Goal: Transaction & Acquisition: Purchase product/service

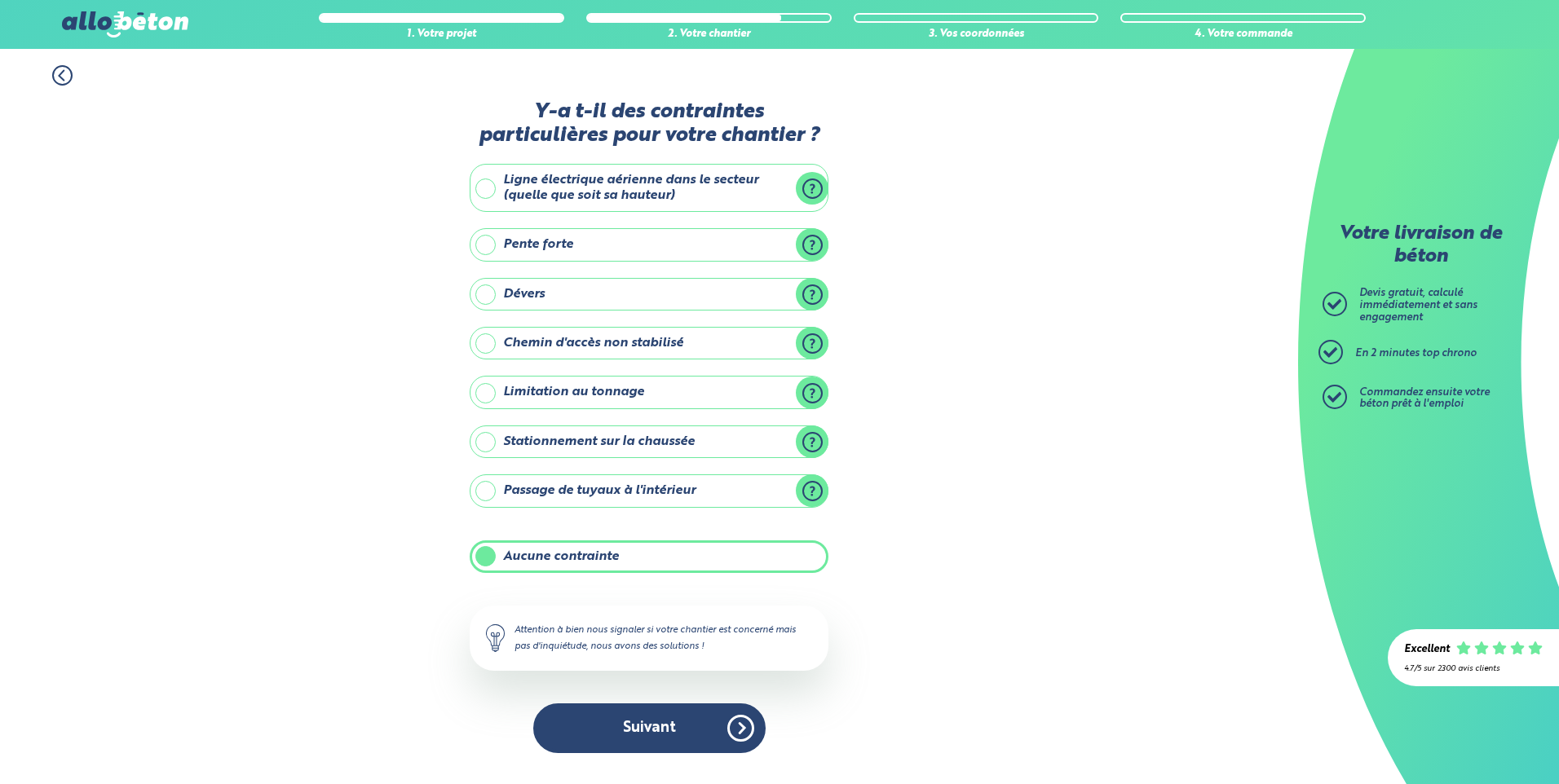
click at [736, 715] on button "Suivant" at bounding box center [648, 728] width 232 height 49
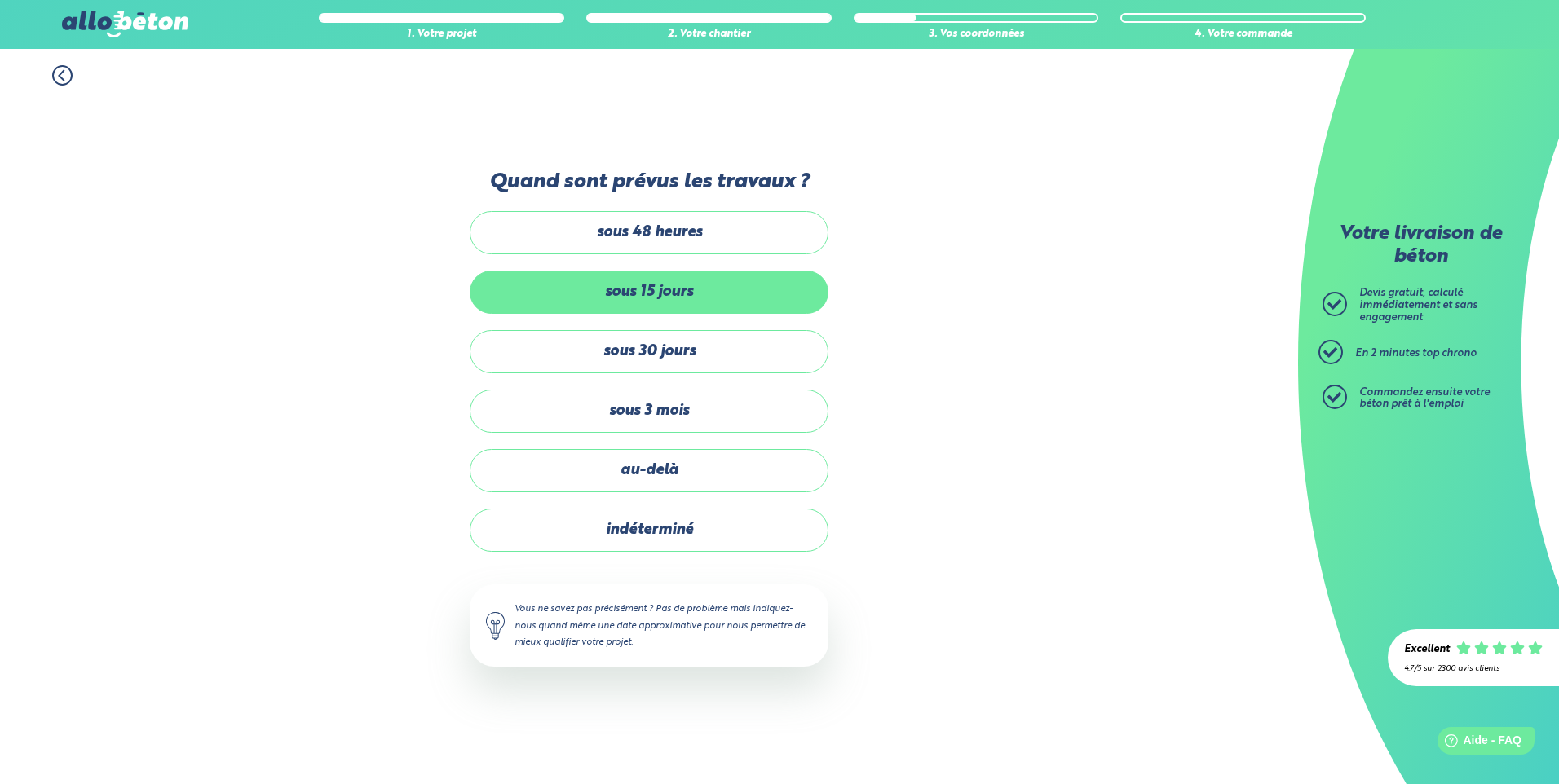
click at [746, 298] on label "sous 15 jours" at bounding box center [649, 292] width 359 height 44
click at [0, 0] on input "sous 15 jours" at bounding box center [0, 0] width 0 height 0
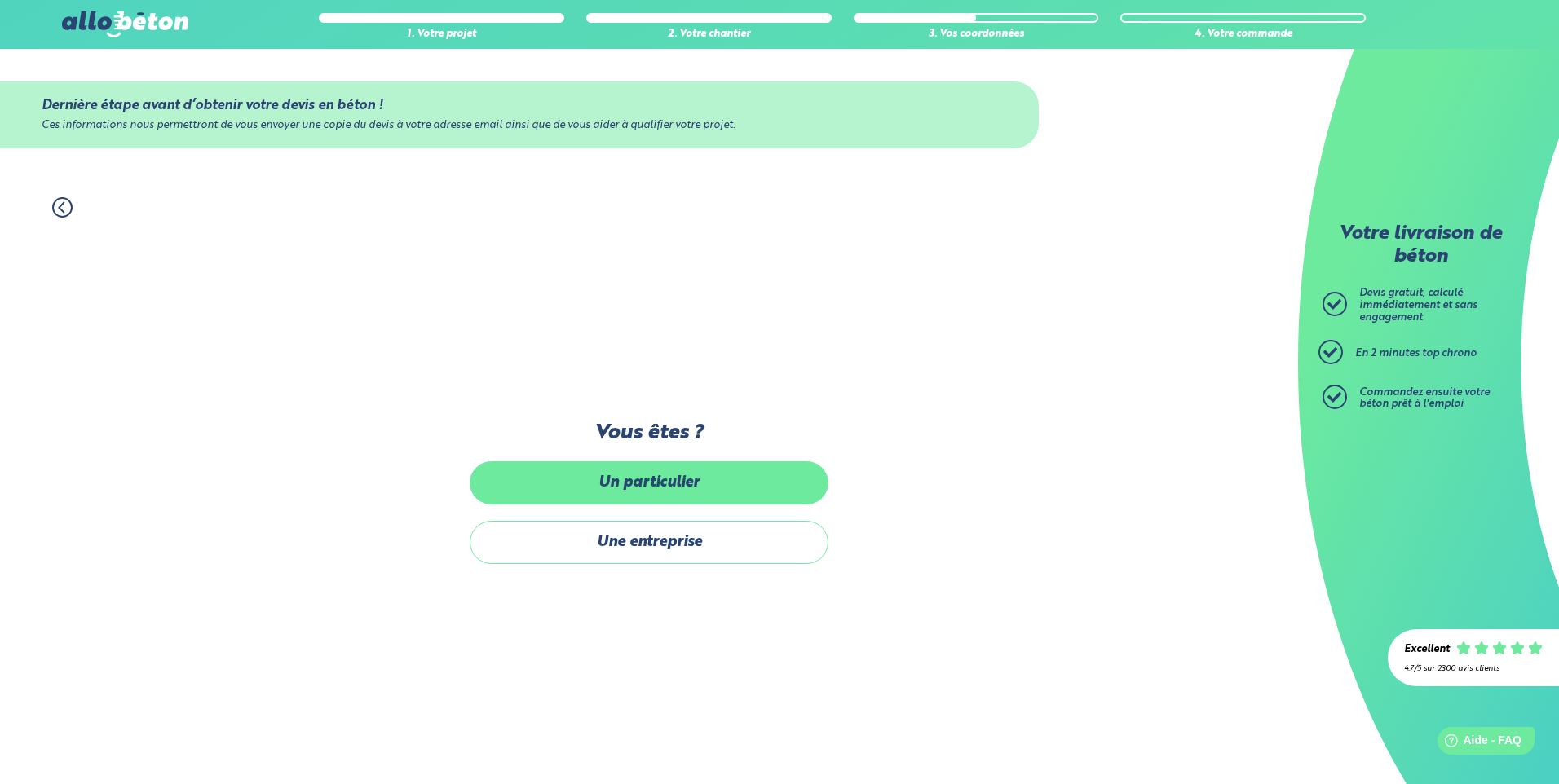
click at [711, 480] on label "Un particulier" at bounding box center [649, 482] width 359 height 44
click at [0, 0] on input "Un particulier" at bounding box center [0, 0] width 0 height 0
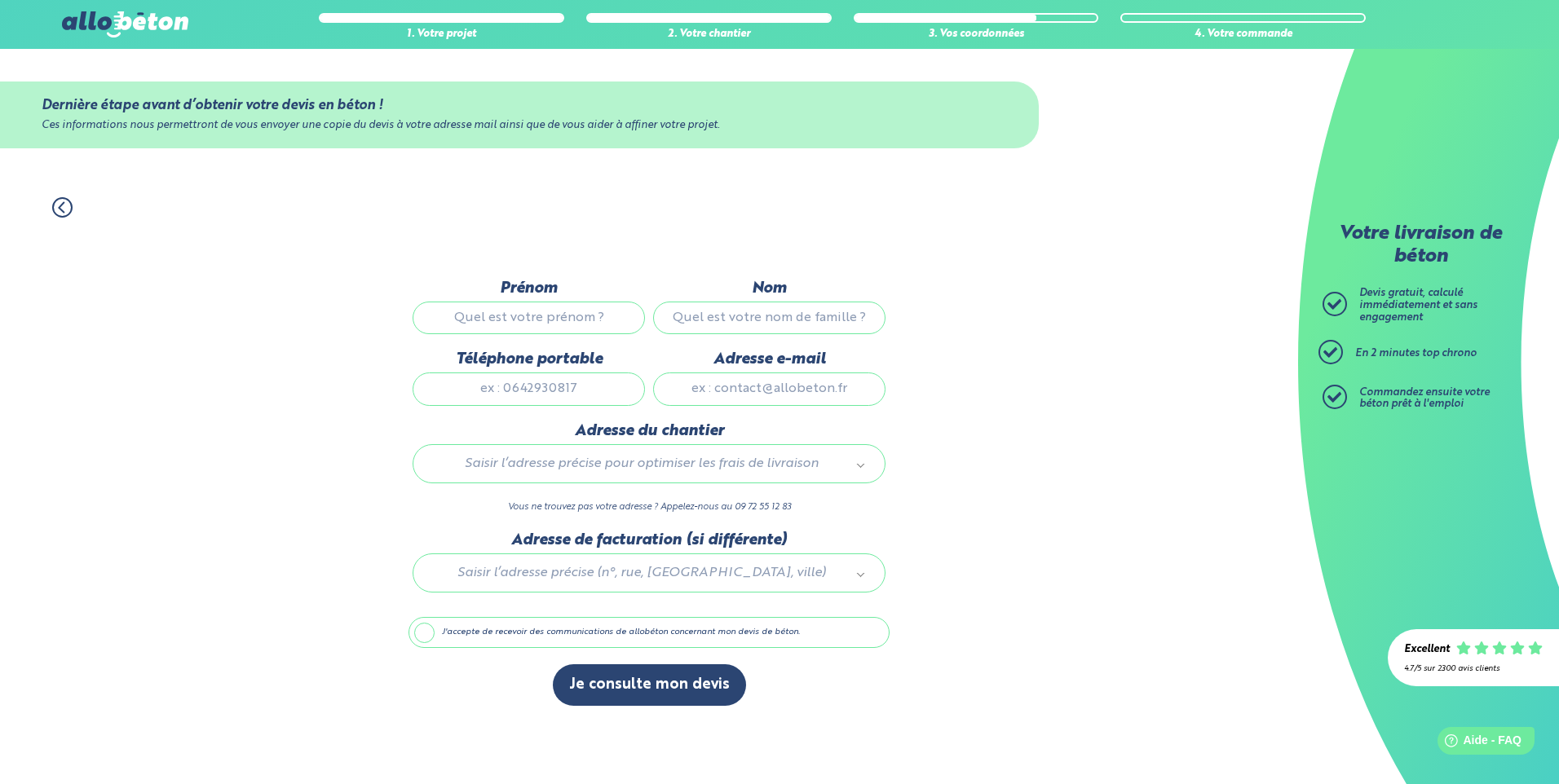
click at [530, 315] on input "Prénom" at bounding box center [528, 318] width 232 height 33
type input "Quentin"
type input "DEHENNE"
type input "0785516451"
type input "pro.dehenne@gmail.com"
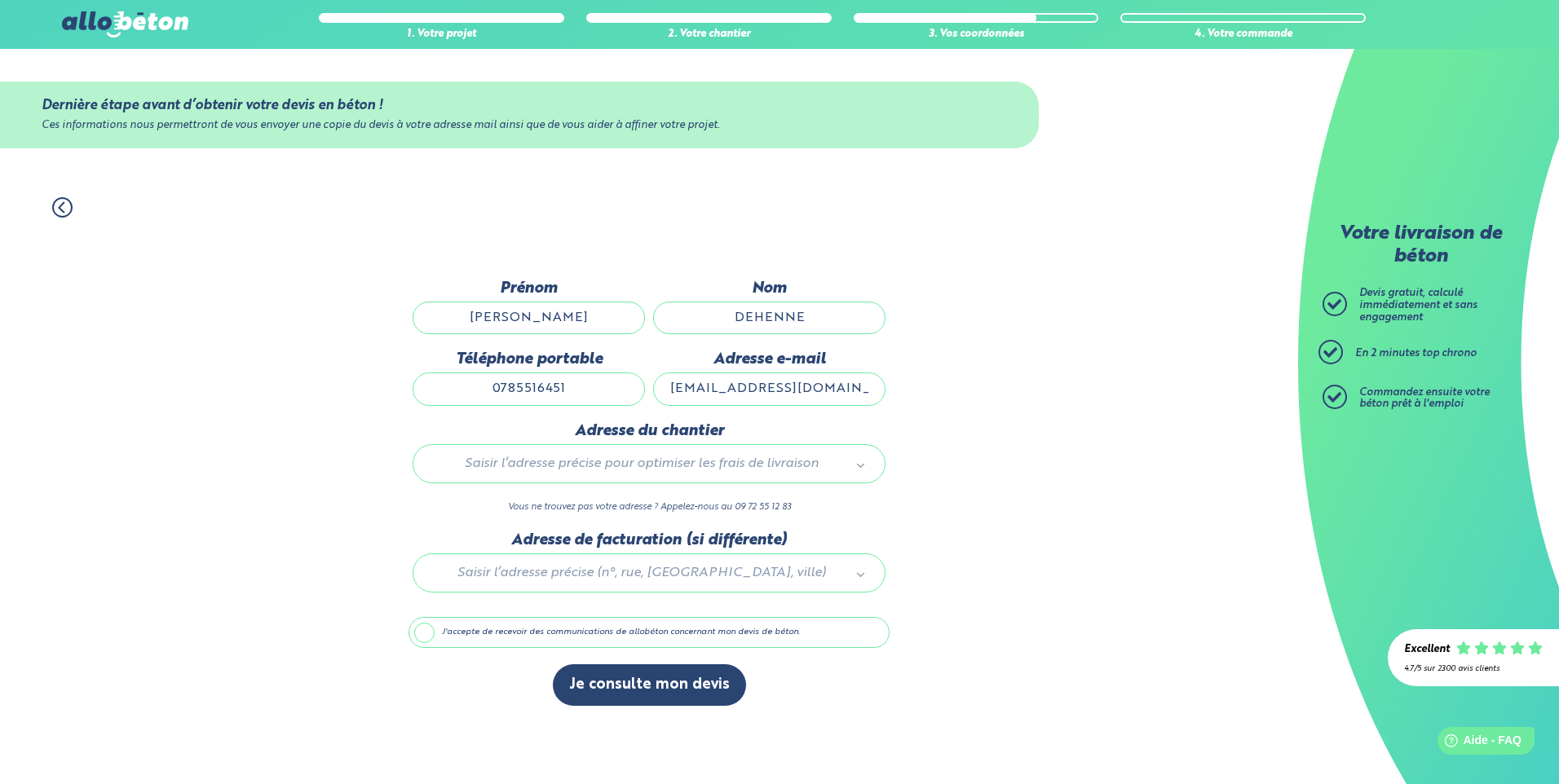
type input "33 boulebard Roosevelt"
click at [650, 637] on label "J'accepte de recevoir des communications de allobéton concernant mon devis de b…" at bounding box center [648, 633] width 481 height 31
click at [0, 0] on input "J'accepte de recevoir des communications de allobéton concernant mon devis de b…" at bounding box center [0, 0] width 0 height 0
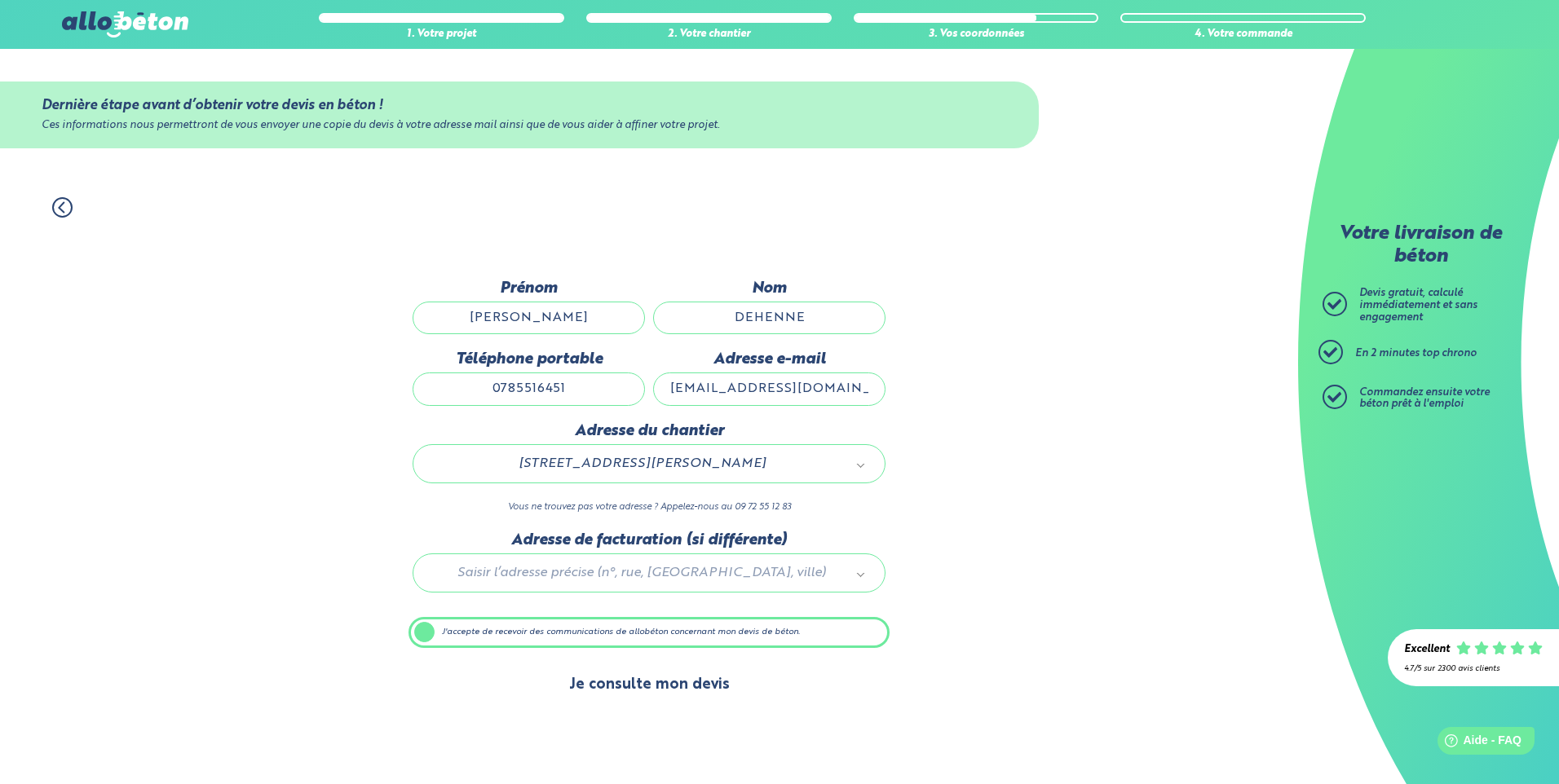
click at [680, 689] on button "Je consulte mon devis" at bounding box center [648, 684] width 193 height 42
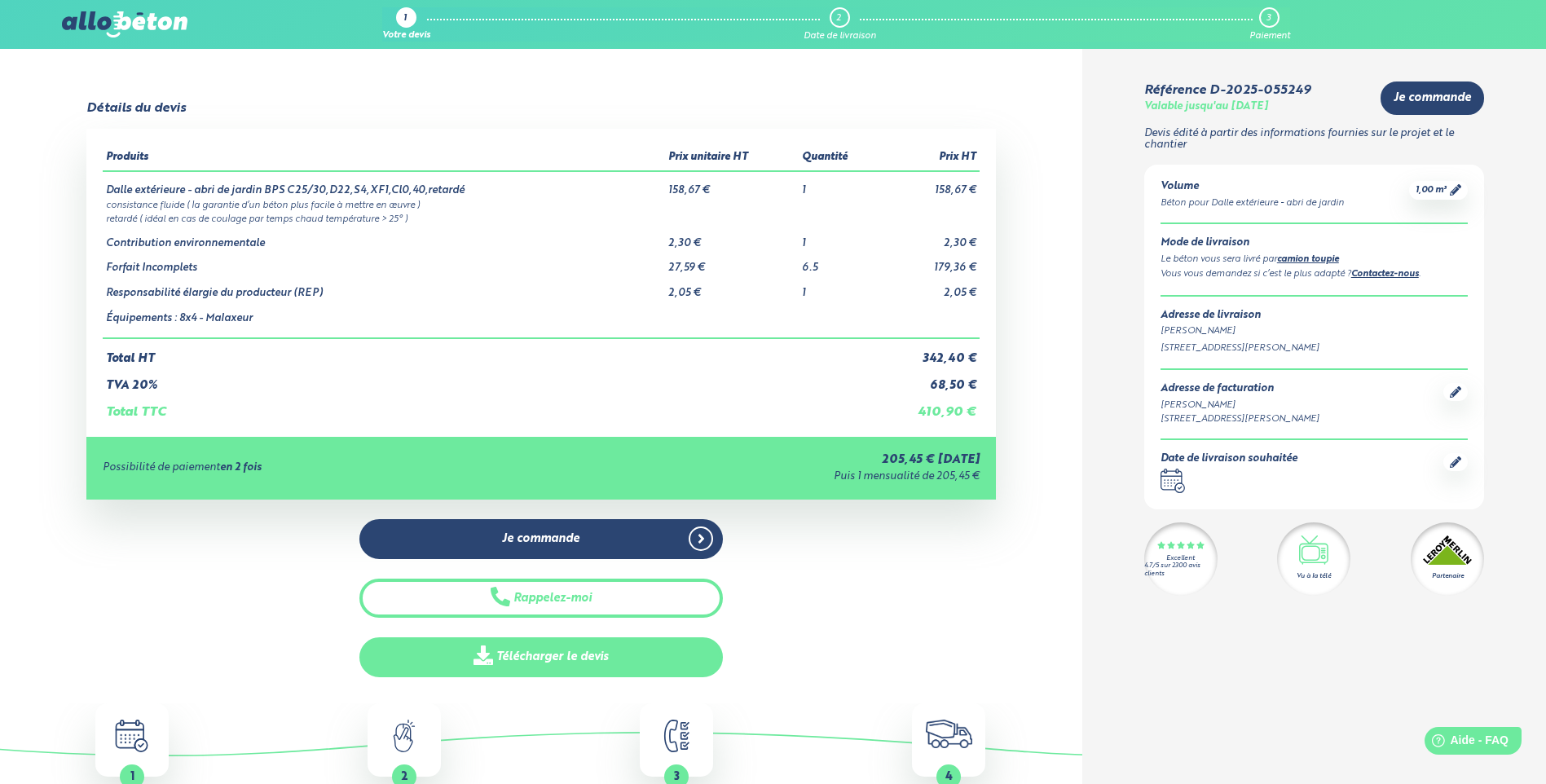
click at [605, 658] on link "Télécharger le devis" at bounding box center [541, 657] width 364 height 40
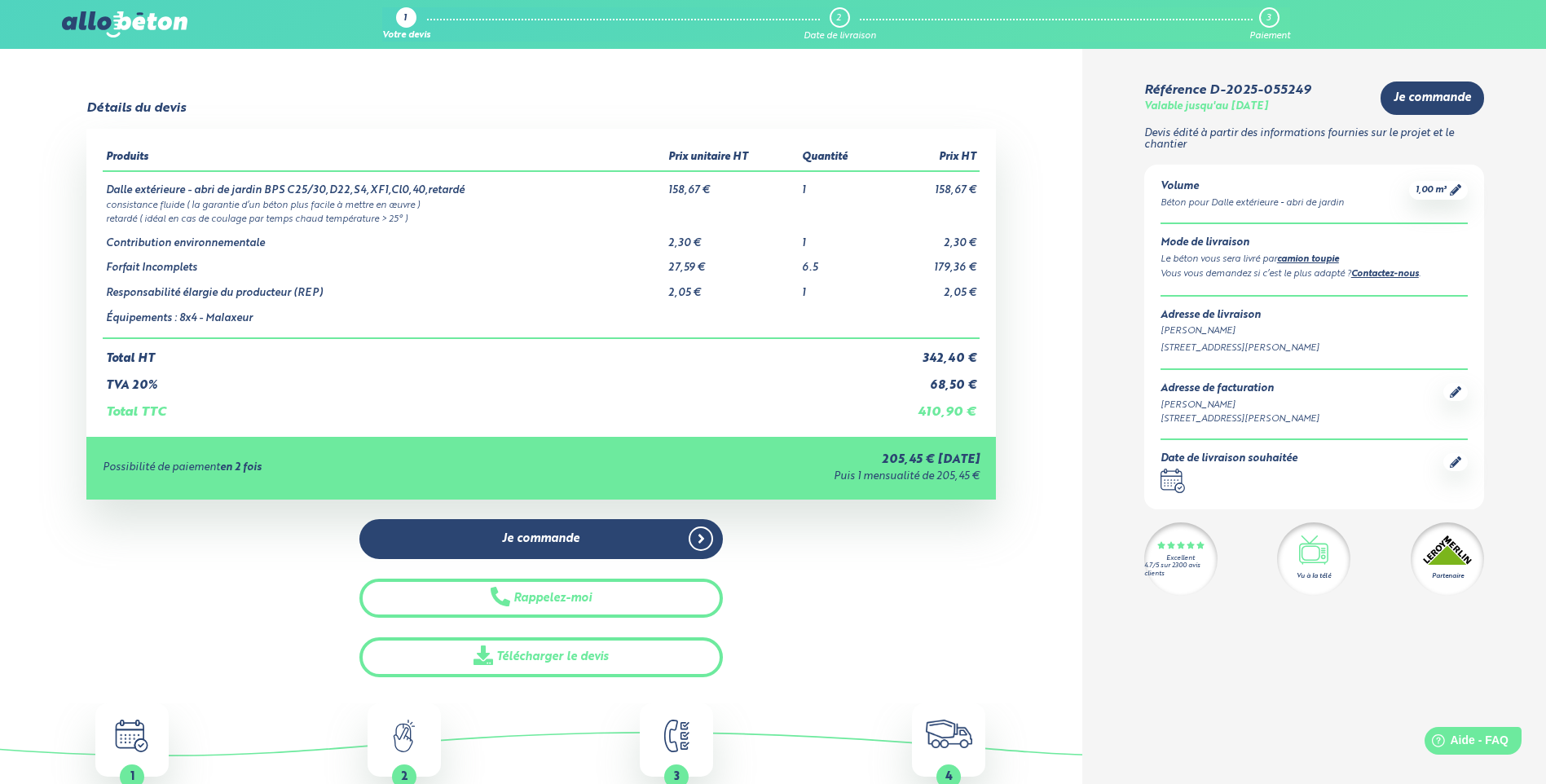
click at [954, 416] on td "410,90 €" at bounding box center [928, 406] width 100 height 28
drag, startPoint x: 221, startPoint y: 191, endPoint x: 493, endPoint y: 175, distance: 272.5
click at [493, 175] on td "Dalle extérieure - abri de jardin BPS C25/30,D22,S4,XF1,Cl0,40,retardé" at bounding box center [383, 183] width 562 height 26
drag, startPoint x: 493, startPoint y: 175, endPoint x: 277, endPoint y: 212, distance: 219.1
click at [277, 212] on td "retardé ( idéal en cas de coulage par temps chaud température > 25° )" at bounding box center [541, 218] width 876 height 14
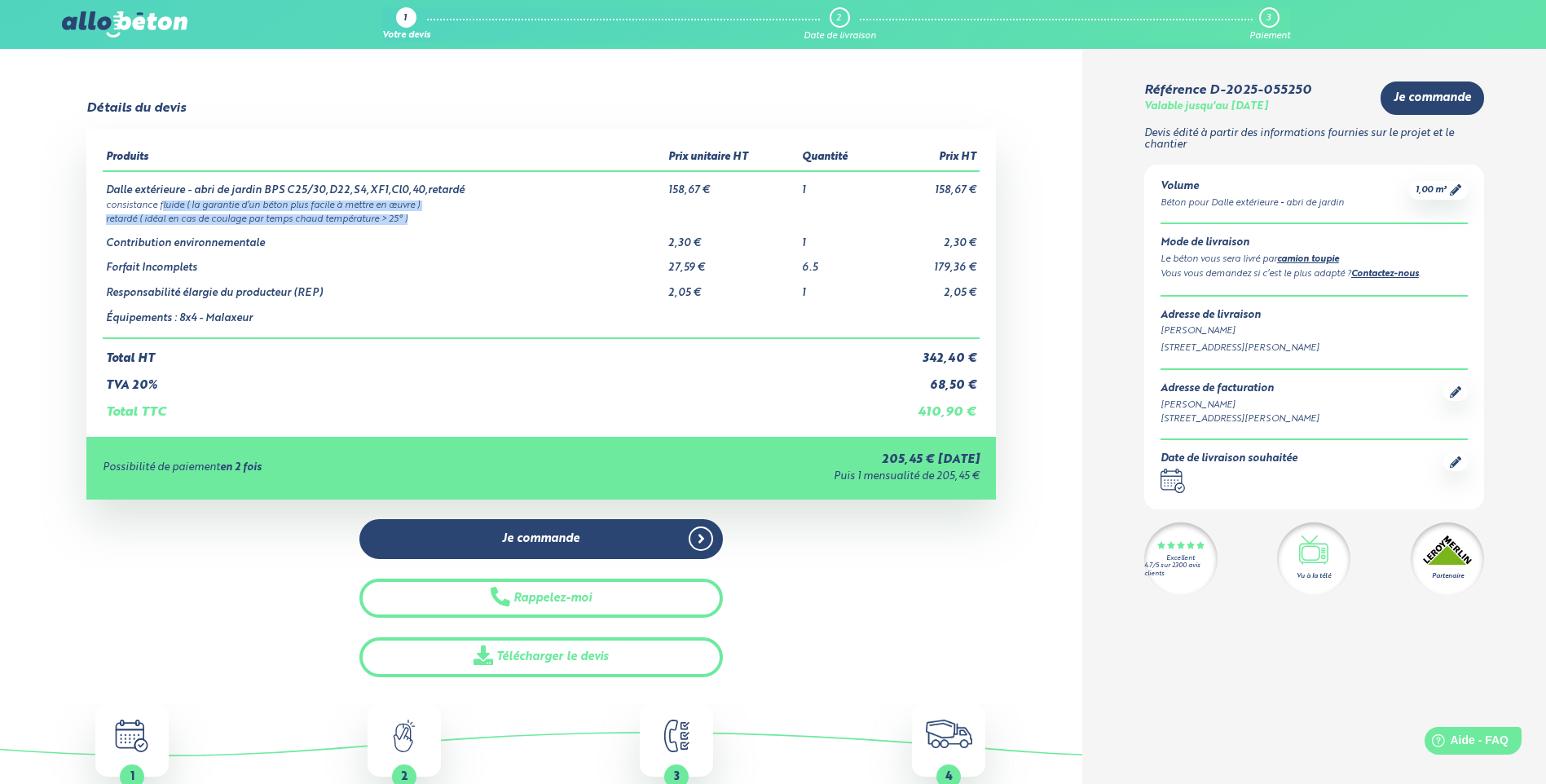
drag, startPoint x: 163, startPoint y: 211, endPoint x: 425, endPoint y: 212, distance: 262.0
click at [425, 212] on tbody "Dalle extérieure - abri de jardin BPS C25/30,D22,S4,XF1,Cl0,40,retardé 158,67 €…" at bounding box center [541, 254] width 876 height 167
drag, startPoint x: 425, startPoint y: 212, endPoint x: 501, endPoint y: 293, distance: 111.1
click at [501, 293] on td "Responsabilité élargie du producteur (REP)" at bounding box center [383, 287] width 562 height 25
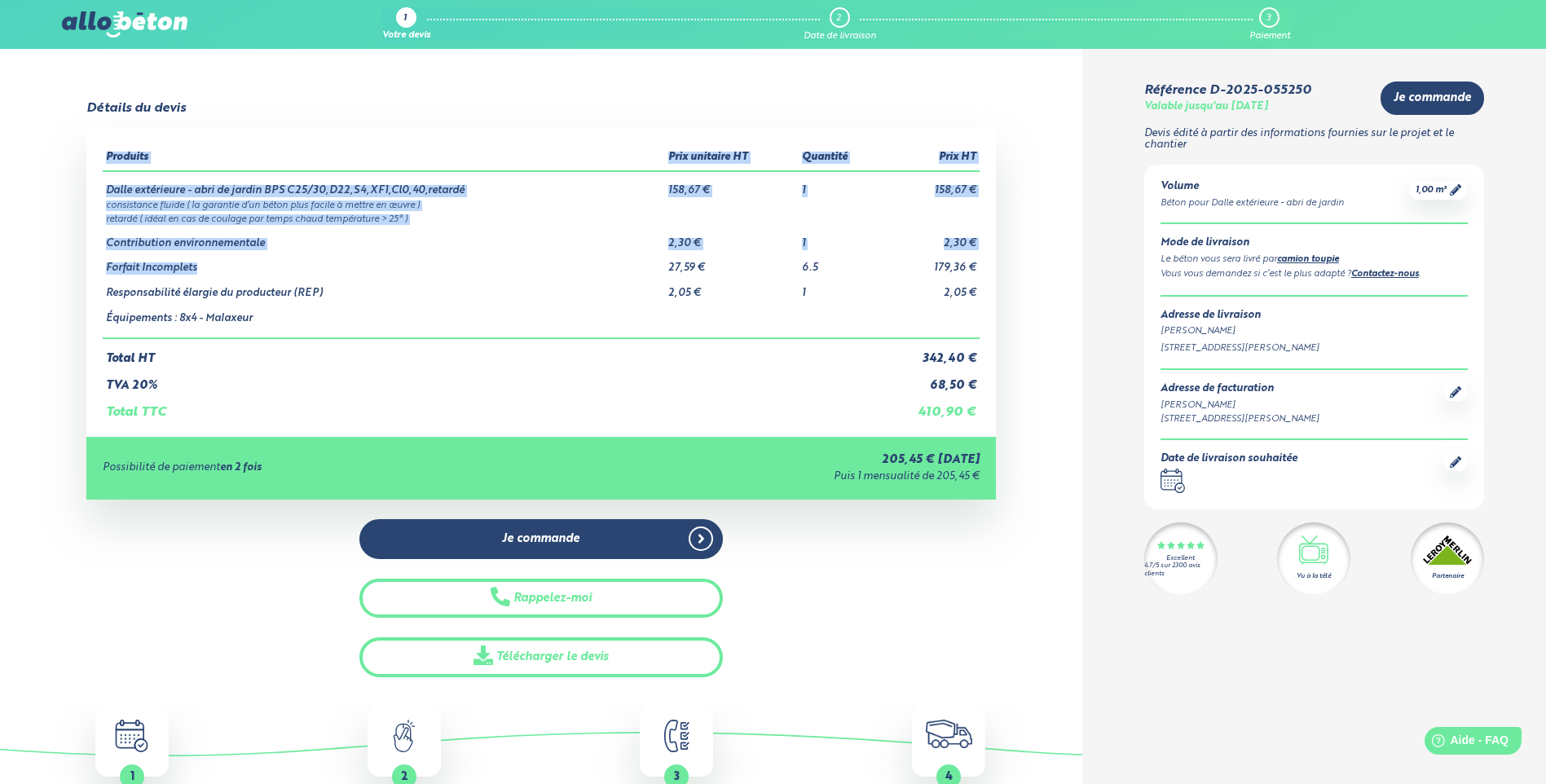
drag, startPoint x: 984, startPoint y: 267, endPoint x: 237, endPoint y: 266, distance: 747.0
click at [237, 266] on div "Produits Prix unitaire HT Quantité Prix HT Dalle extérieure - abri de jardin BP…" at bounding box center [541, 282] width 908 height 308
drag, startPoint x: 237, startPoint y: 266, endPoint x: 219, endPoint y: 275, distance: 20.1
click at [223, 275] on td "Responsabilité élargie du producteur (REP)" at bounding box center [383, 287] width 562 height 25
drag, startPoint x: 93, startPoint y: 268, endPoint x: 113, endPoint y: 262, distance: 20.9
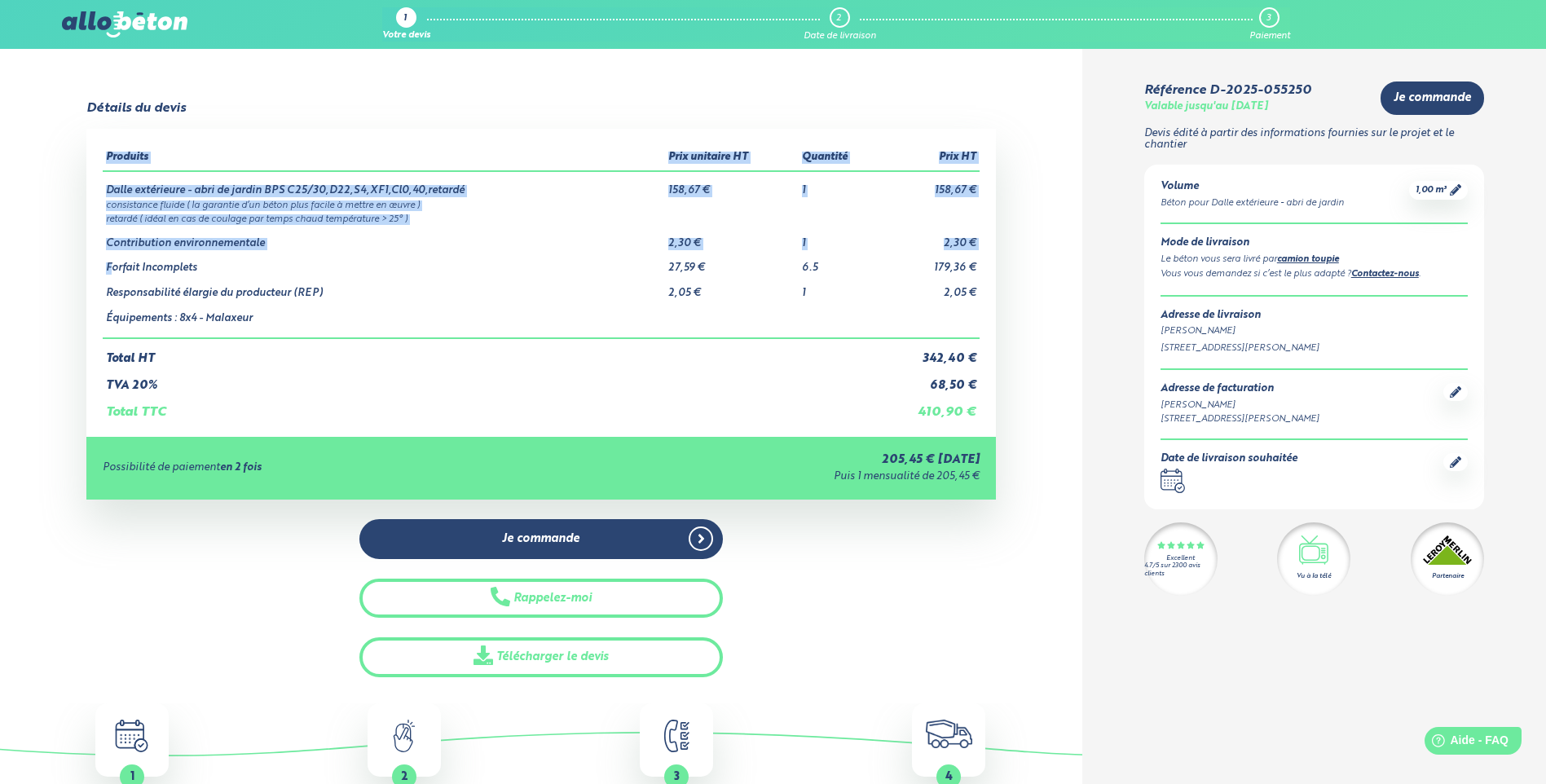
click at [113, 262] on div "Produits Prix unitaire HT Quantité Prix HT Dalle extérieure - abri de jardin BP…" at bounding box center [541, 282] width 908 height 308
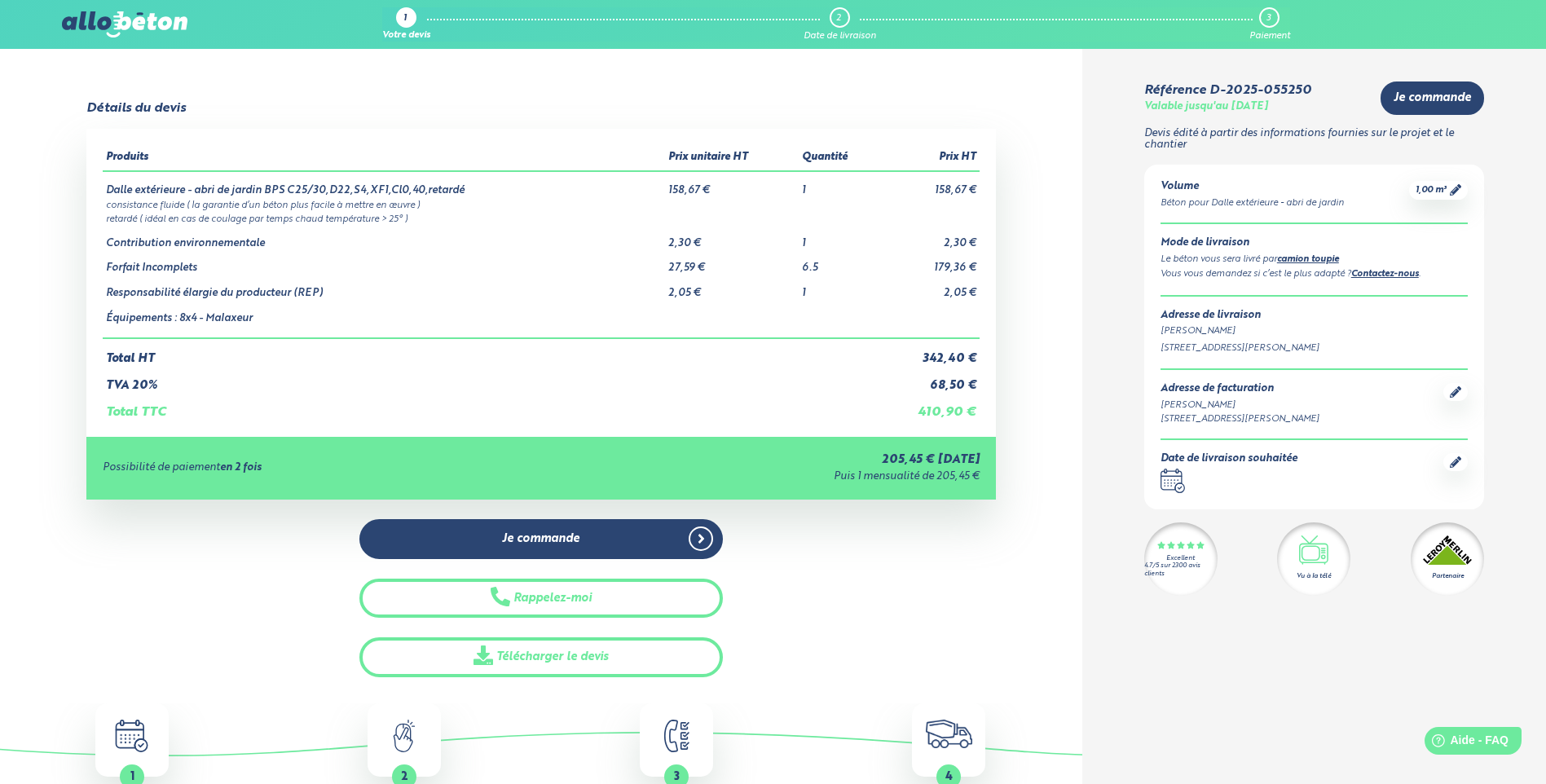
click at [609, 343] on td "Total HT" at bounding box center [490, 352] width 775 height 28
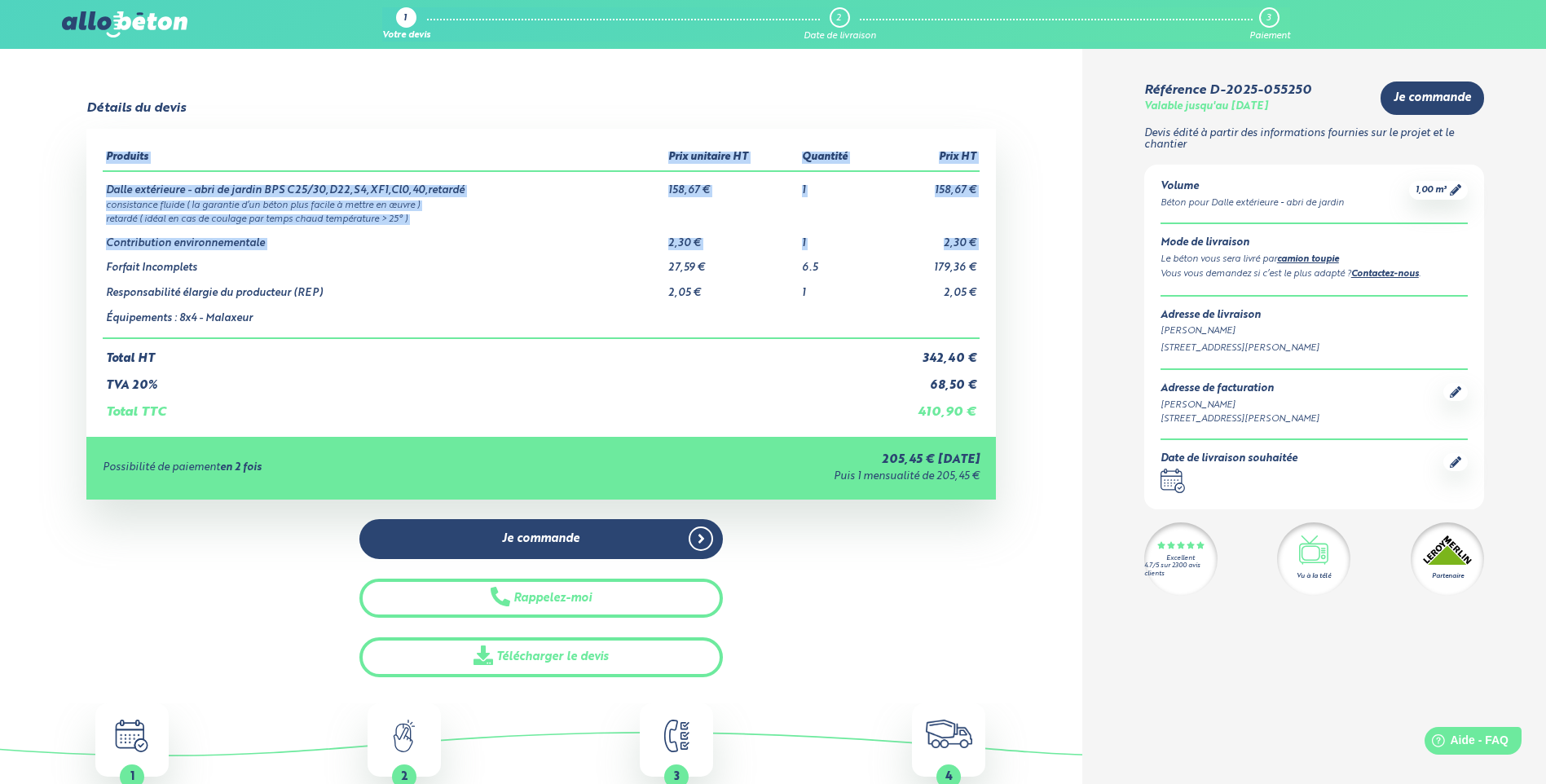
drag, startPoint x: 107, startPoint y: 268, endPoint x: 979, endPoint y: 267, distance: 872.0
click at [979, 267] on div "Produits Prix unitaire HT Quantité Prix HT Dalle extérieure - abri de jardin BP…" at bounding box center [541, 282] width 908 height 308
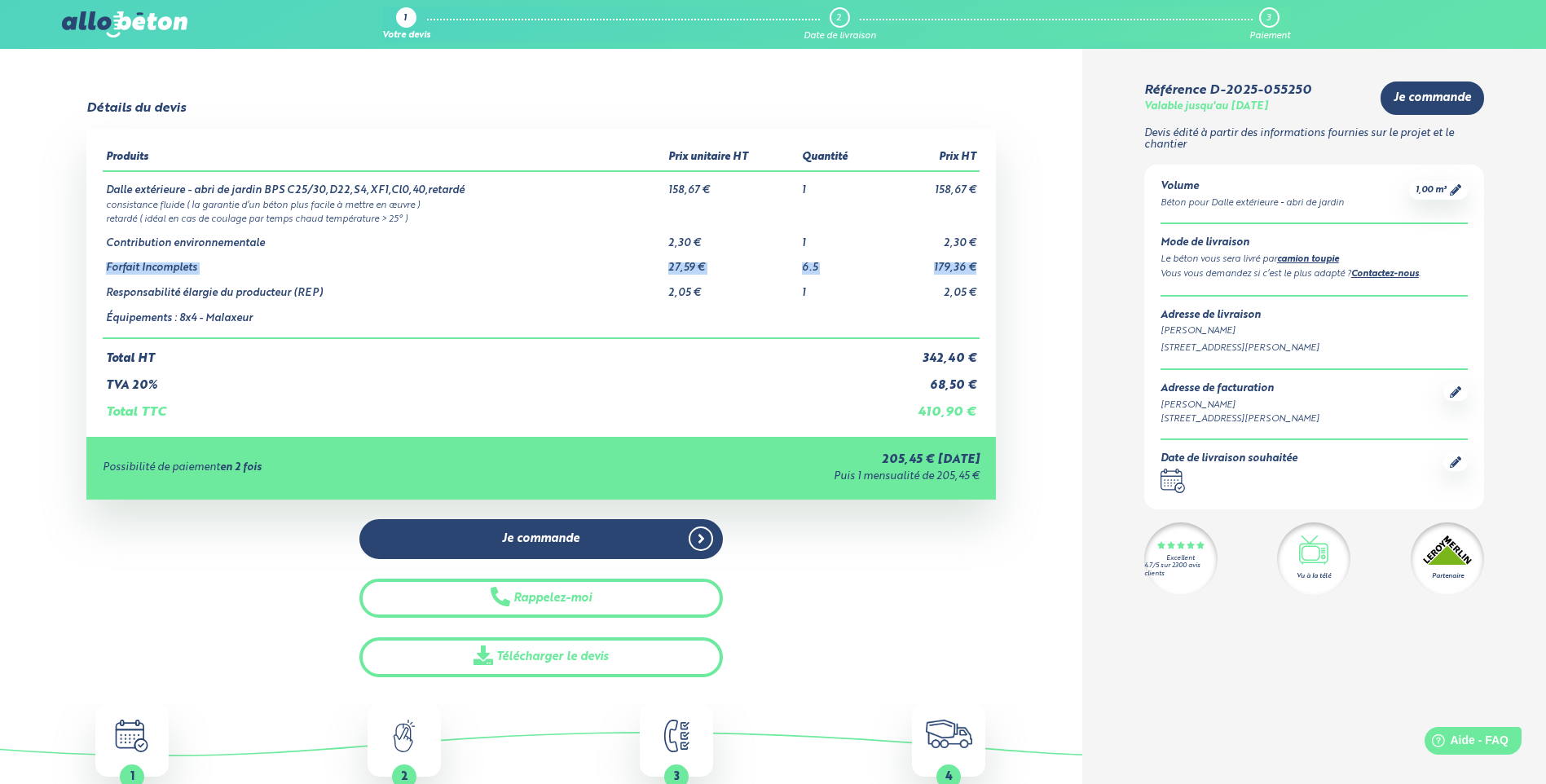
drag, startPoint x: 979, startPoint y: 267, endPoint x: 125, endPoint y: 261, distance: 854.0
click at [125, 261] on tr "Forfait Incomplets 27,59 € 6.5 179,36 €" at bounding box center [541, 262] width 876 height 25
click at [342, 282] on td "Responsabilité élargie du producteur (REP)" at bounding box center [383, 287] width 562 height 25
click at [1454, 194] on icon at bounding box center [1456, 190] width 12 height 12
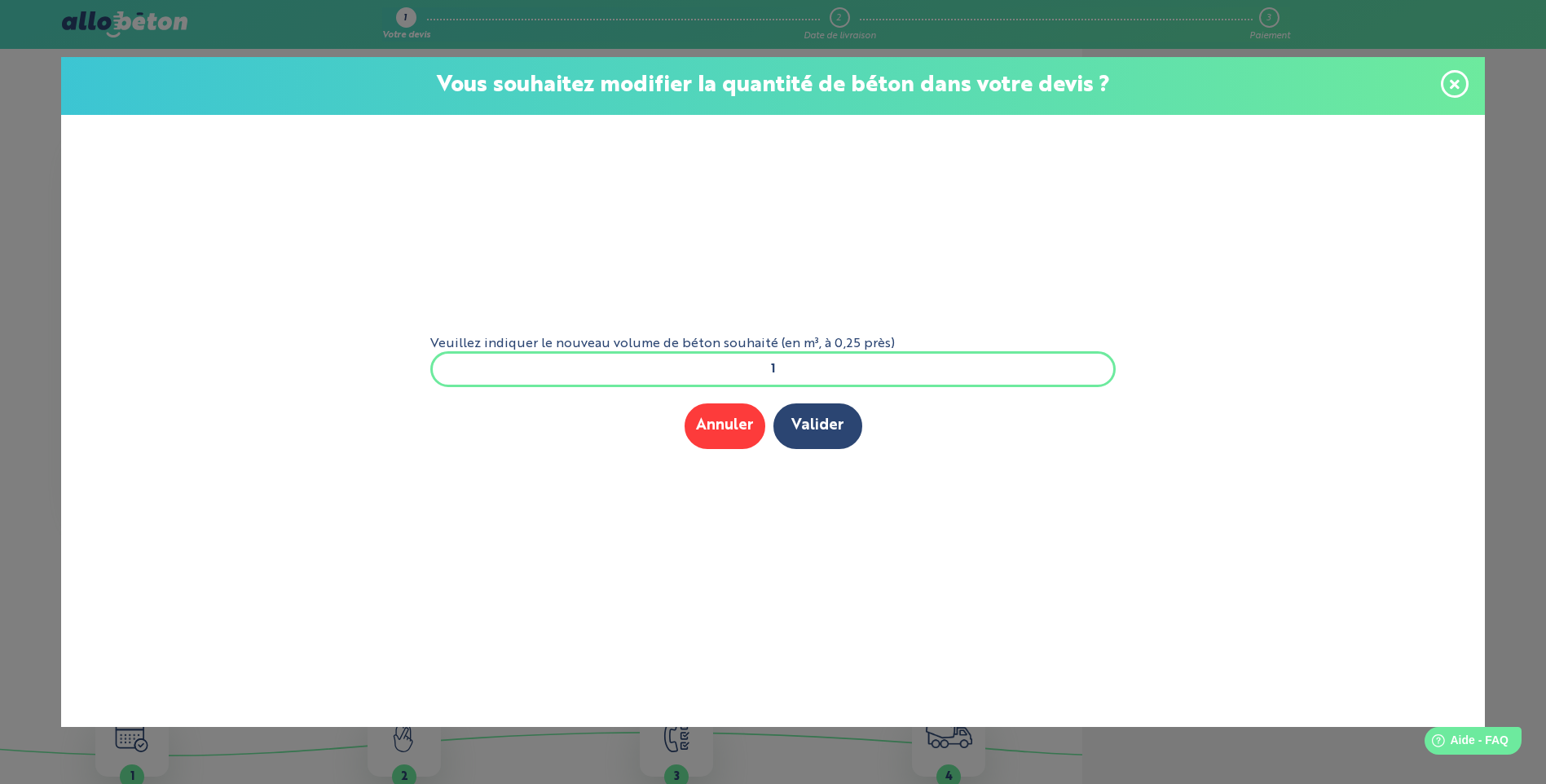
click at [844, 374] on input "1" at bounding box center [773, 369] width 686 height 36
drag, startPoint x: 844, startPoint y: 374, endPoint x: 692, endPoint y: 333, distance: 157.4
click at [693, 333] on form "Veuillez indiquer le nouveau volume de béton souhaité (en m³, à 0,25 près) 1 Me…" at bounding box center [773, 396] width 712 height 563
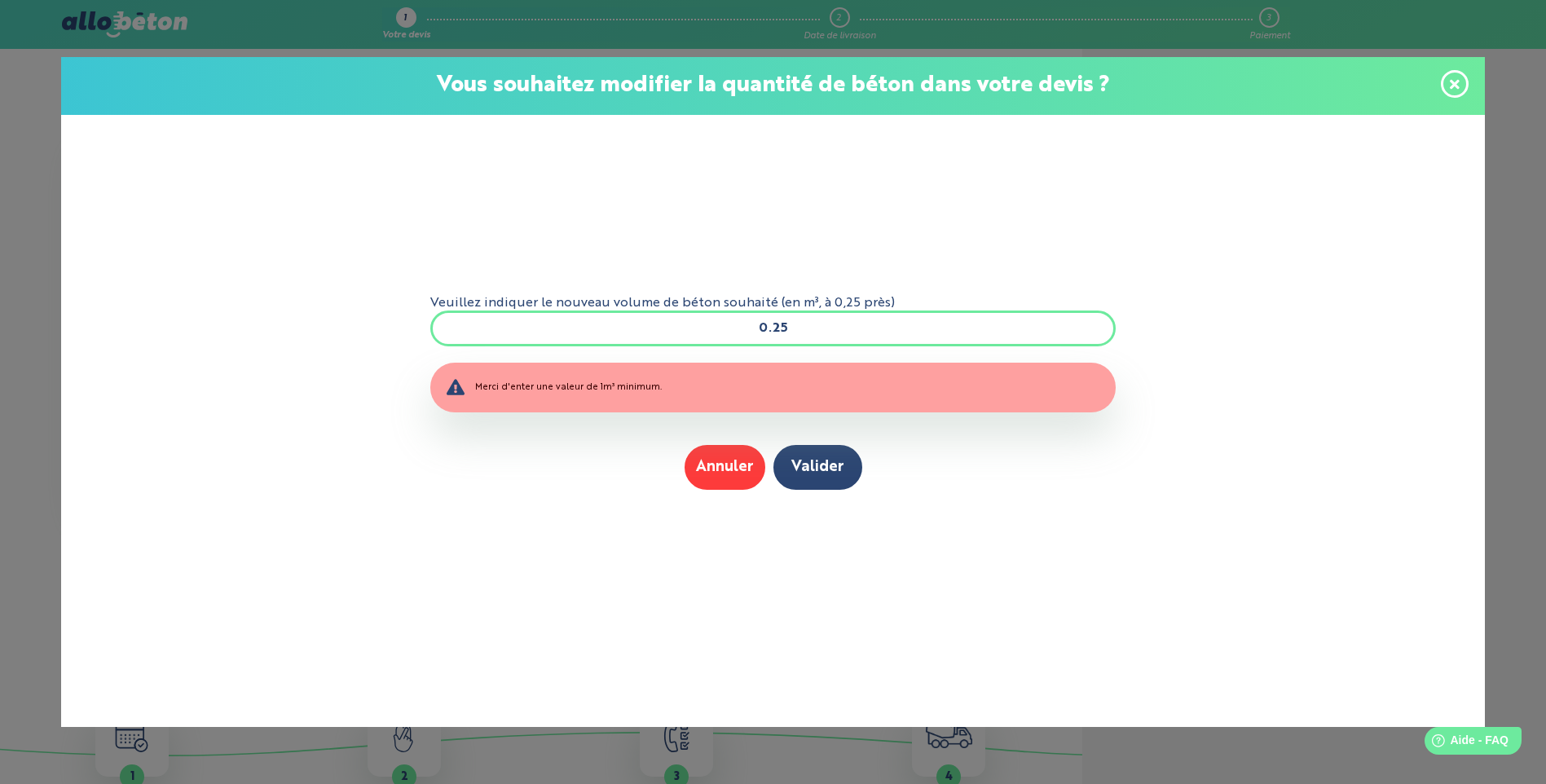
click at [766, 326] on input "0.25" at bounding box center [773, 328] width 686 height 36
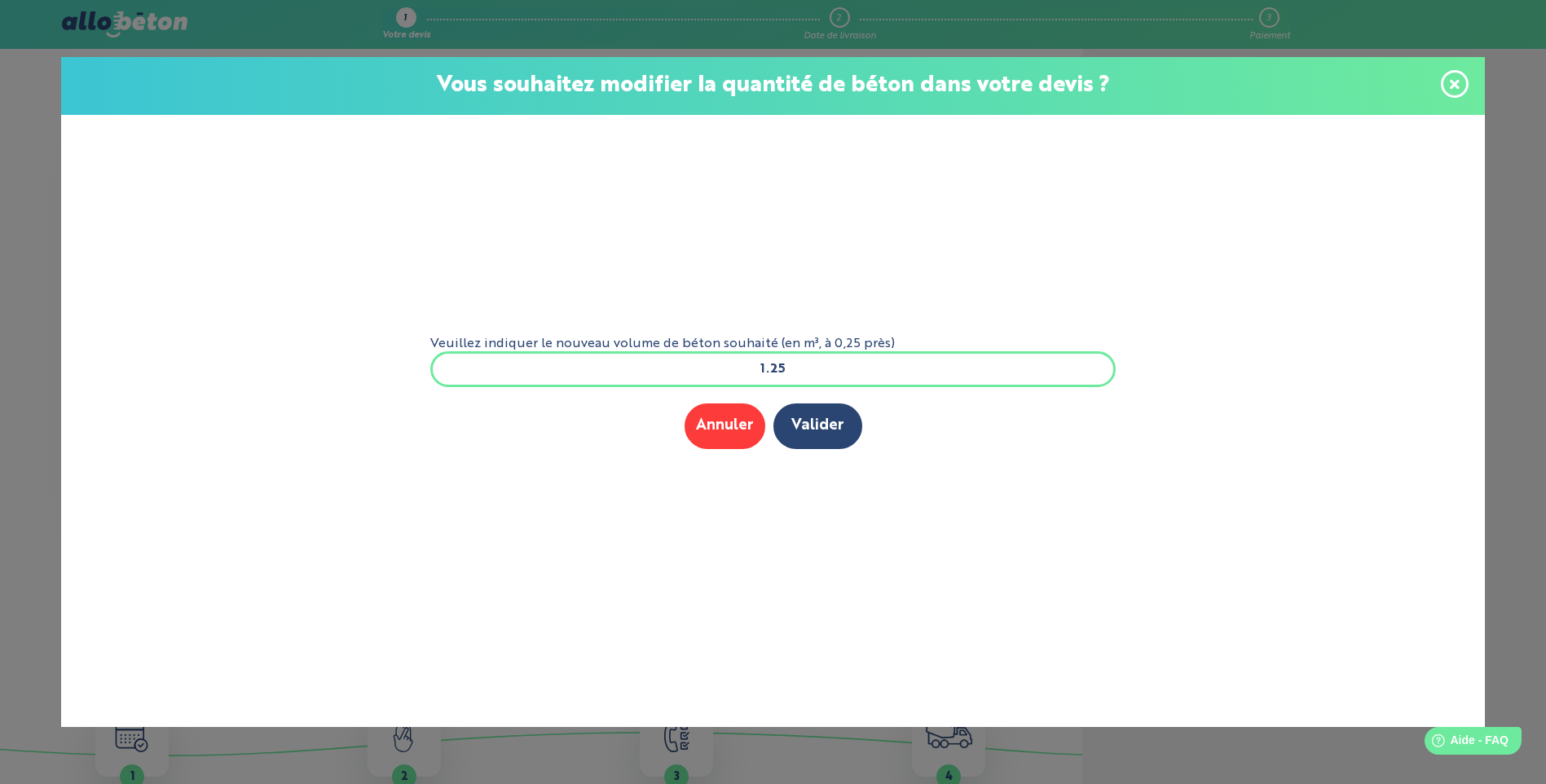
click at [909, 359] on input "1.25" at bounding box center [773, 369] width 686 height 36
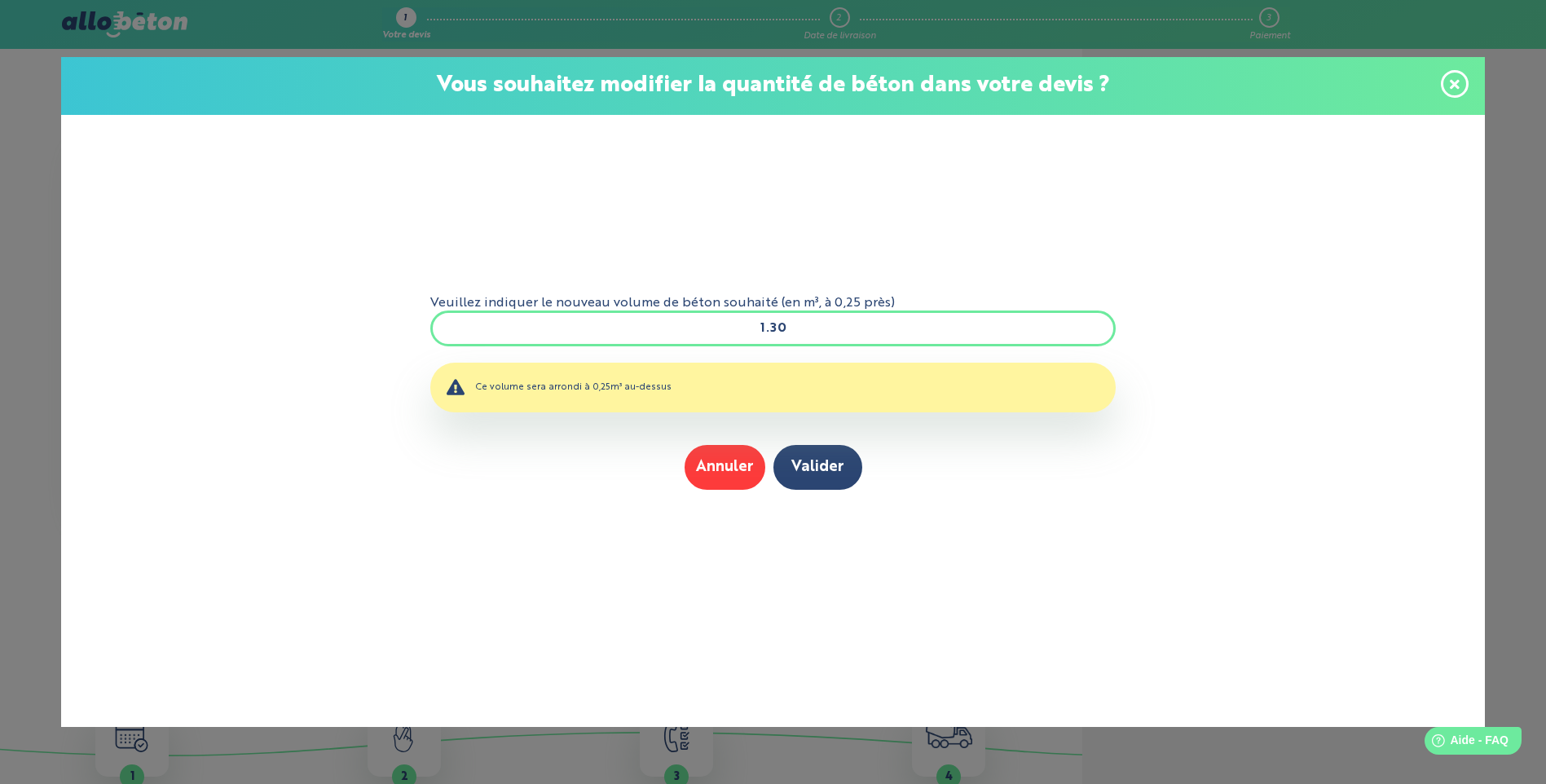
type input "1.30"
click at [1457, 79] on icon at bounding box center [1455, 84] width 10 height 14
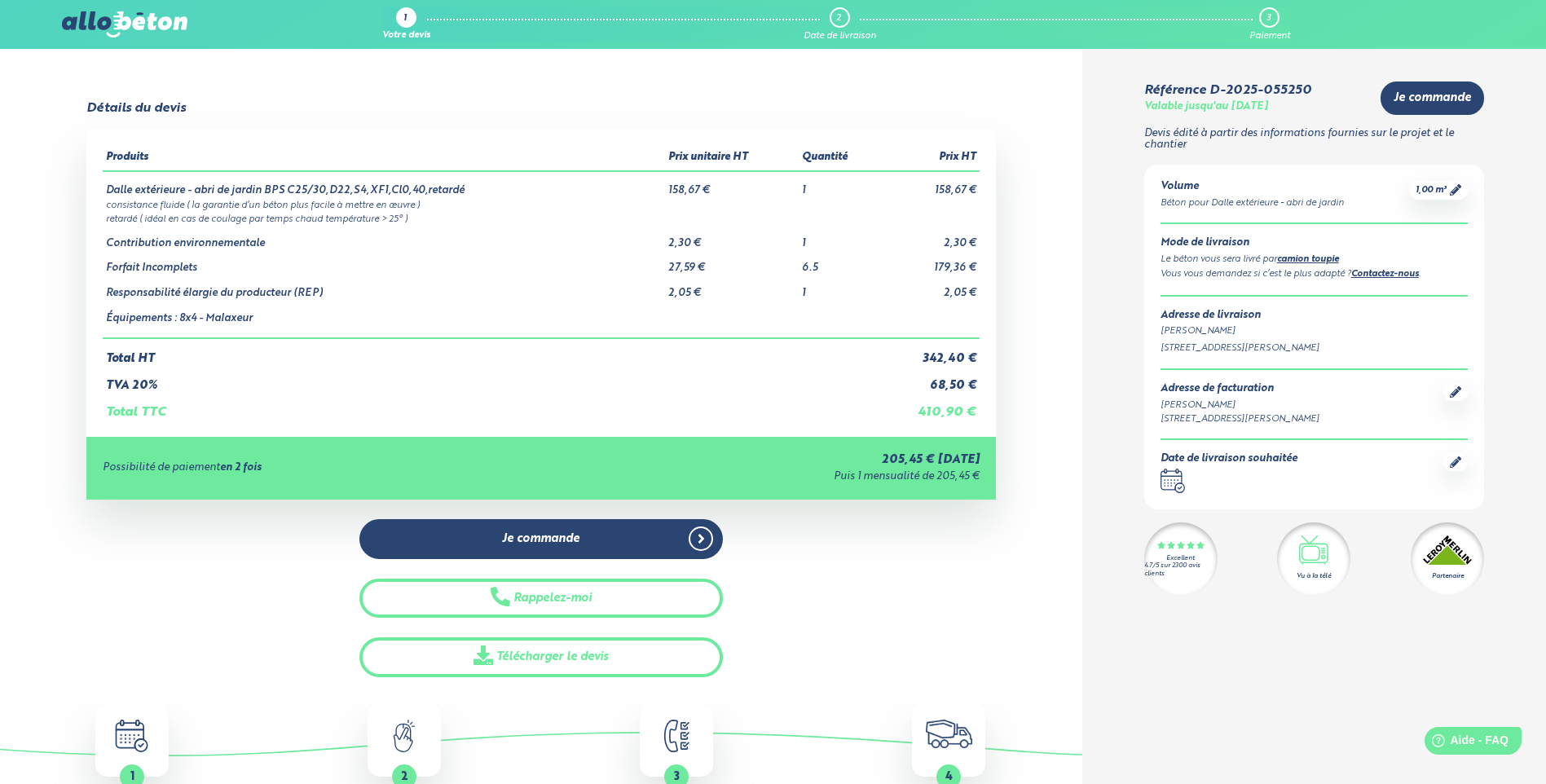
click at [79, 29] on img at bounding box center [124, 24] width 125 height 26
click at [112, 16] on img at bounding box center [124, 24] width 125 height 26
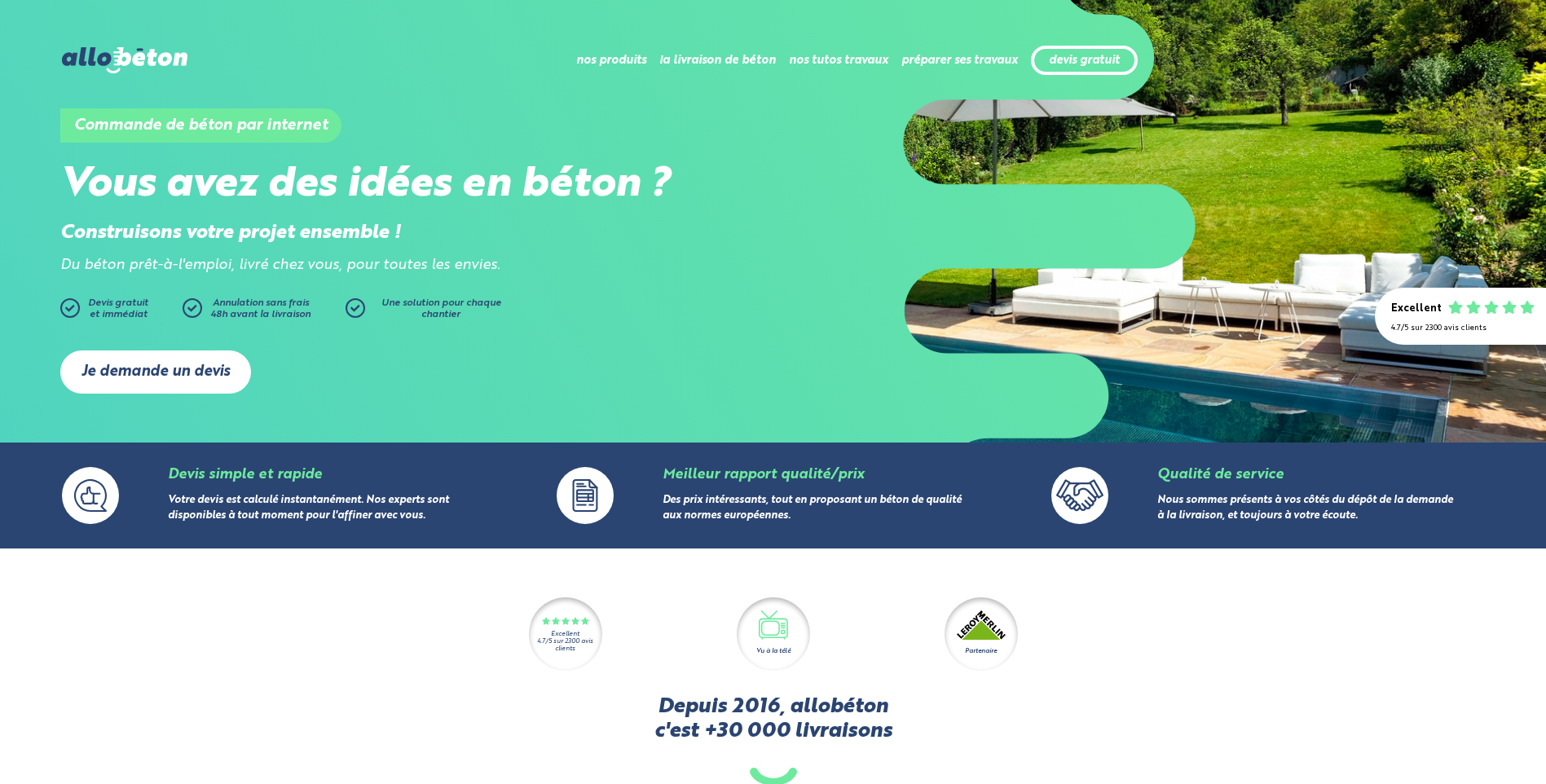
click at [205, 371] on link "Je demande un devis" at bounding box center [155, 372] width 191 height 44
click at [219, 352] on link "Je demande un devis" at bounding box center [155, 372] width 191 height 44
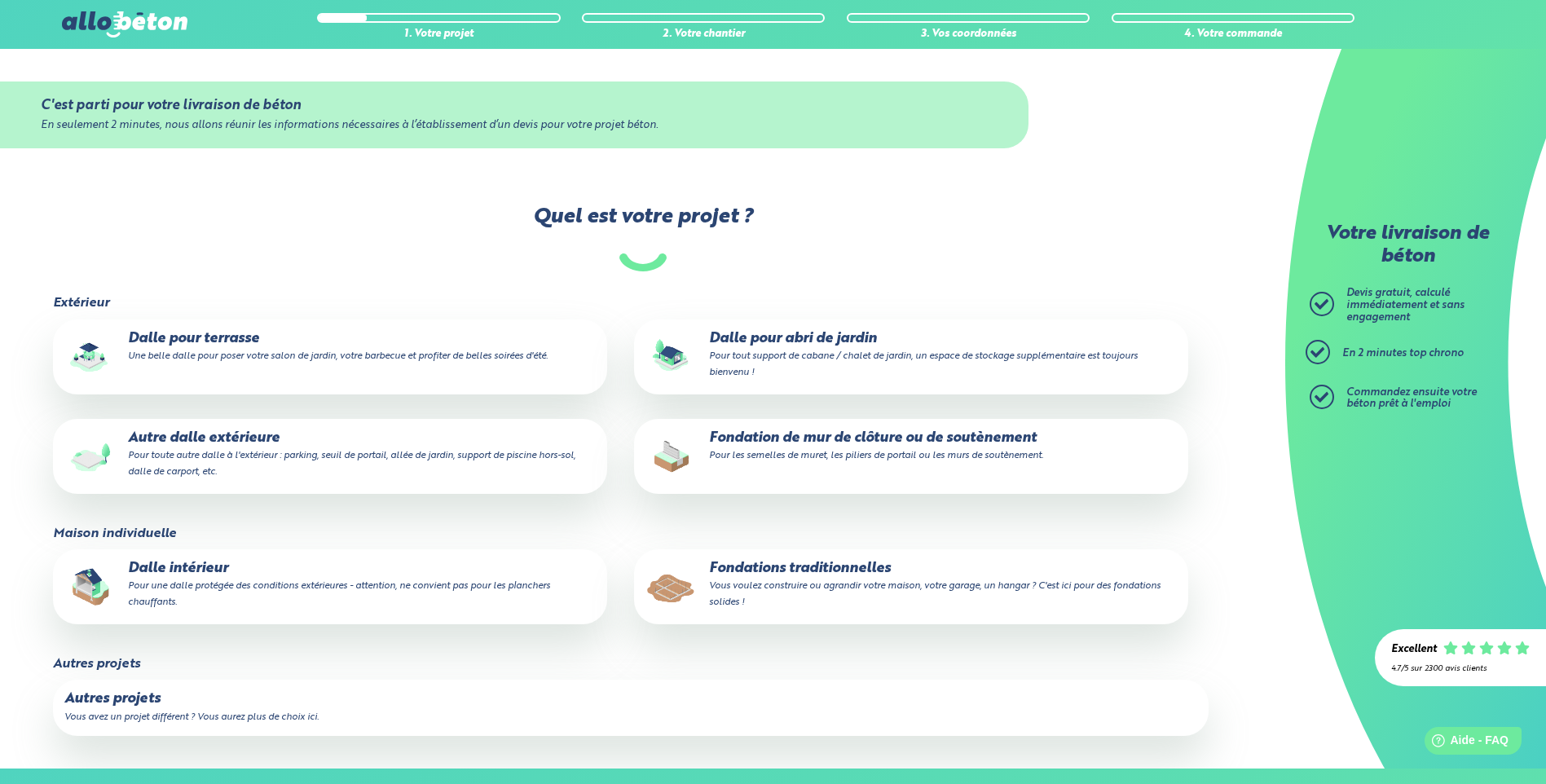
click at [769, 362] on small "Pour tout support de cabane / chalet de jardin, un espace de stockage supplémen…" at bounding box center [924, 364] width 429 height 26
click at [0, 0] on input "Dalle pour abri de jardin Pour tout support de cabane / chalet de jardin, un es…" at bounding box center [0, 0] width 0 height 0
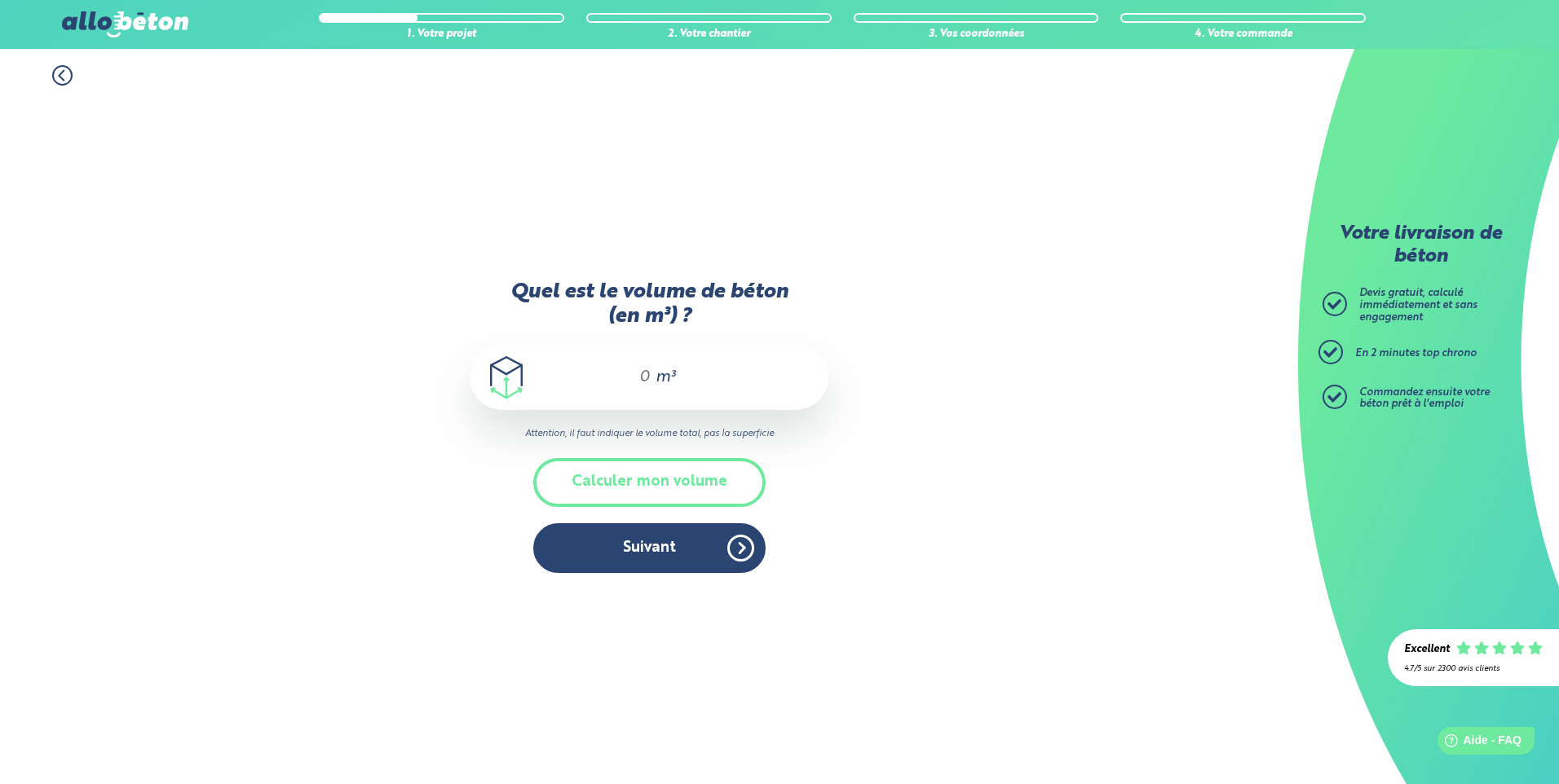
click at [648, 372] on input "Quel est le volume de béton (en m³) ?" at bounding box center [637, 377] width 28 height 19
type input "1"
click at [649, 554] on button "Suivant" at bounding box center [648, 547] width 232 height 49
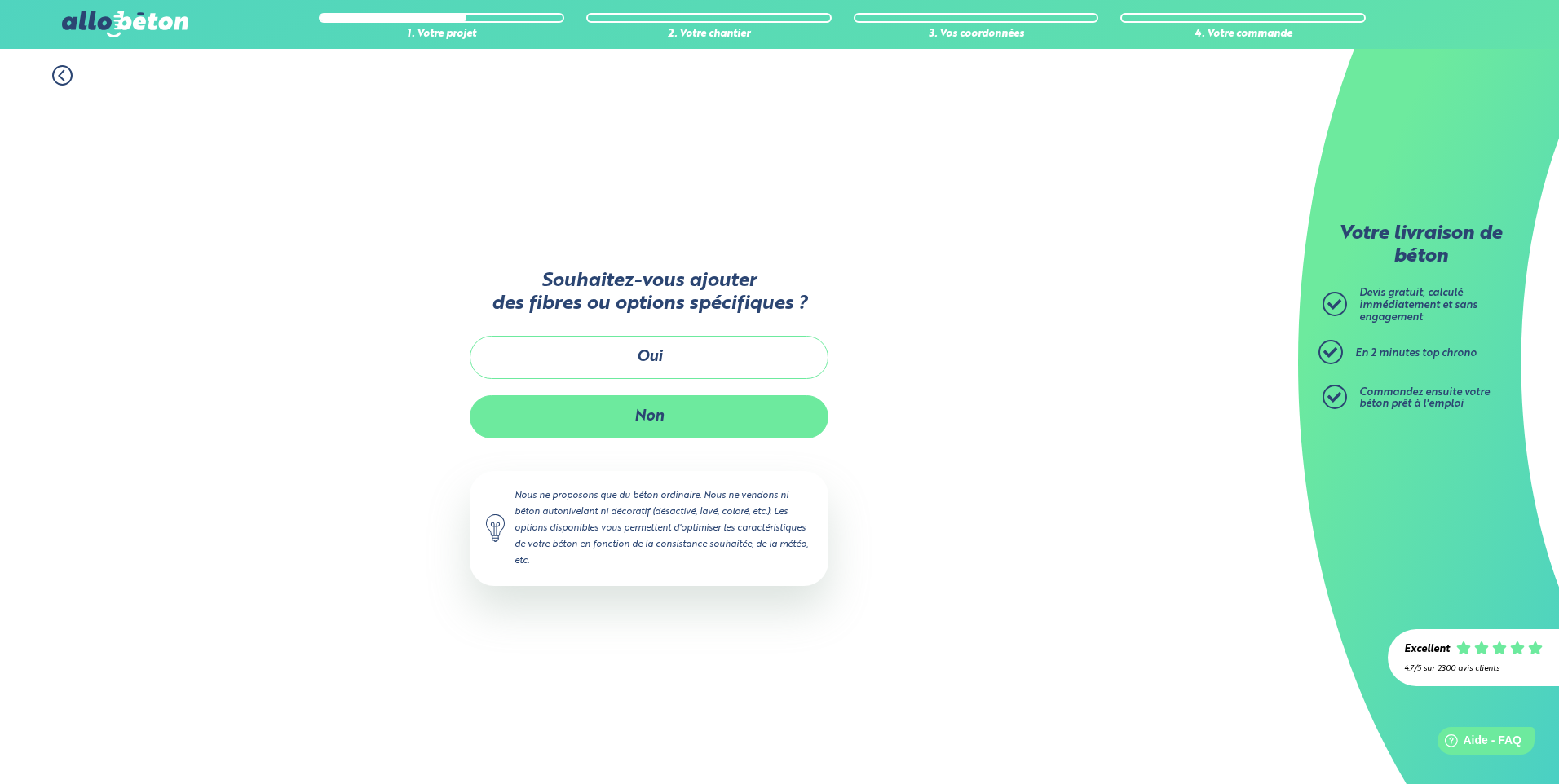
click at [725, 405] on button "Non" at bounding box center [649, 416] width 359 height 44
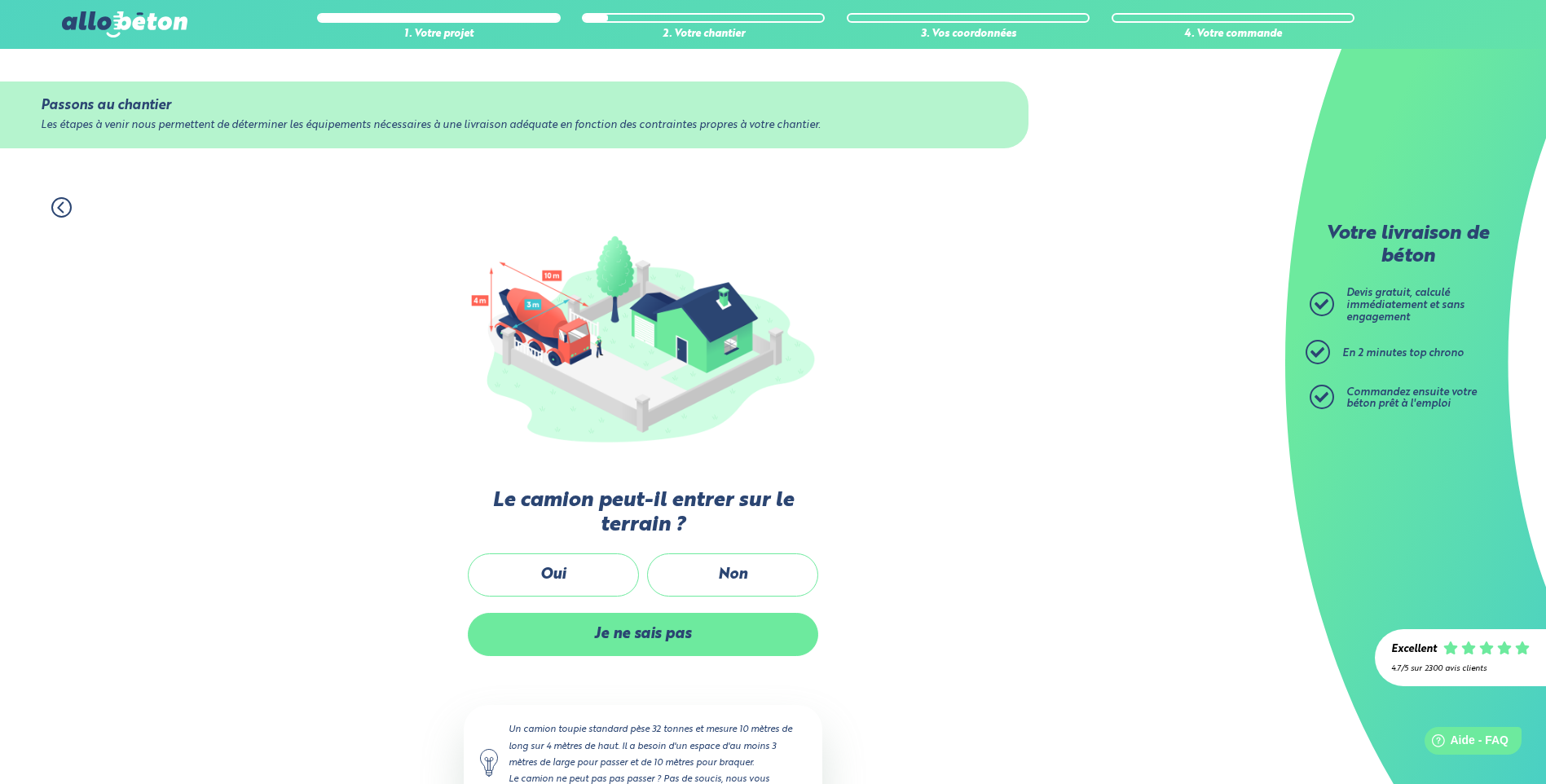
scroll to position [67, 0]
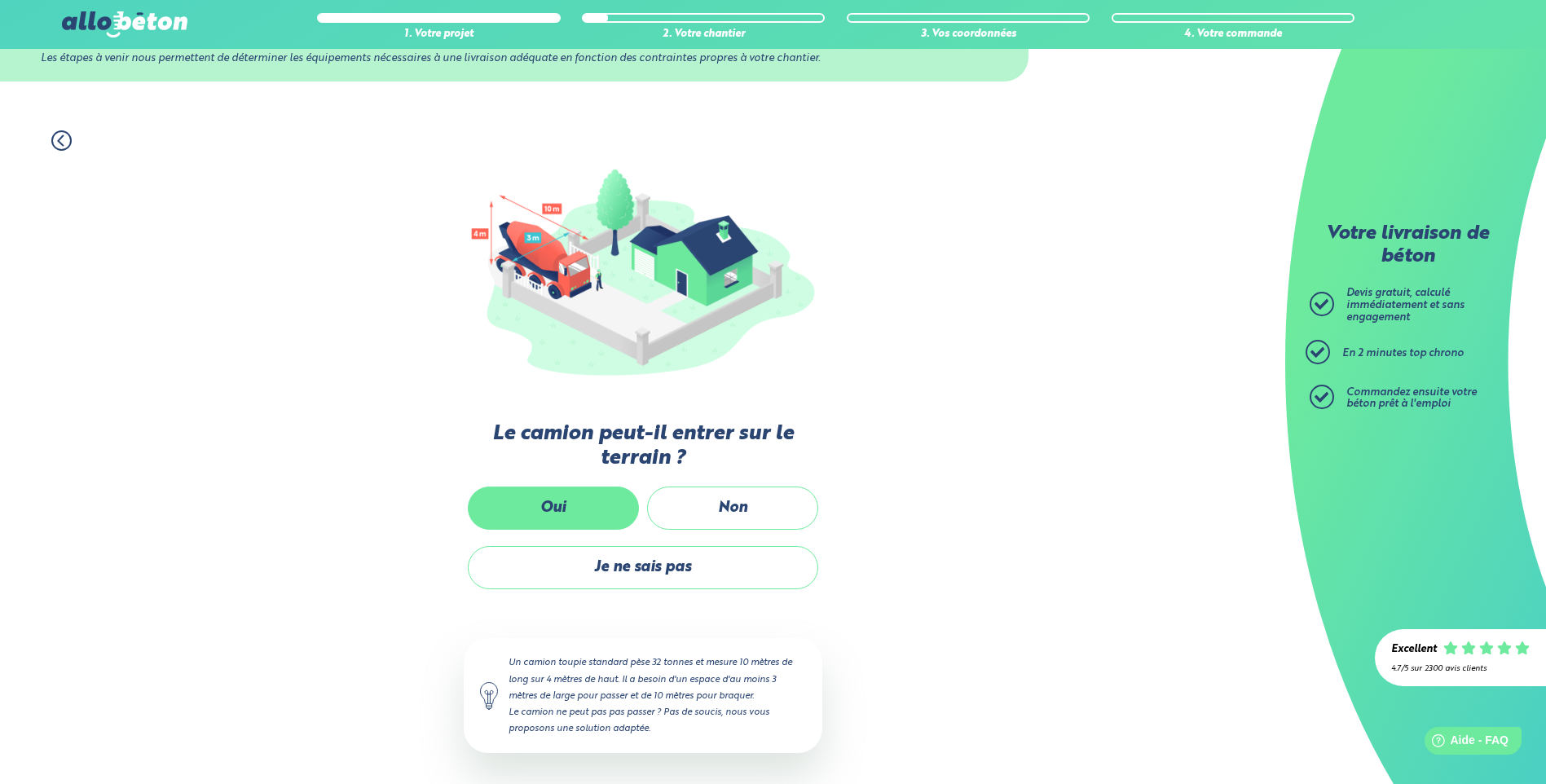
click at [623, 499] on label "Oui" at bounding box center [553, 507] width 171 height 44
click at [0, 0] on input "Oui" at bounding box center [0, 0] width 0 height 0
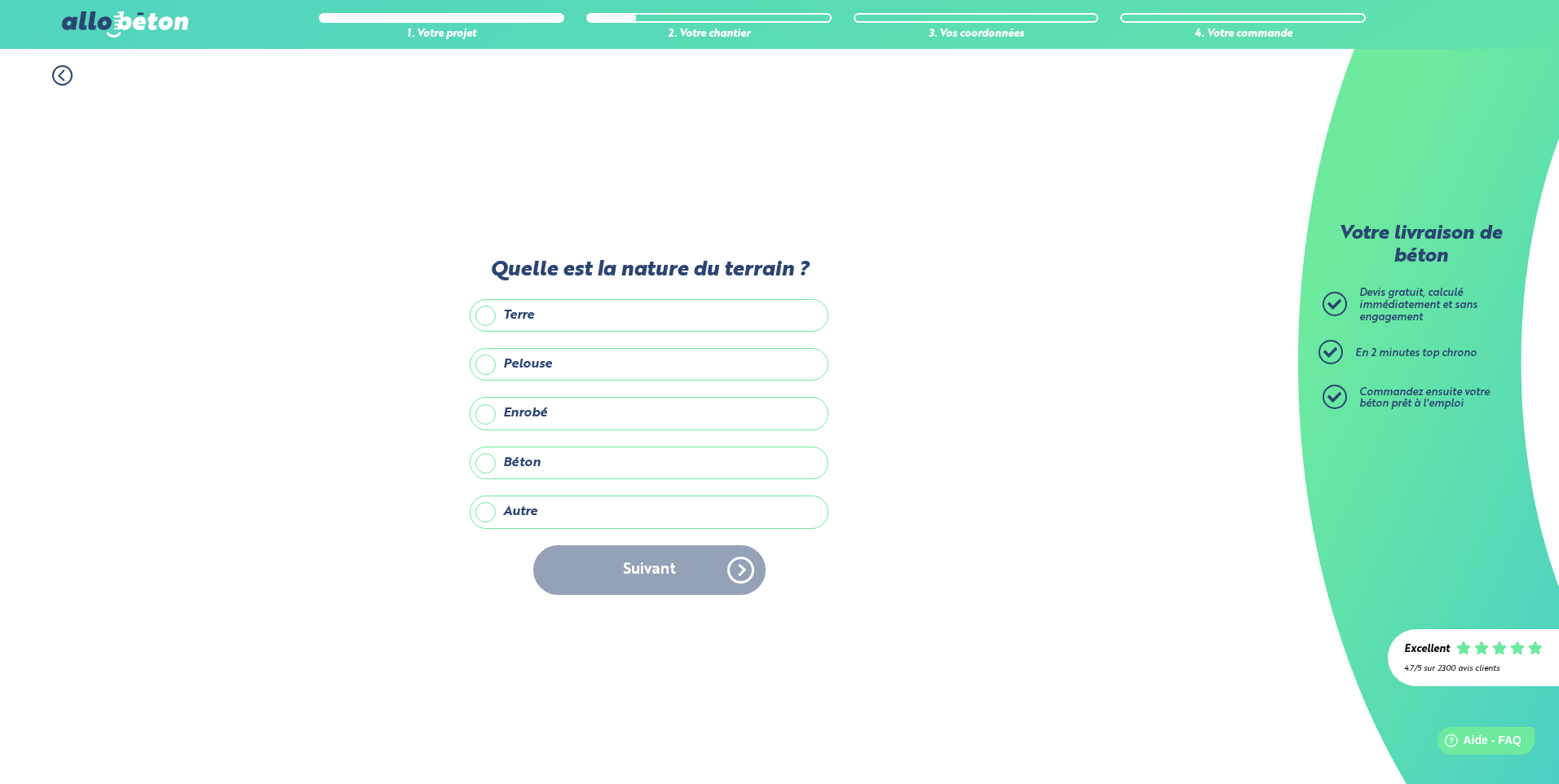
click at [533, 366] on label "Pelouse" at bounding box center [649, 365] width 359 height 33
click at [0, 0] on input "Pelouse" at bounding box center [0, 0] width 0 height 0
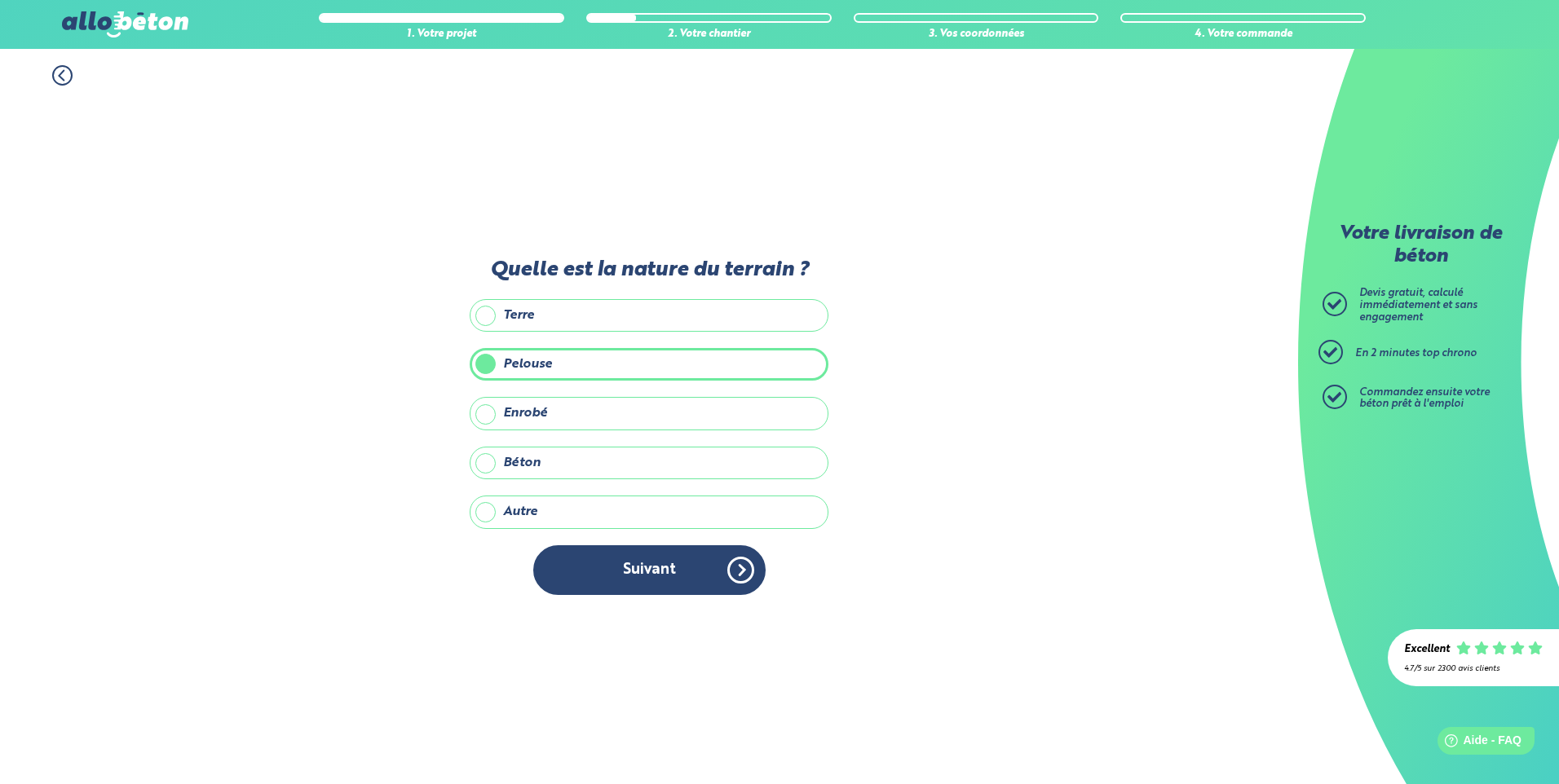
click at [547, 310] on label "Terre" at bounding box center [649, 315] width 359 height 33
click at [0, 0] on input "Terre" at bounding box center [0, 0] width 0 height 0
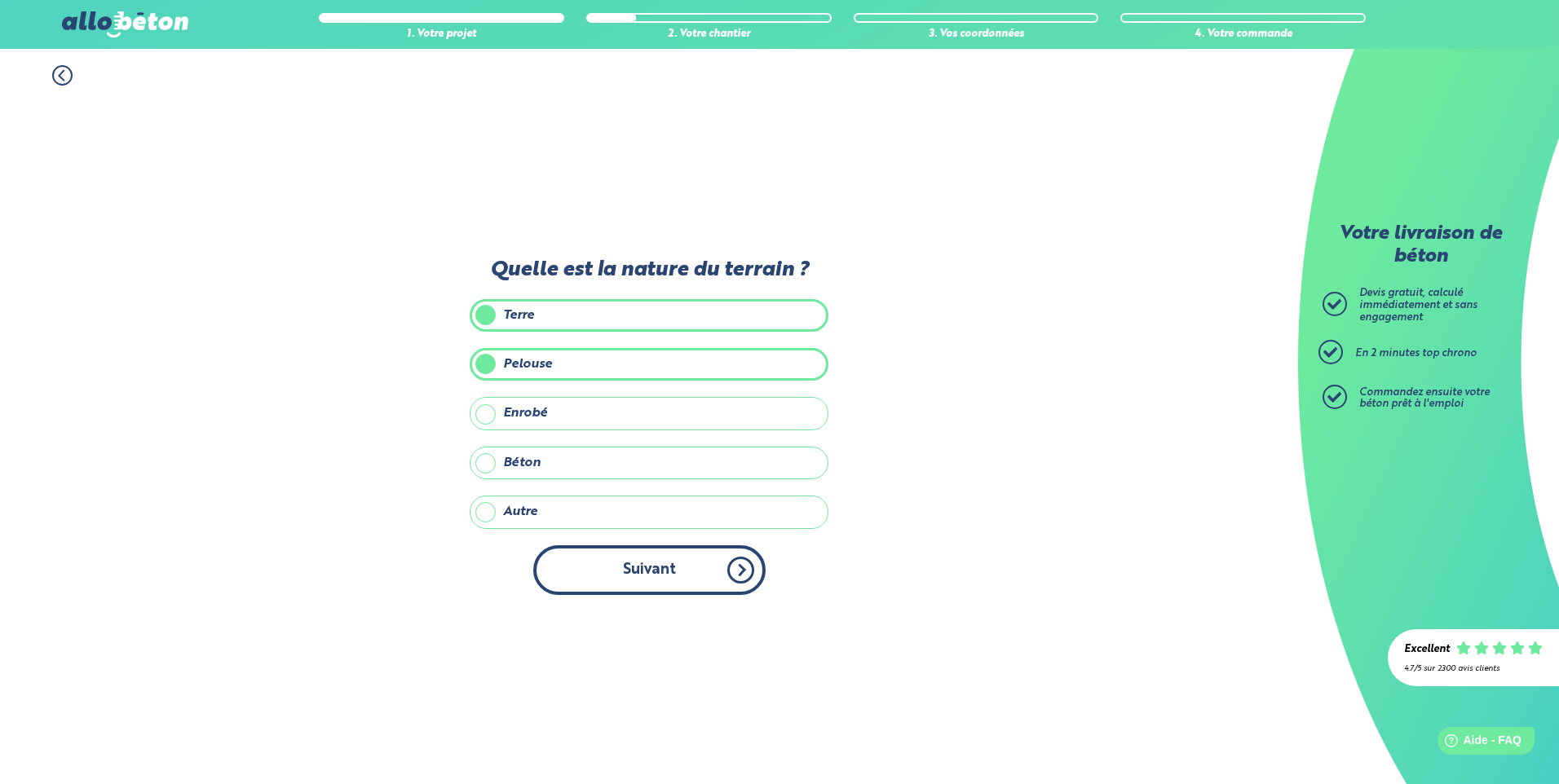
click at [608, 552] on button "Suivant" at bounding box center [648, 570] width 232 height 49
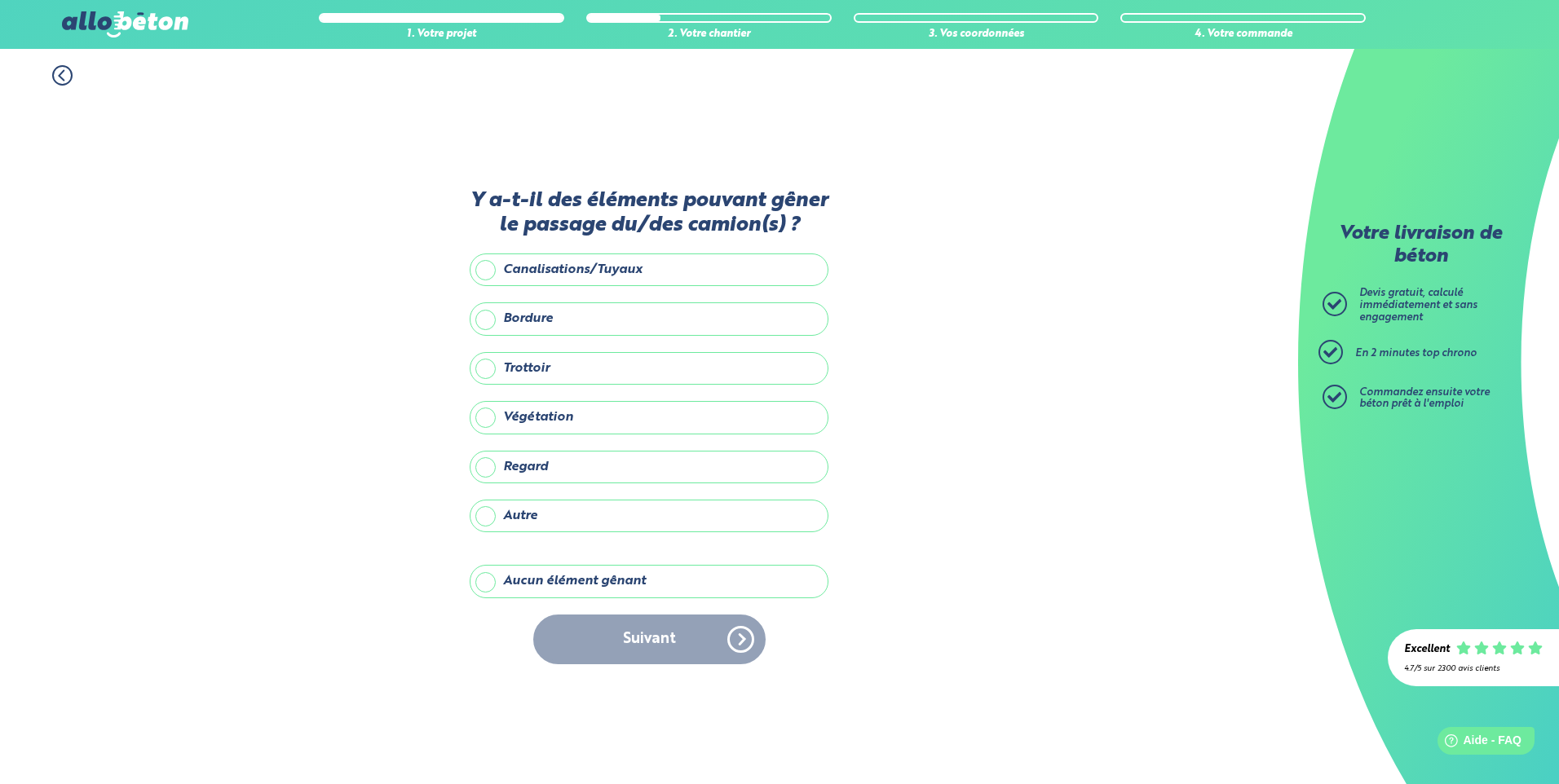
click at [526, 328] on label "Bordure" at bounding box center [649, 319] width 359 height 33
click at [0, 0] on input "Bordure" at bounding box center [0, 0] width 0 height 0
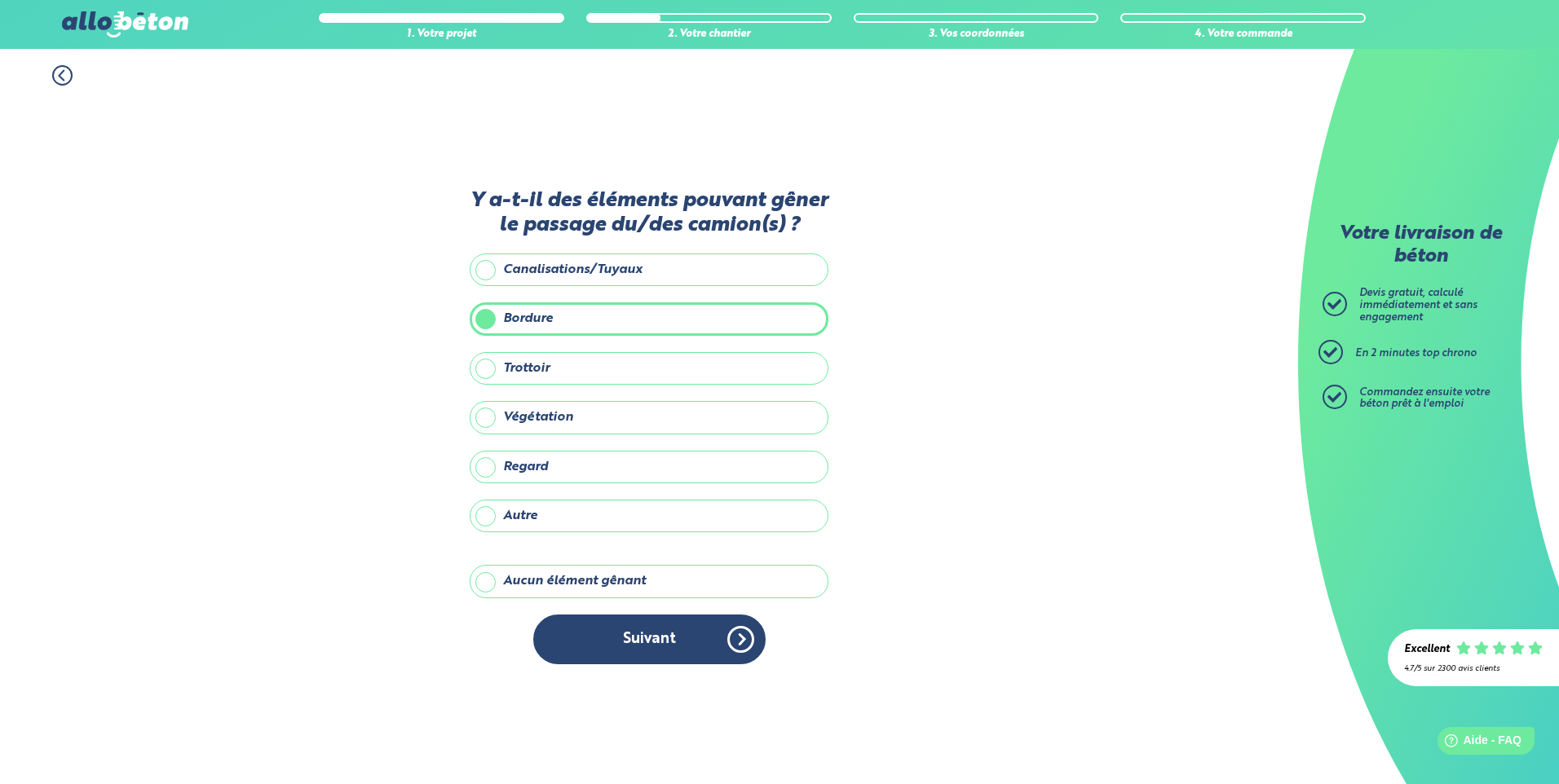
click at [516, 355] on label "Trottoir" at bounding box center [649, 369] width 359 height 33
click at [0, 0] on input "Trottoir" at bounding box center [0, 0] width 0 height 0
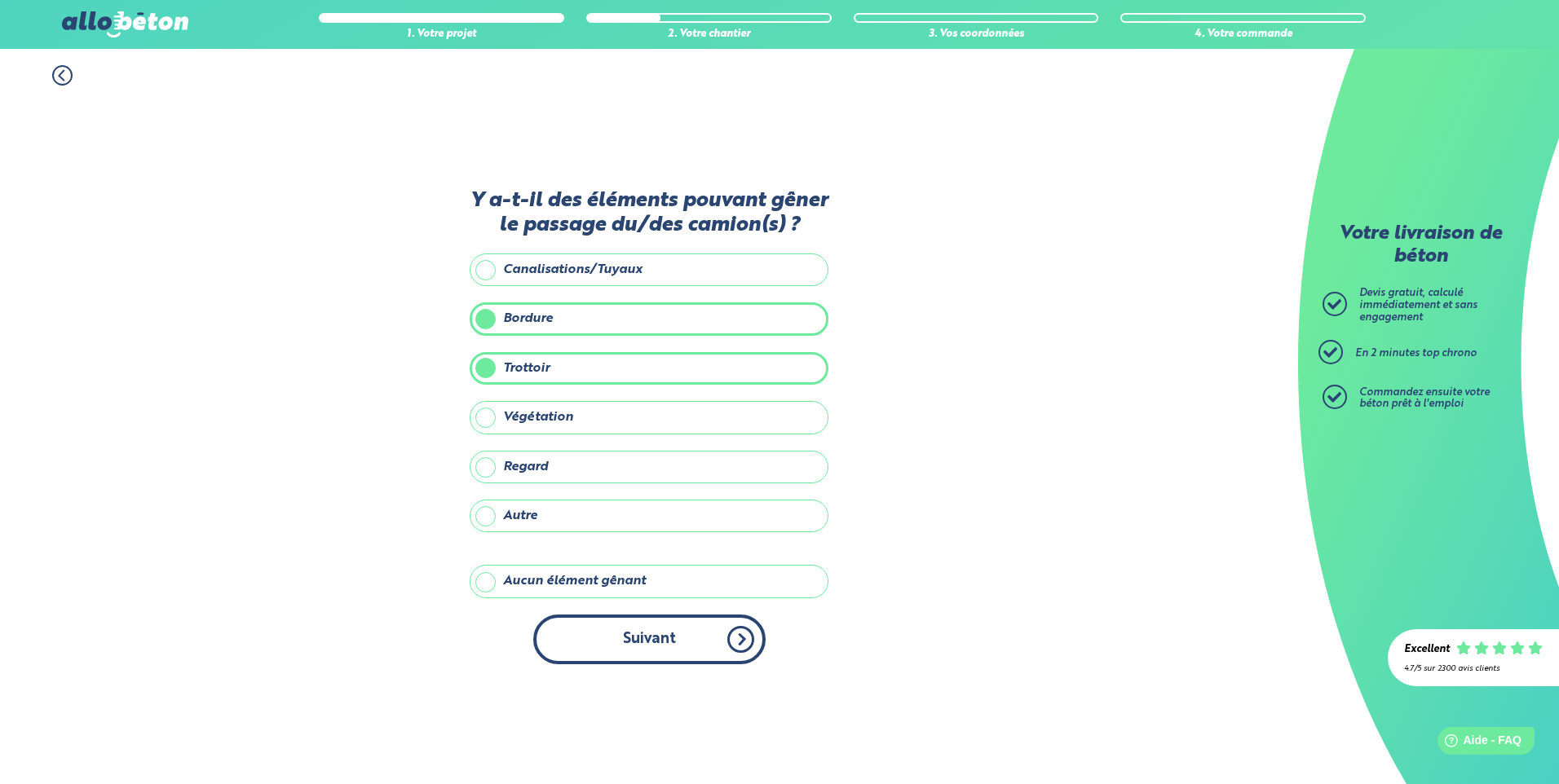
click at [638, 647] on button "Suivant" at bounding box center [648, 638] width 232 height 49
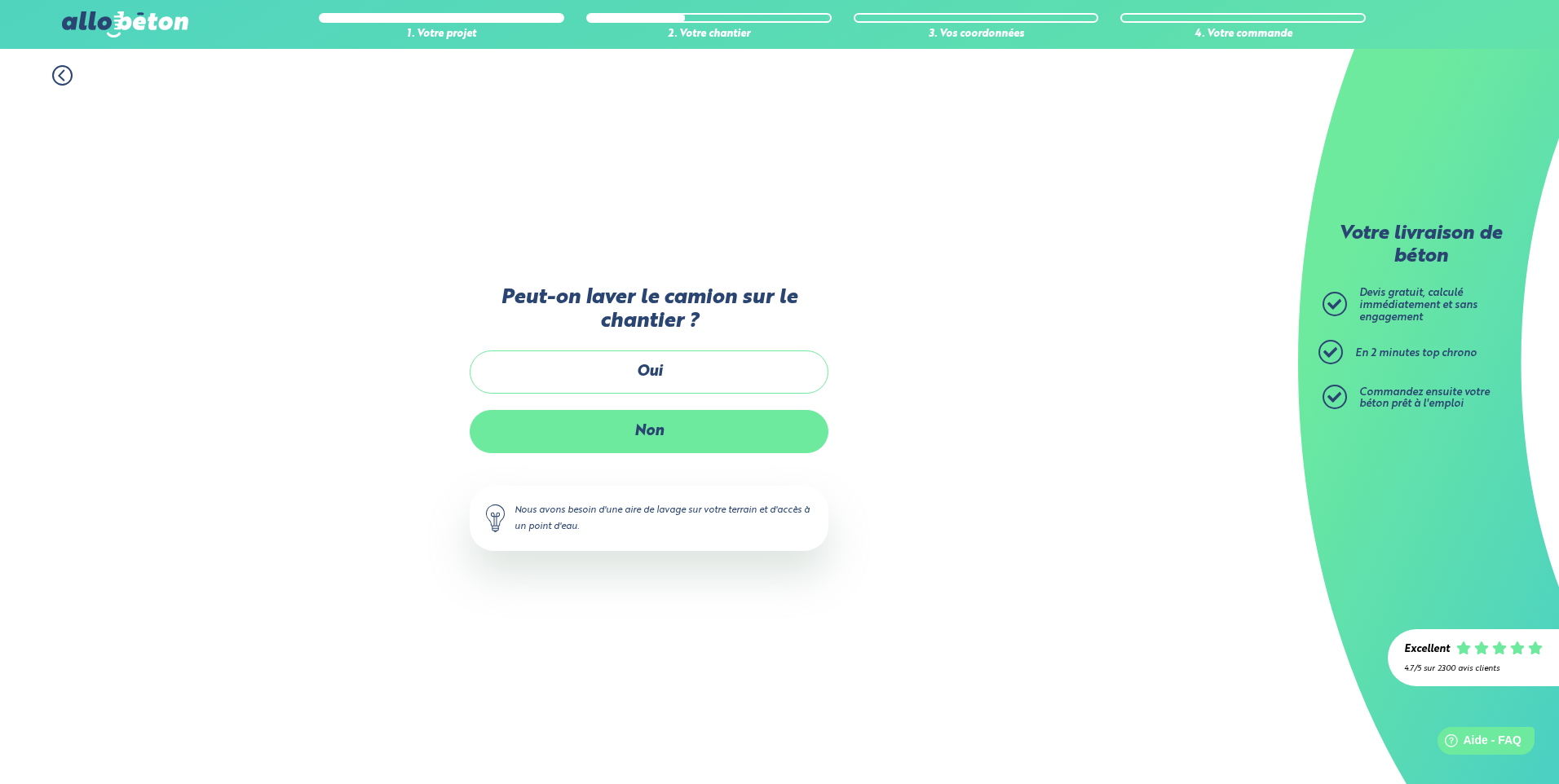
click at [642, 414] on label "Non" at bounding box center [649, 431] width 359 height 44
click at [0, 0] on input "Non" at bounding box center [0, 0] width 0 height 0
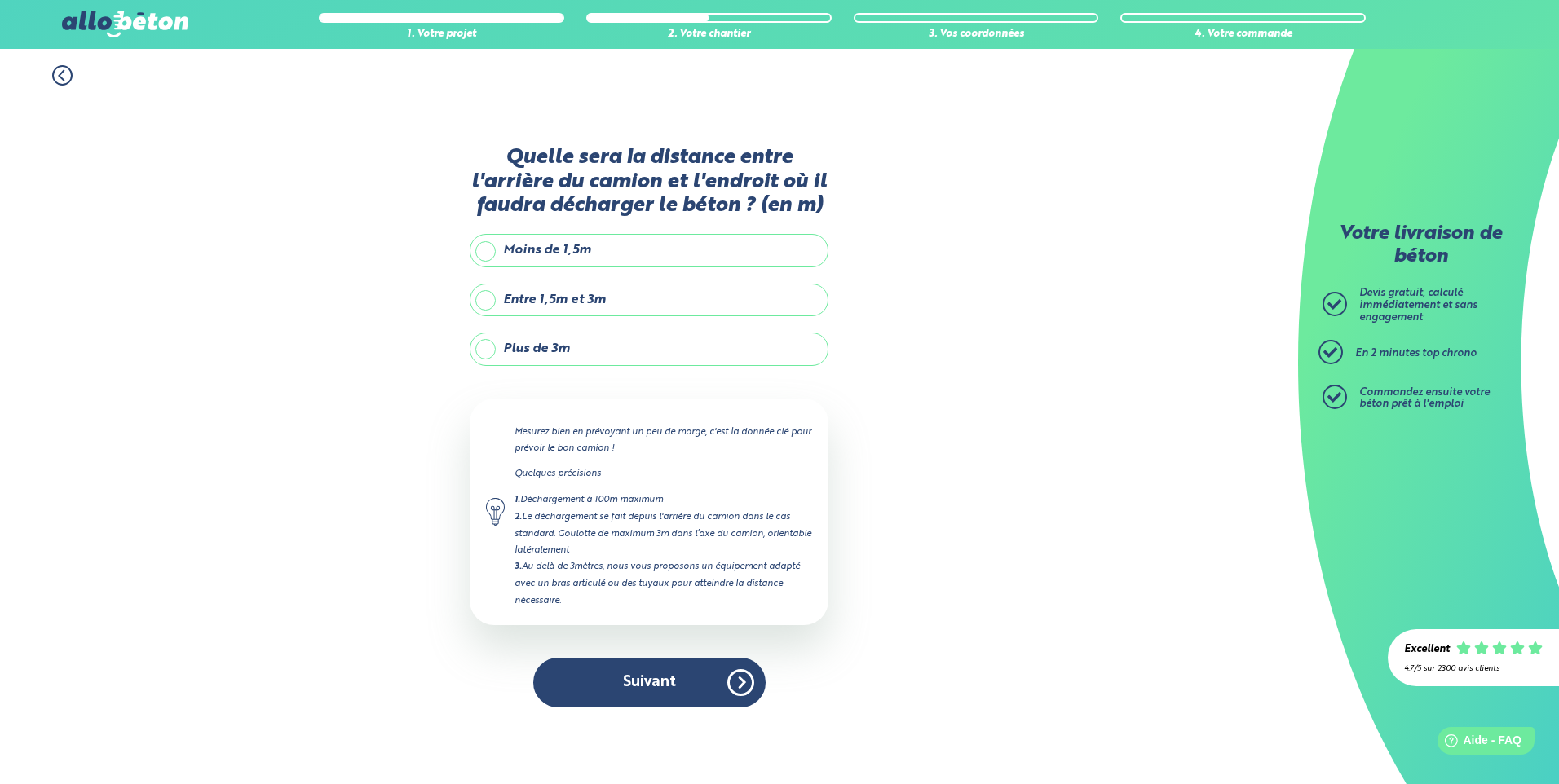
click at [547, 294] on label "Entre 1,5m et 3m" at bounding box center [649, 300] width 359 height 33
click at [0, 0] on input "Entre 1,5m et 3m" at bounding box center [0, 0] width 0 height 0
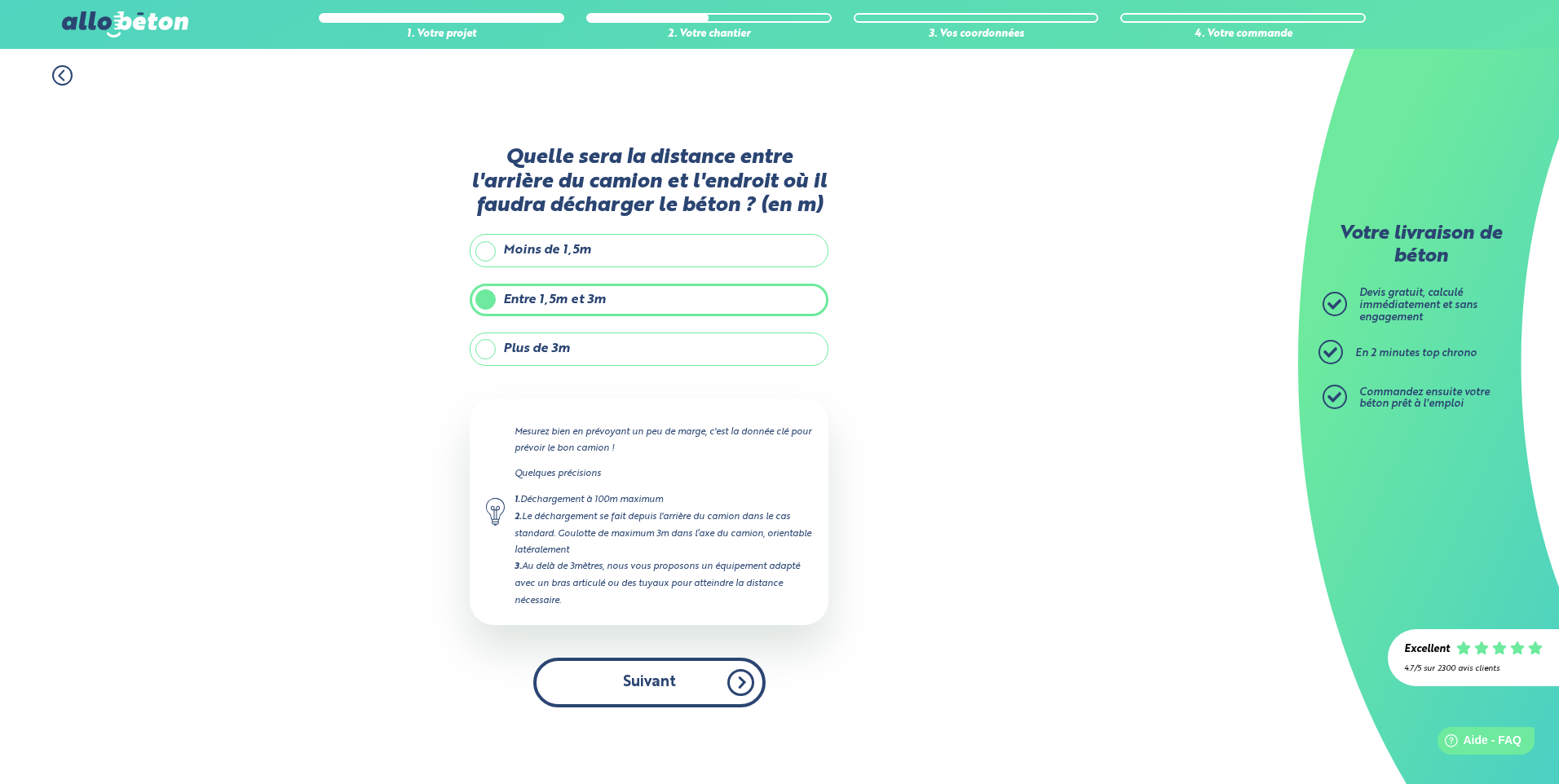
click at [617, 678] on button "Suivant" at bounding box center [648, 682] width 232 height 49
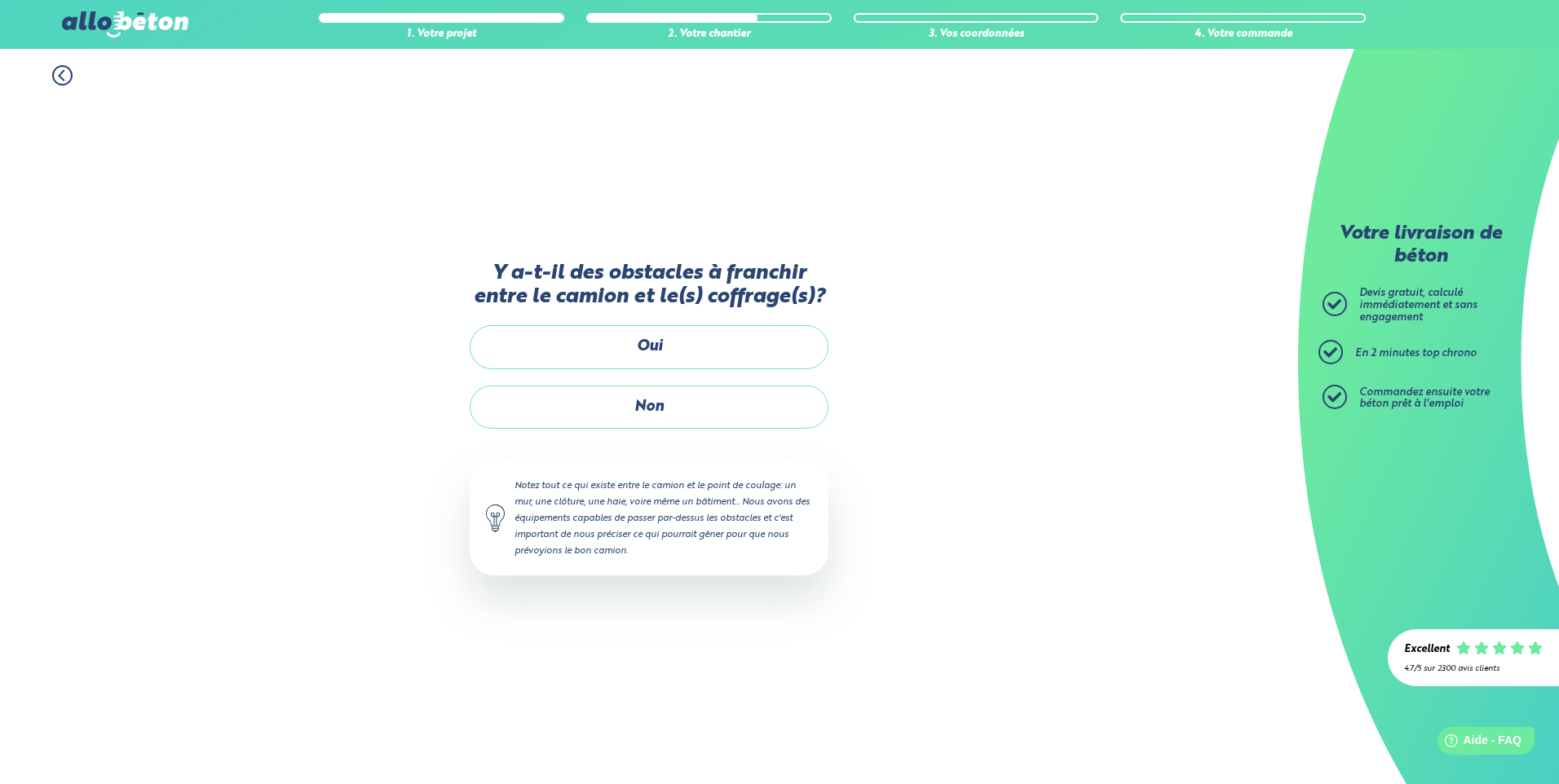
click at [655, 417] on label "Non" at bounding box center [649, 407] width 359 height 44
click at [0, 0] on input "Non" at bounding box center [0, 0] width 0 height 0
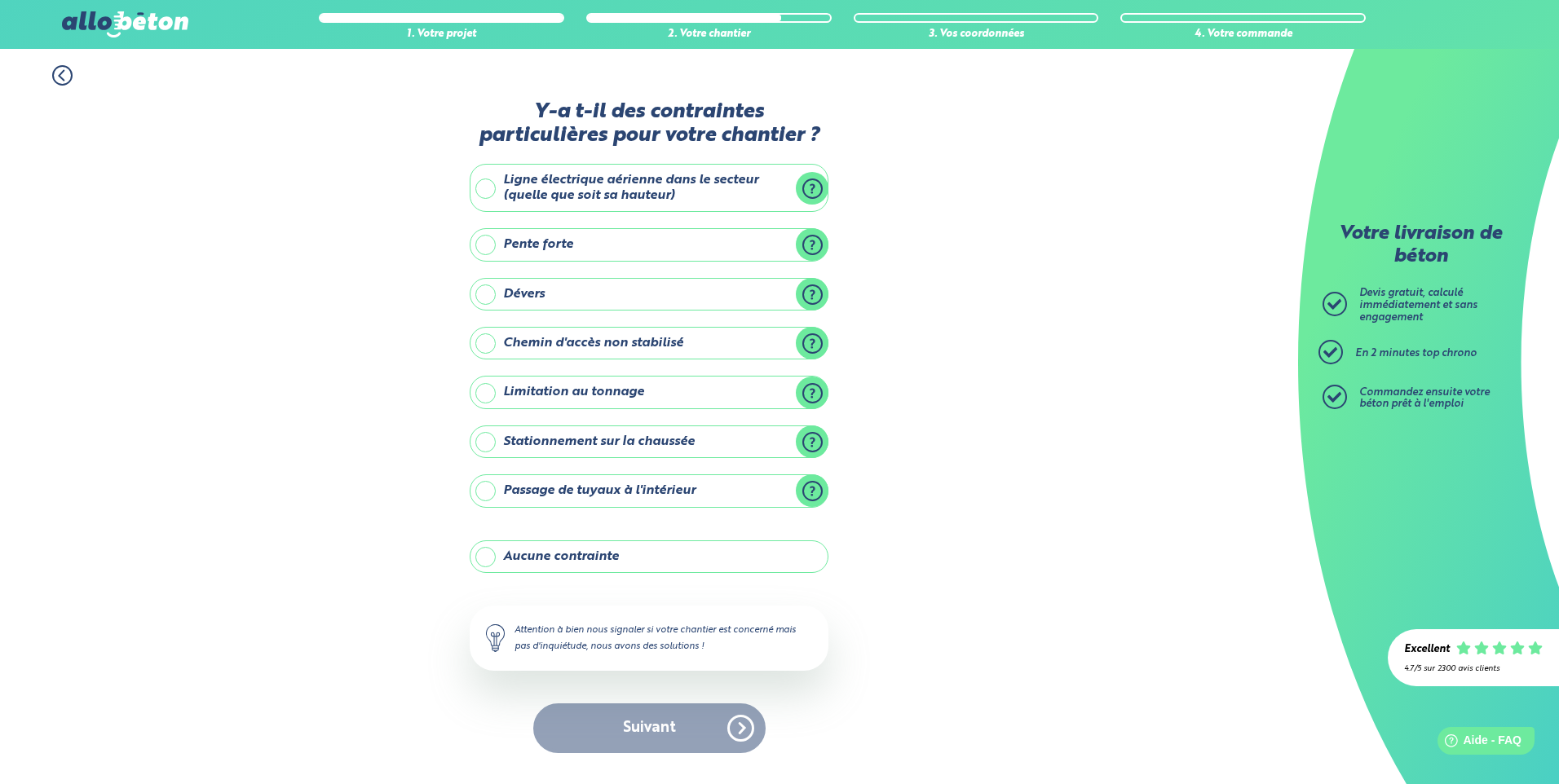
click at [517, 552] on label "Aucune contrainte" at bounding box center [649, 557] width 359 height 33
click at [0, 0] on input "Aucune contrainte" at bounding box center [0, 0] width 0 height 0
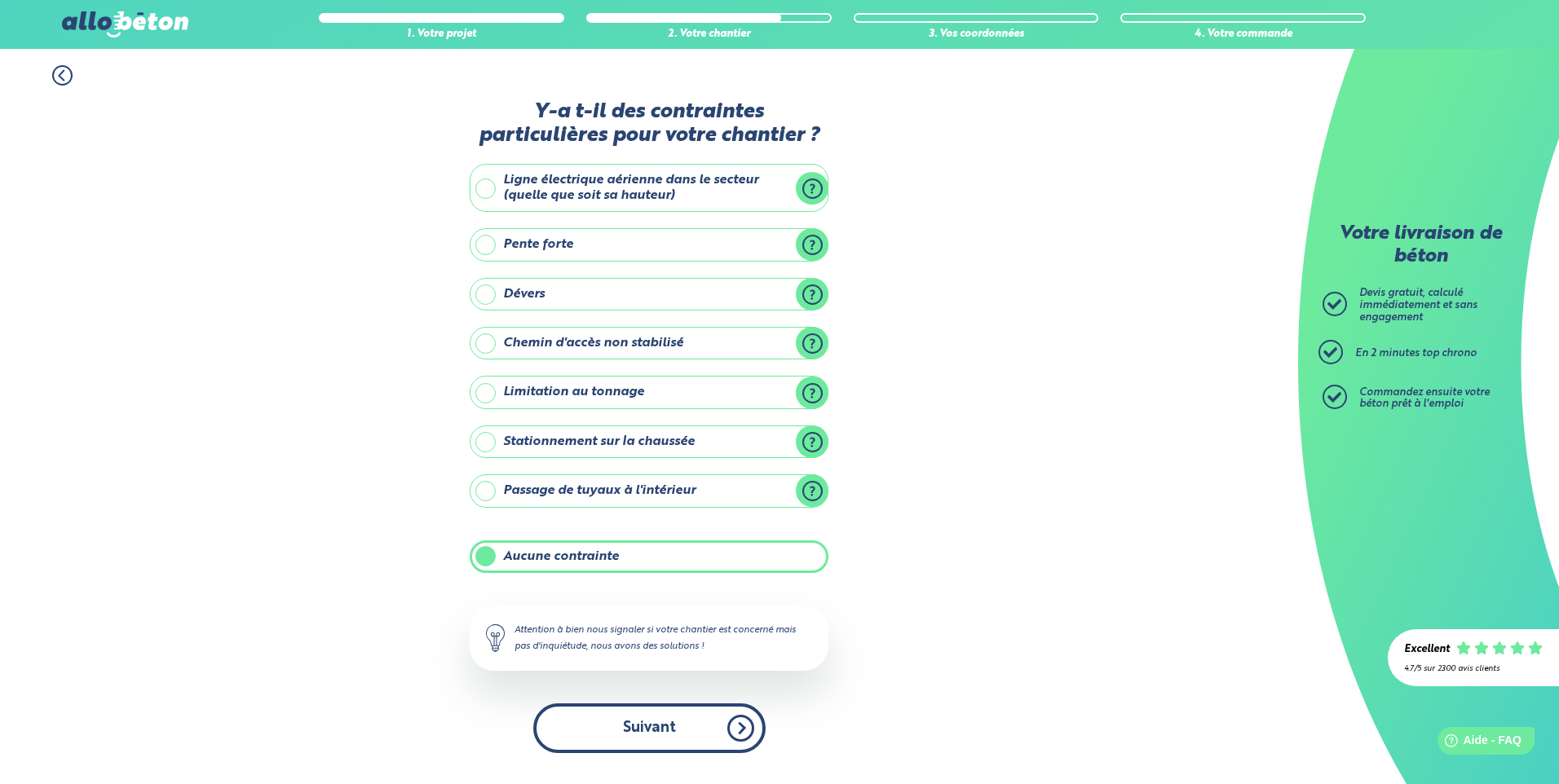
click at [613, 728] on button "Suivant" at bounding box center [648, 728] width 232 height 49
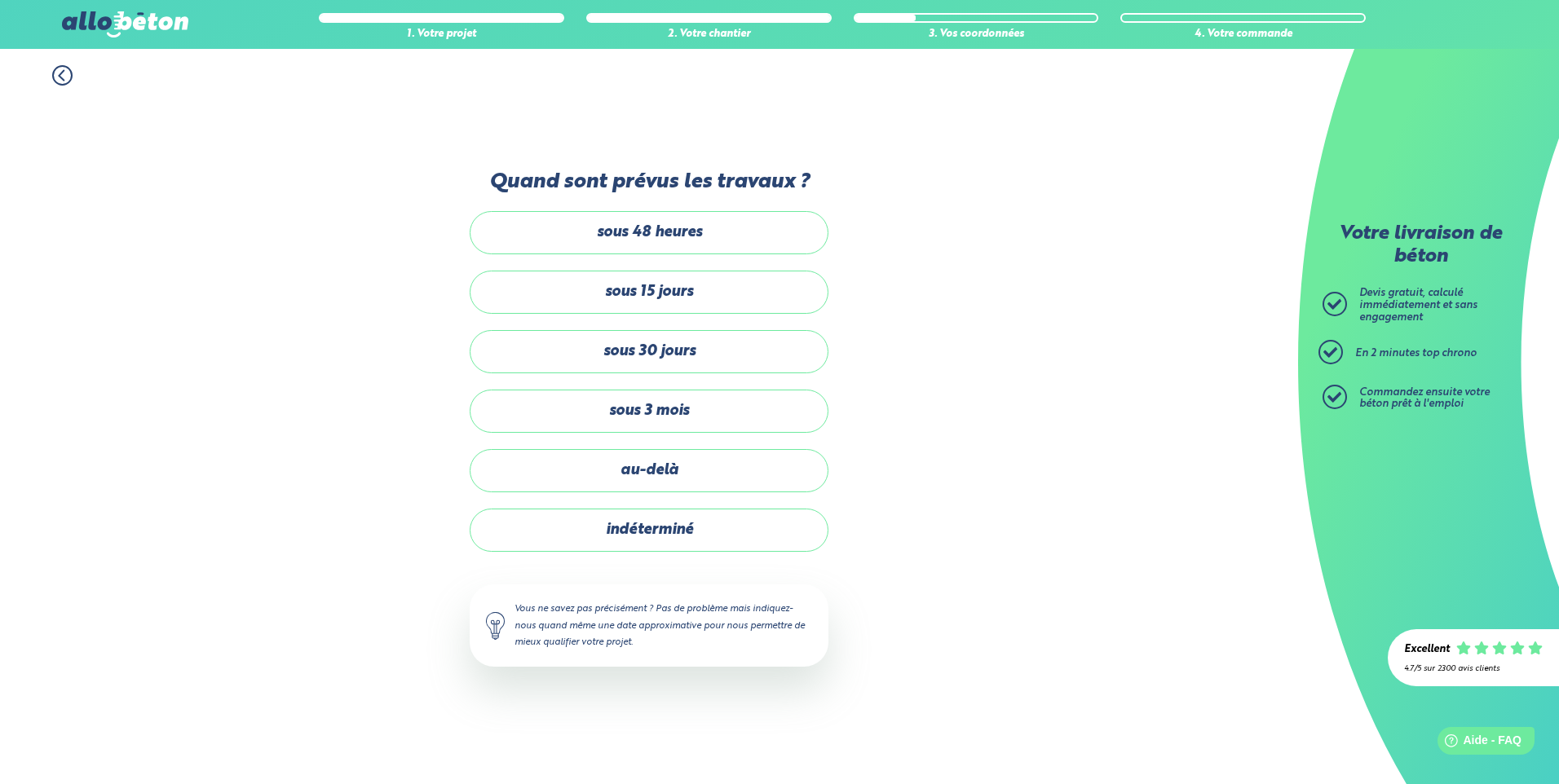
click at [701, 293] on label "sous 15 jours" at bounding box center [649, 292] width 359 height 44
click at [0, 0] on input "sous 15 jours" at bounding box center [0, 0] width 0 height 0
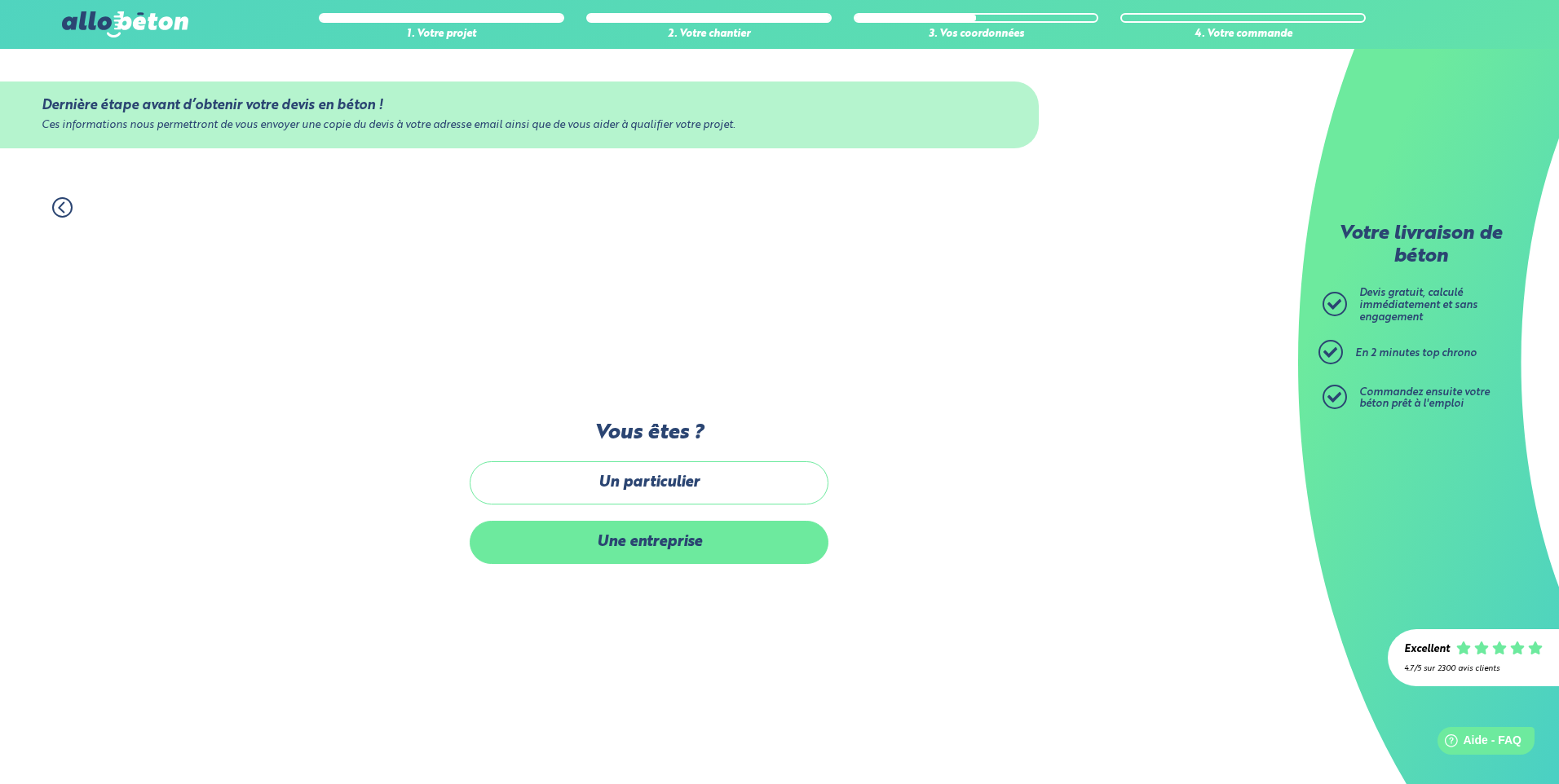
click at [695, 541] on label "Une entreprise" at bounding box center [649, 542] width 359 height 44
click at [0, 0] on input "Une entreprise" at bounding box center [0, 0] width 0 height 0
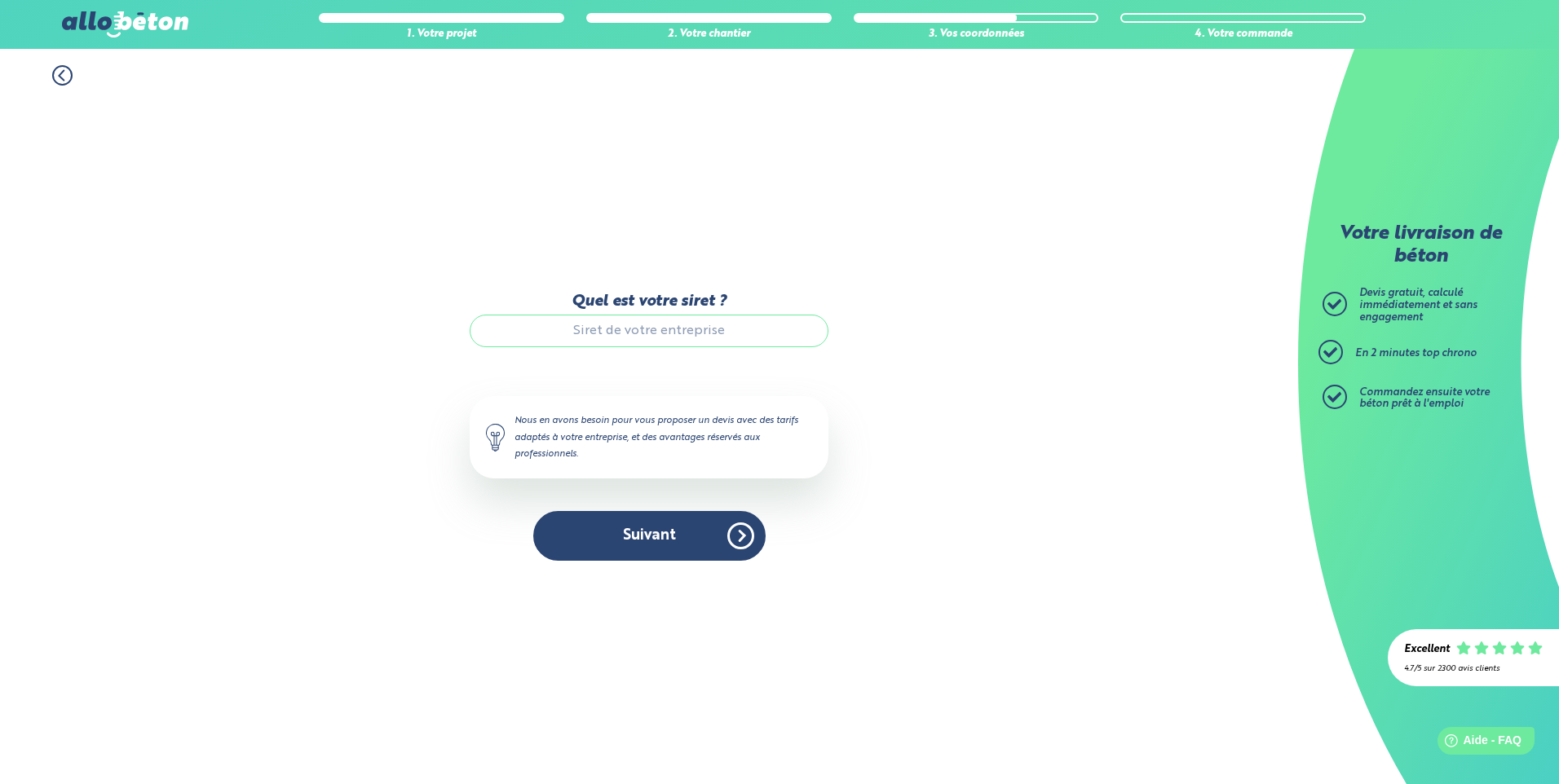
click at [713, 333] on input "Quel est votre siret ?" at bounding box center [649, 331] width 359 height 33
paste input "39965243700027"
type input "39965243700027"
click at [676, 532] on button "Suivant" at bounding box center [648, 536] width 232 height 49
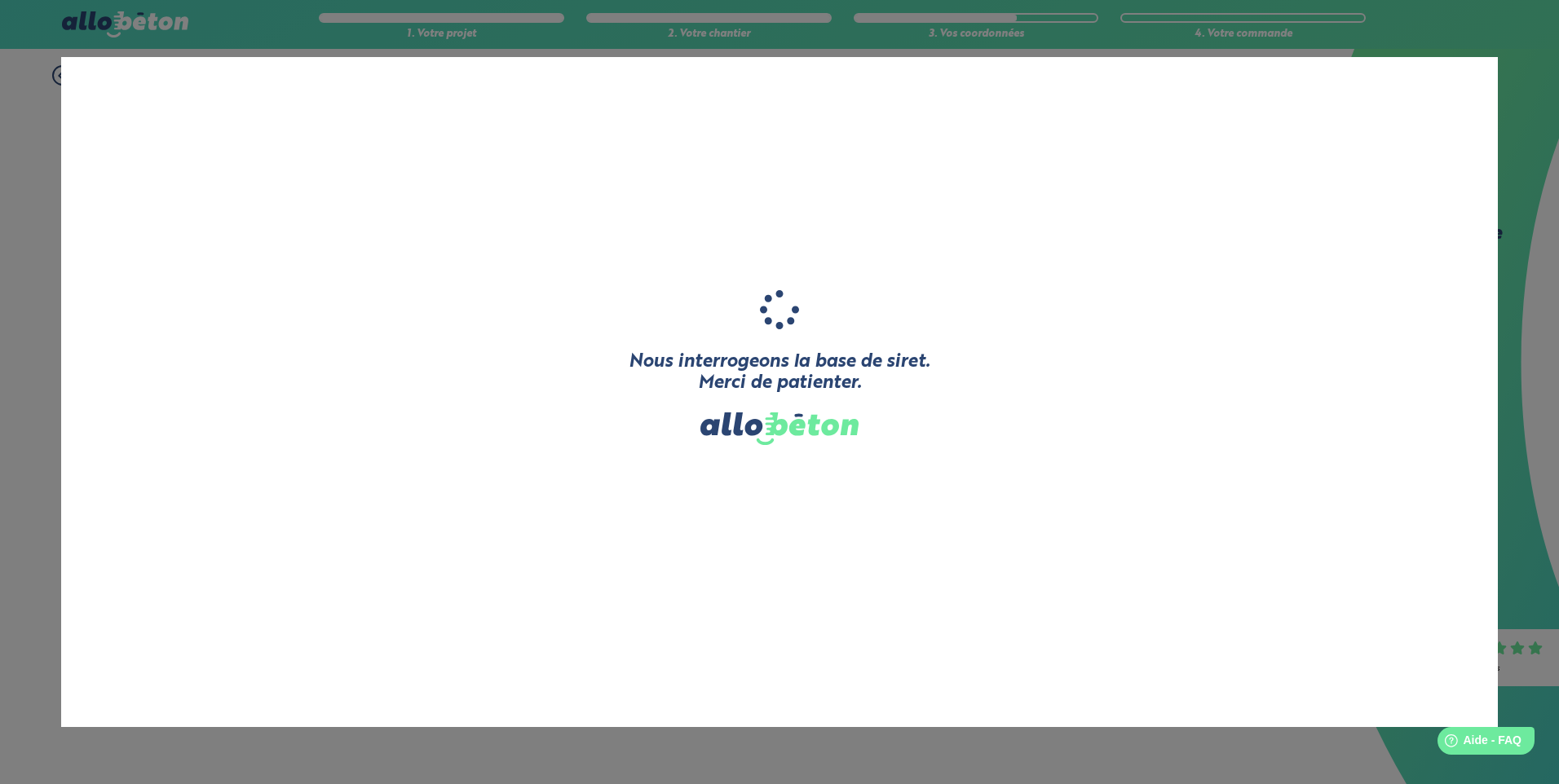
type input "GEPELEC"
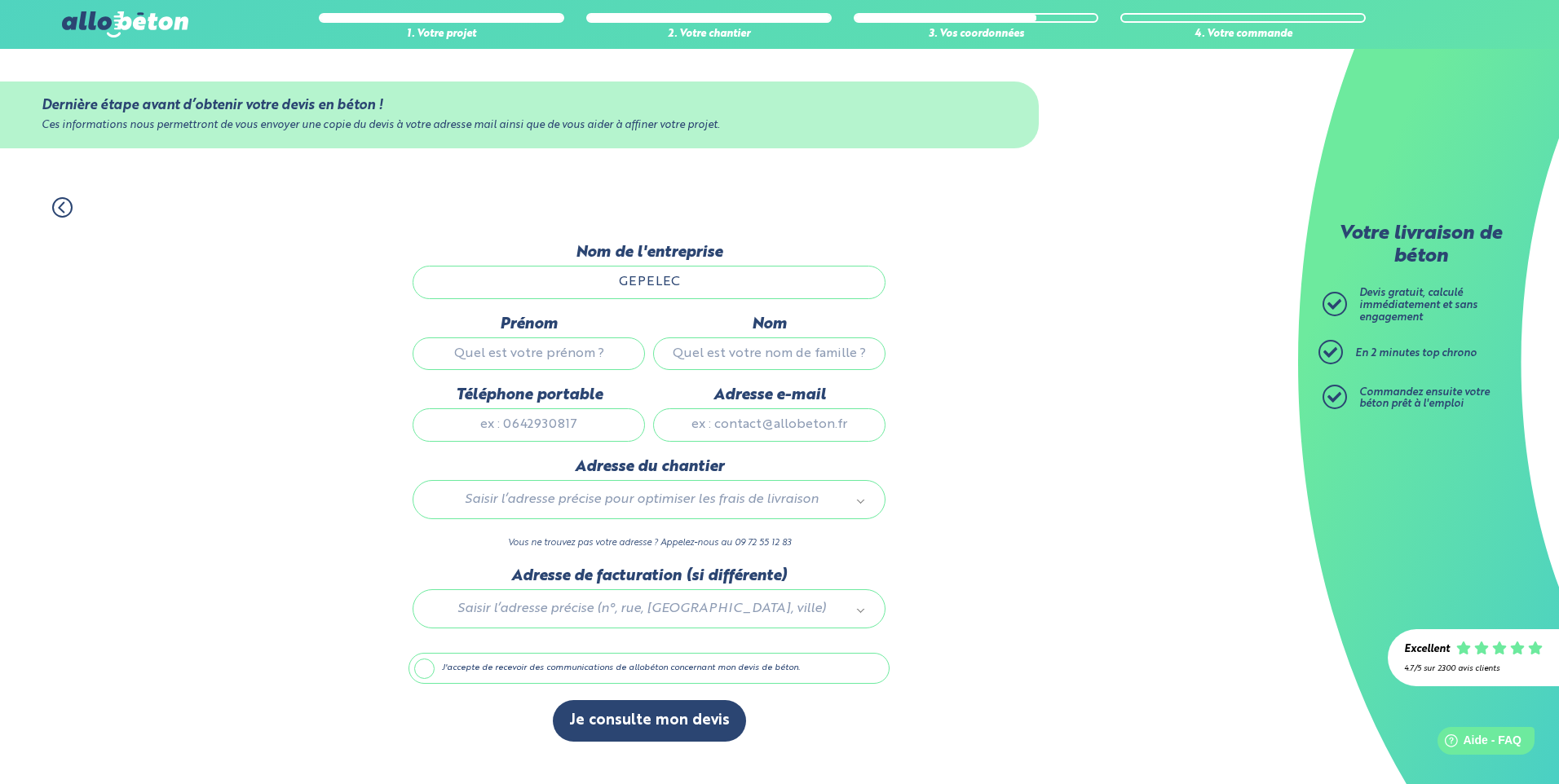
click at [606, 359] on input "Prénom" at bounding box center [528, 354] width 232 height 33
type input "Quentin"
type input "DEHENNE"
type input "0785516451"
type input "pro.dehenne@gmail.com"
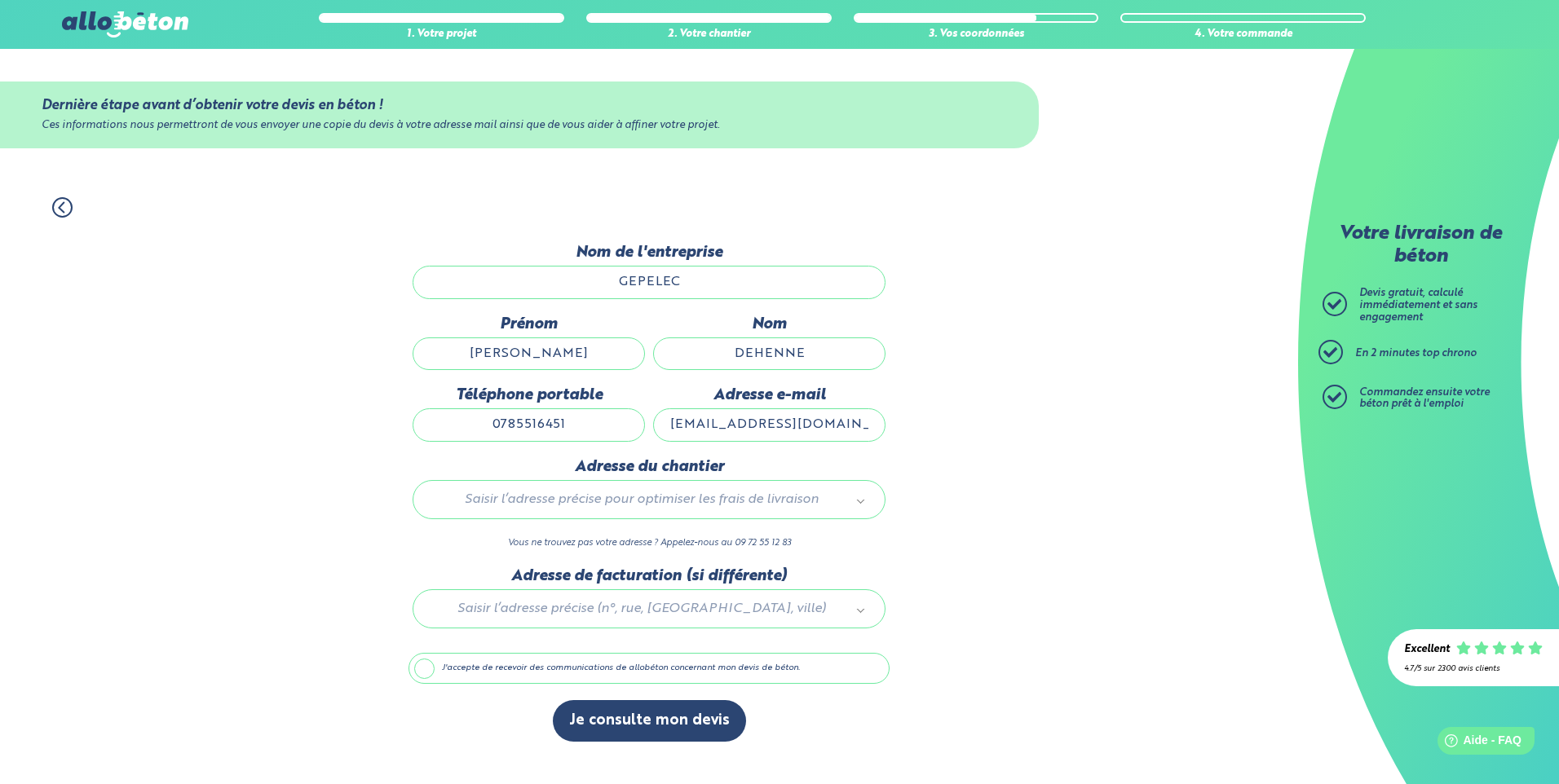
type input "33 boulebard Roosevelt"
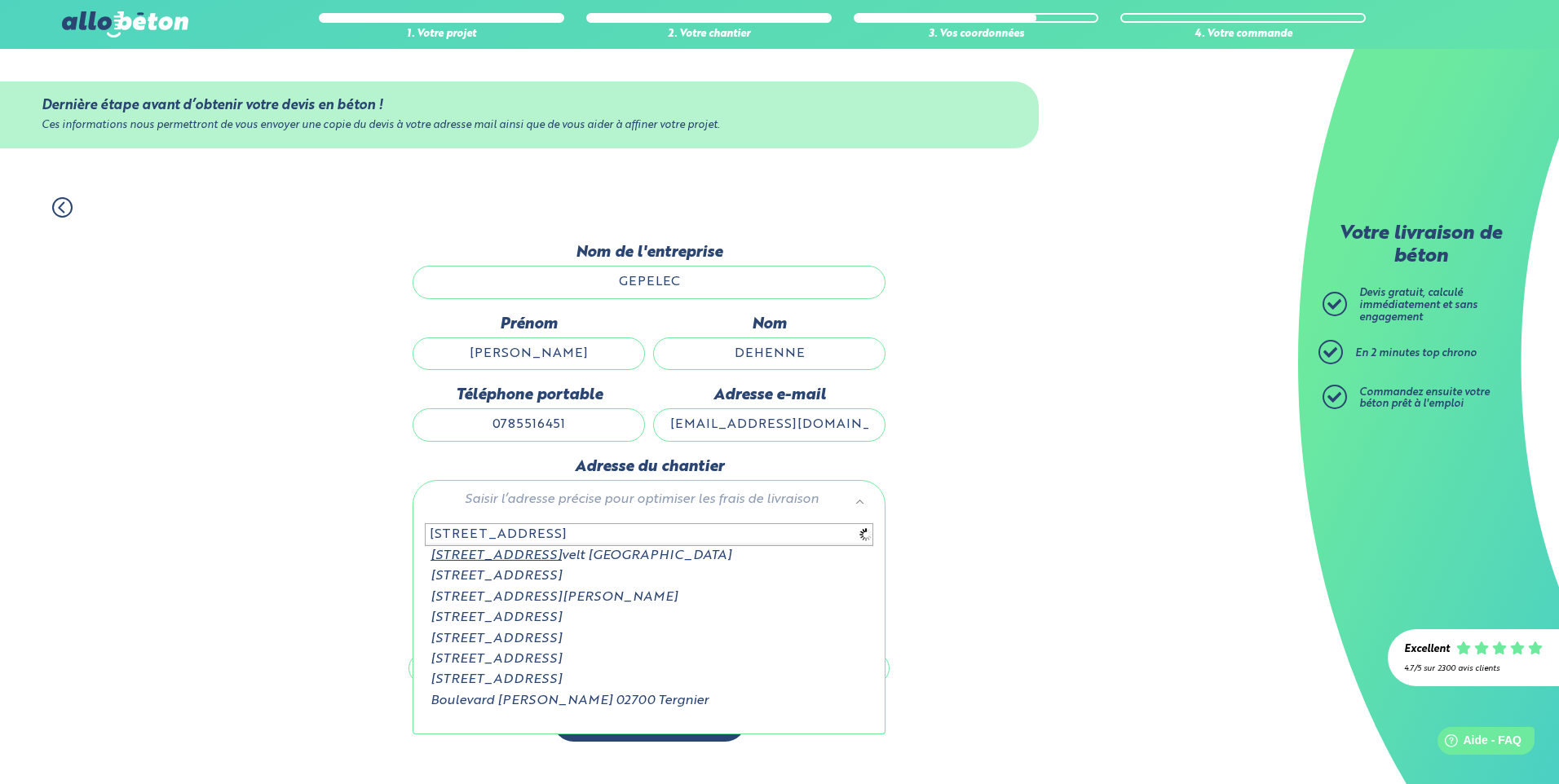
type input "33 boulevard roosevelt"
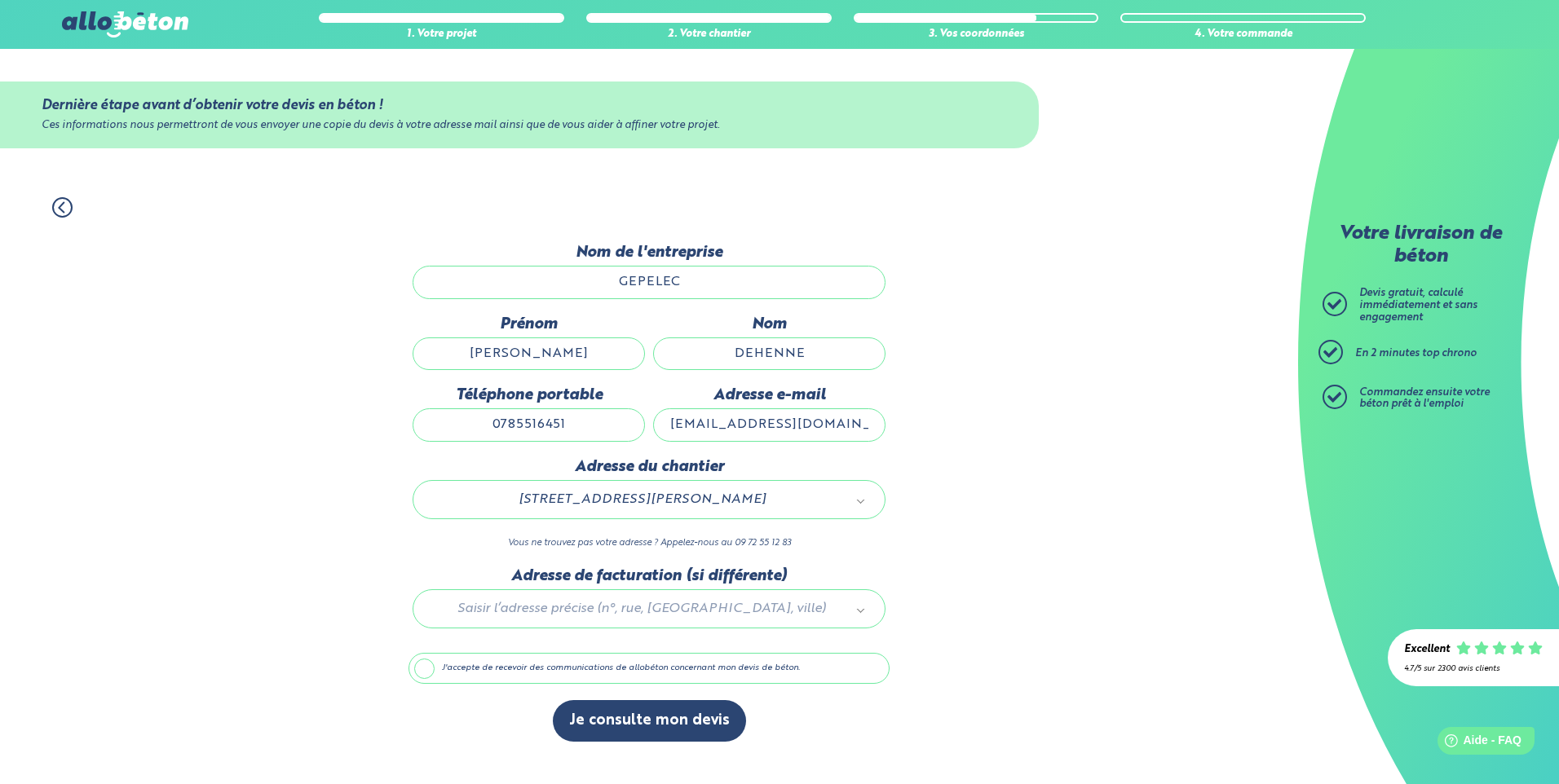
click at [821, 609] on div at bounding box center [648, 605] width 481 height 78
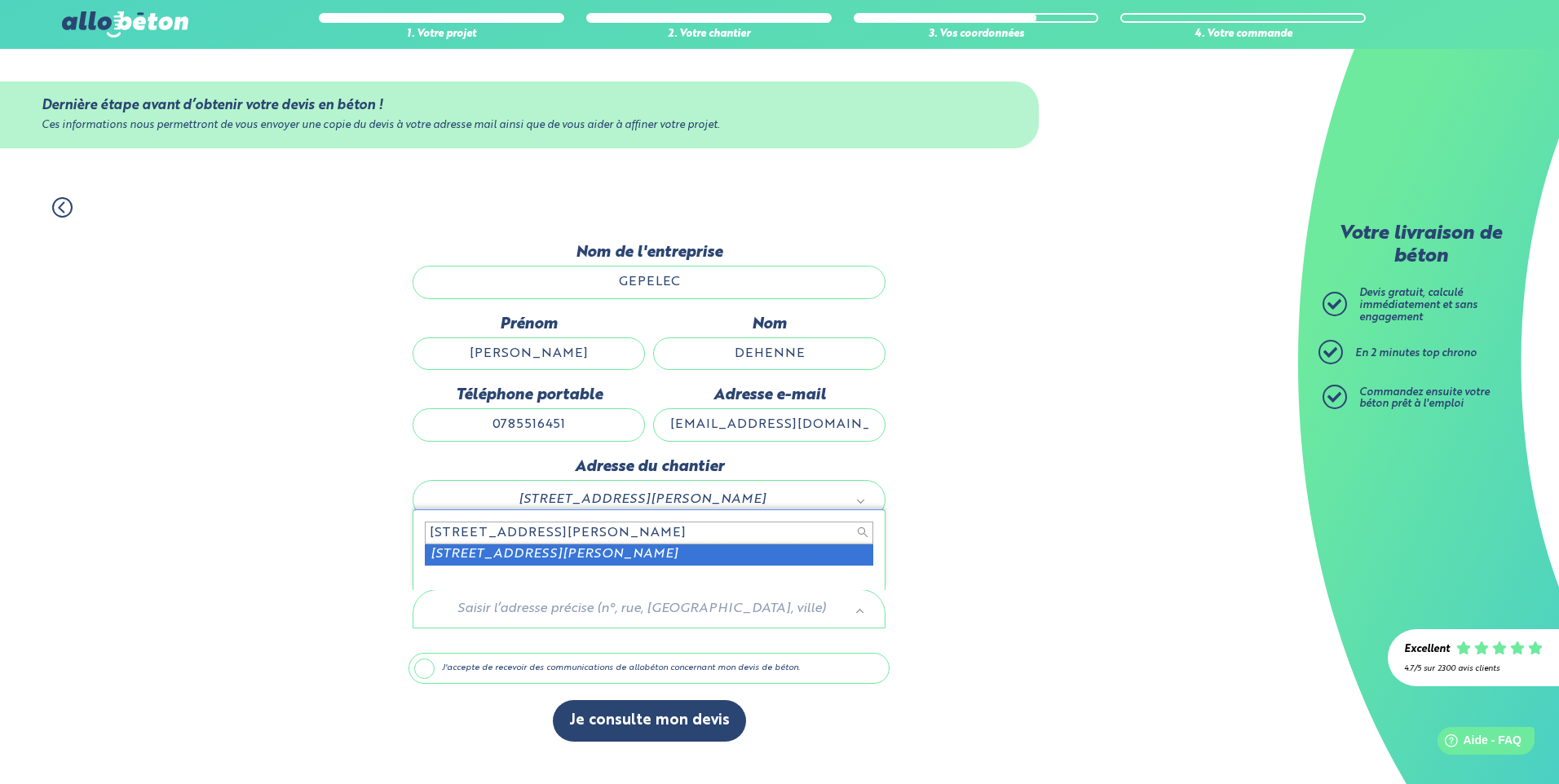
type input "1 rue gustave eiffel gauchy"
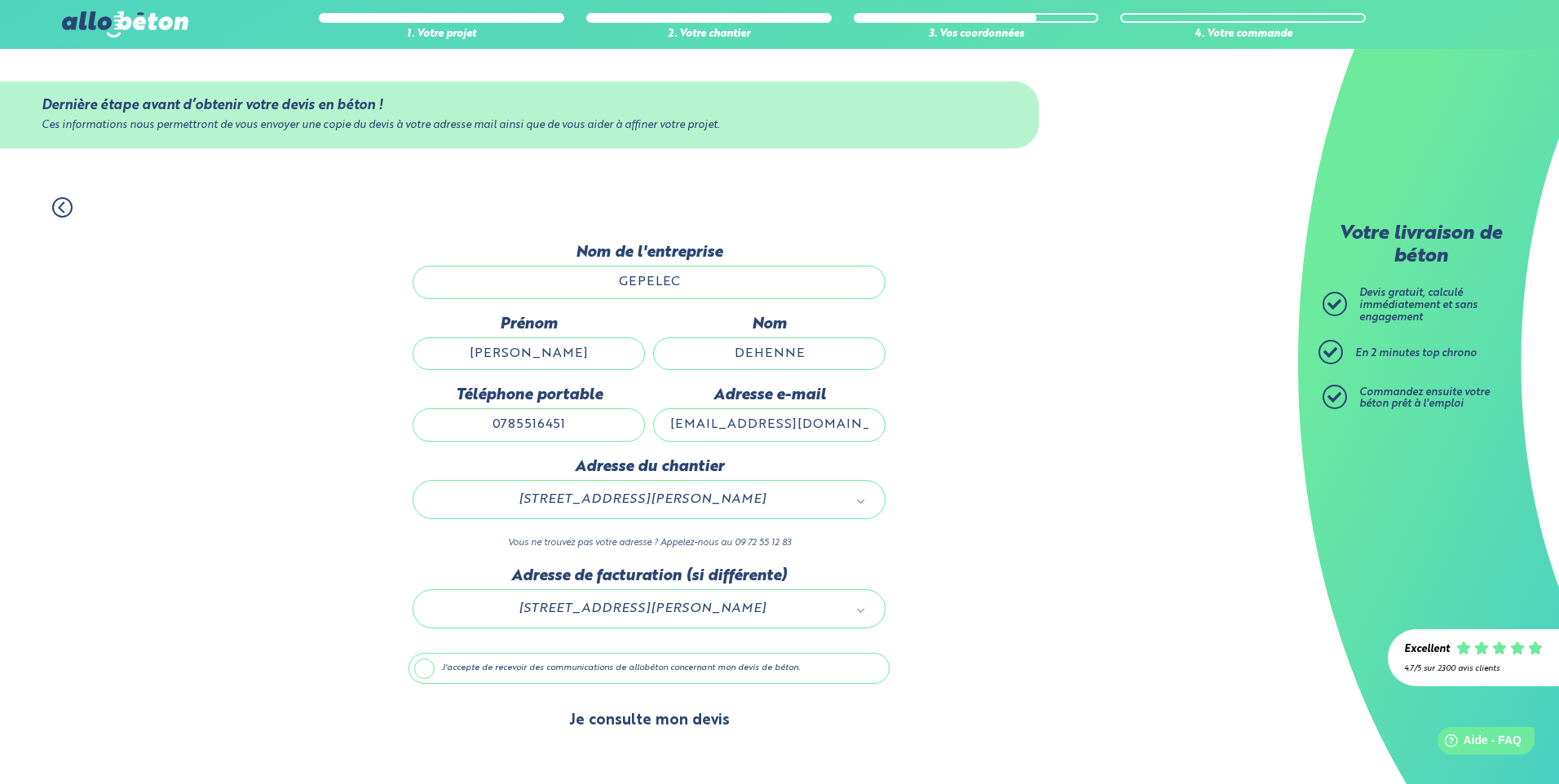
click at [679, 717] on button "Je consulte mon devis" at bounding box center [648, 720] width 193 height 42
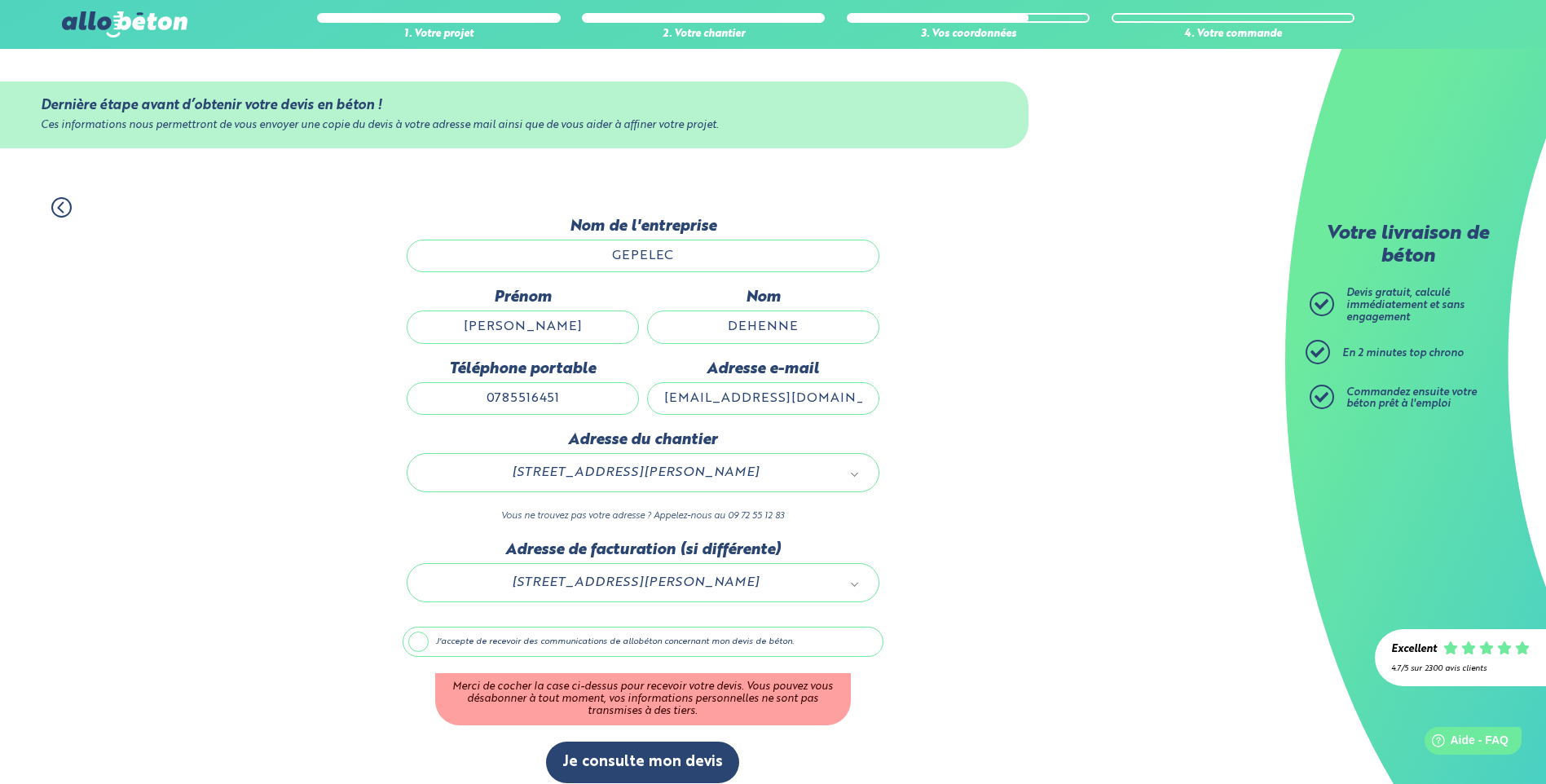
click at [426, 636] on label "J'accepte de recevoir des communications de allobéton concernant mon devis de b…" at bounding box center [642, 642] width 480 height 31
click at [0, 0] on input "J'accepte de recevoir des communications de allobéton concernant mon devis de b…" at bounding box center [0, 0] width 0 height 0
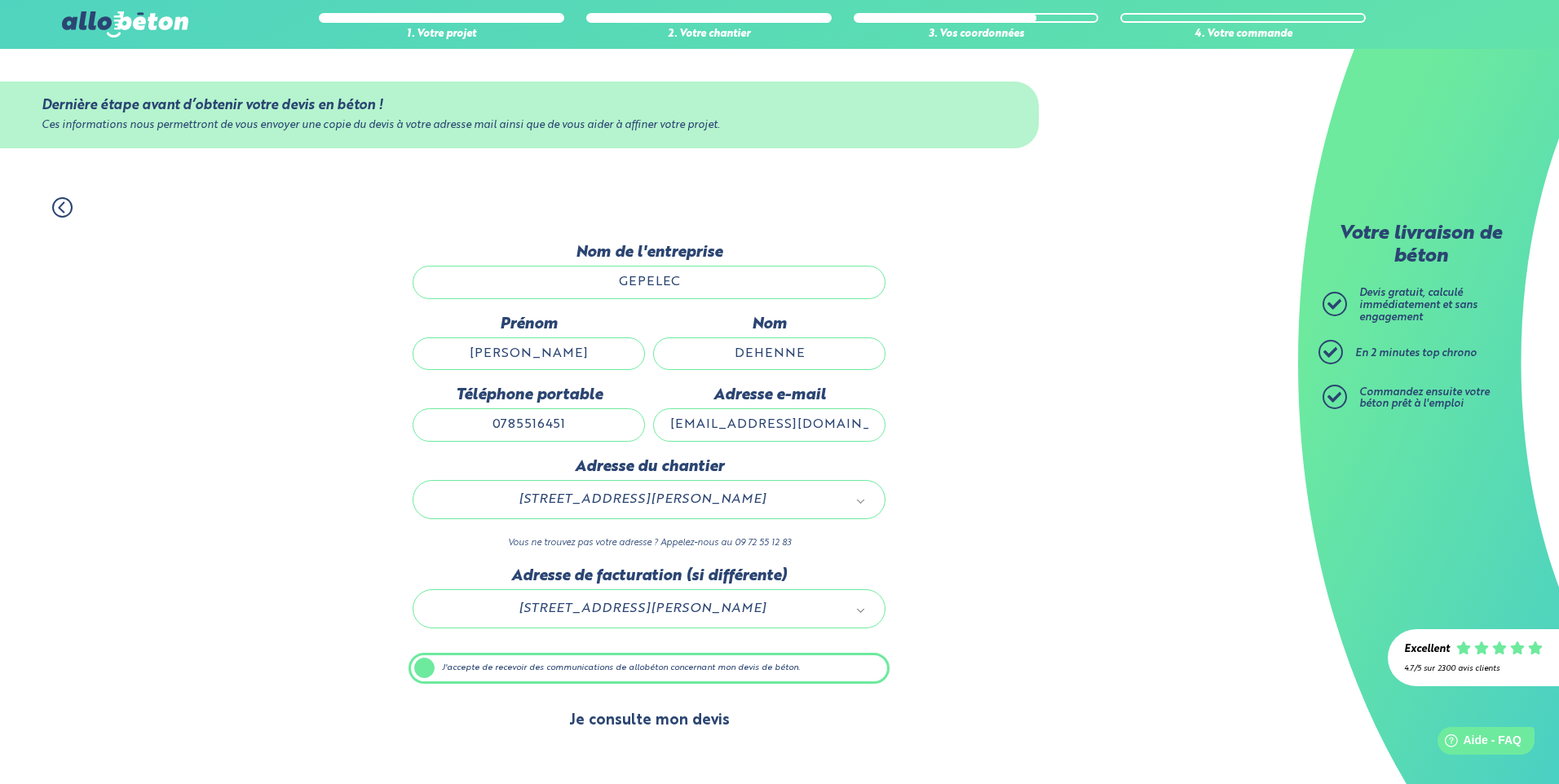
click at [618, 726] on button "Je consulte mon devis" at bounding box center [648, 720] width 193 height 42
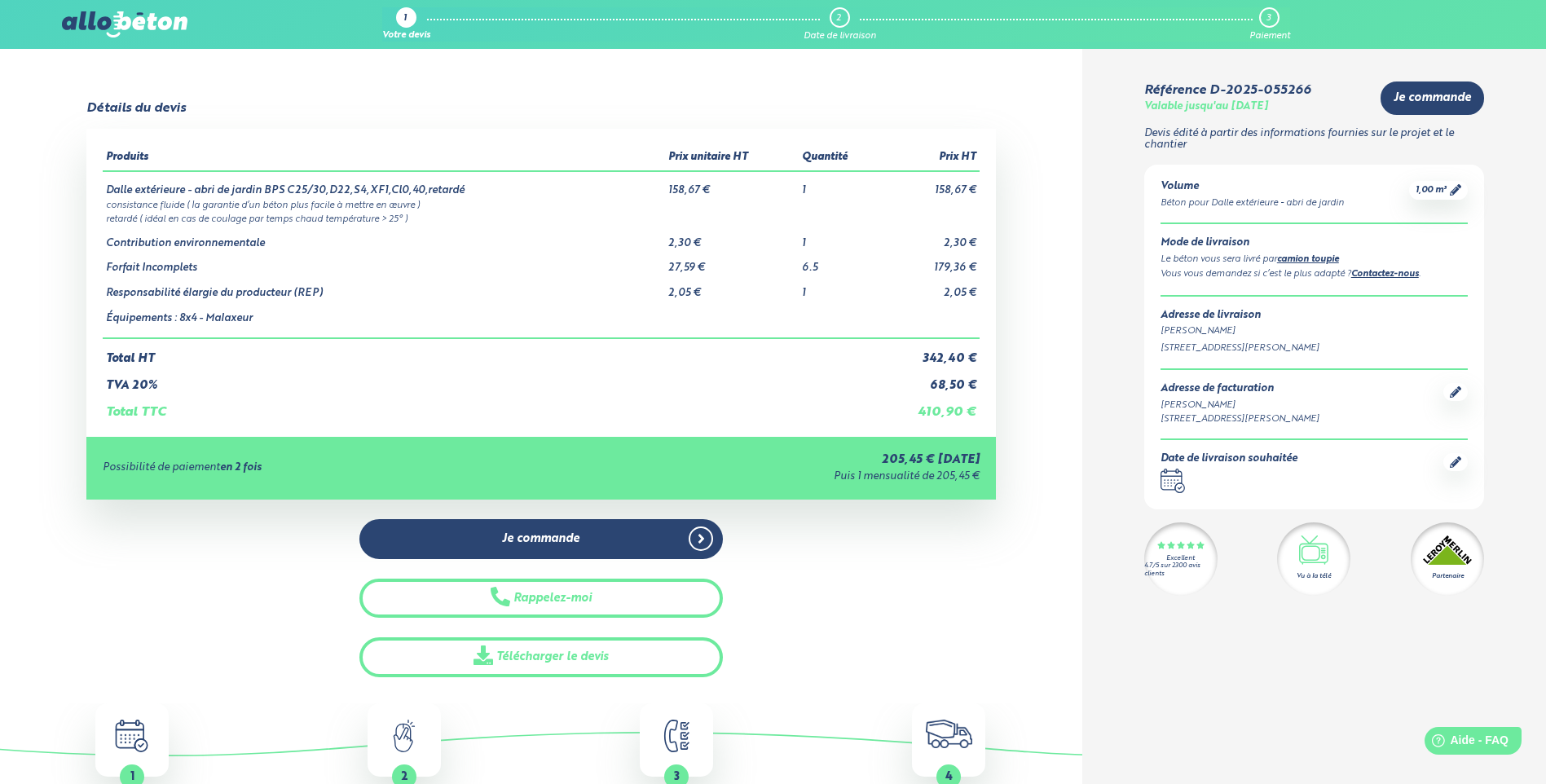
click at [119, 23] on img at bounding box center [124, 24] width 125 height 26
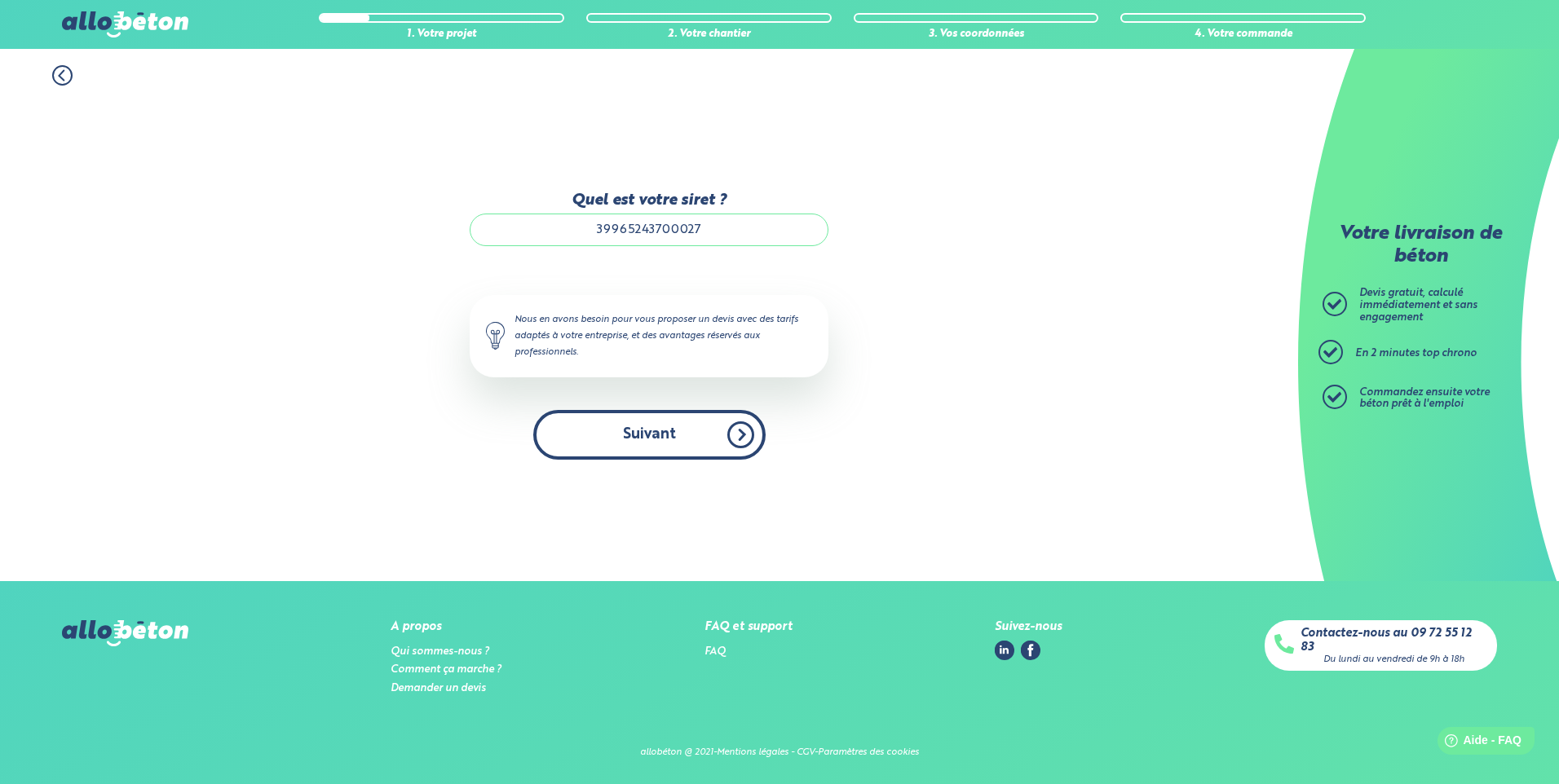
click at [659, 435] on button "Suivant" at bounding box center [648, 434] width 232 height 49
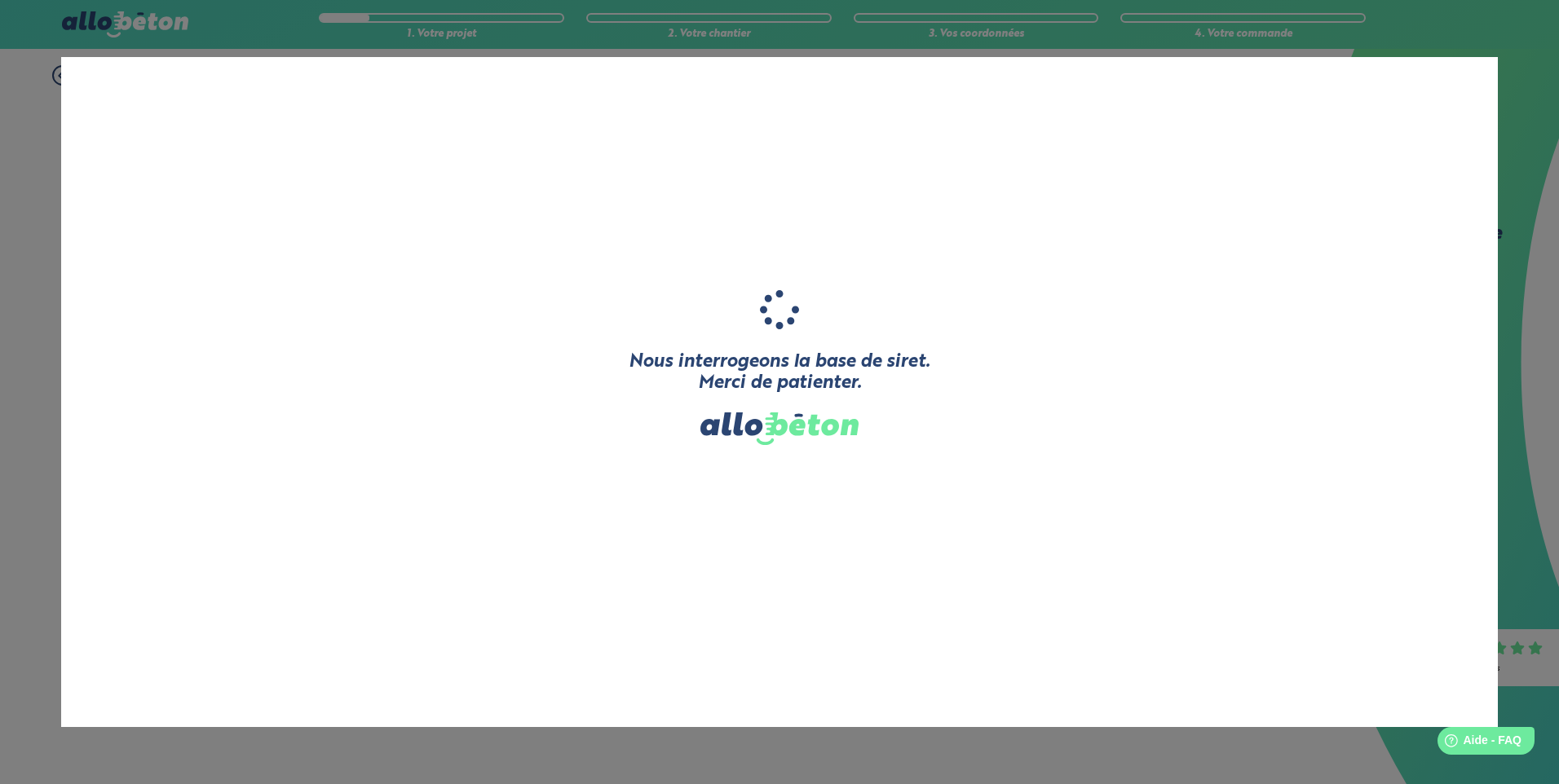
type input "GEPELEC"
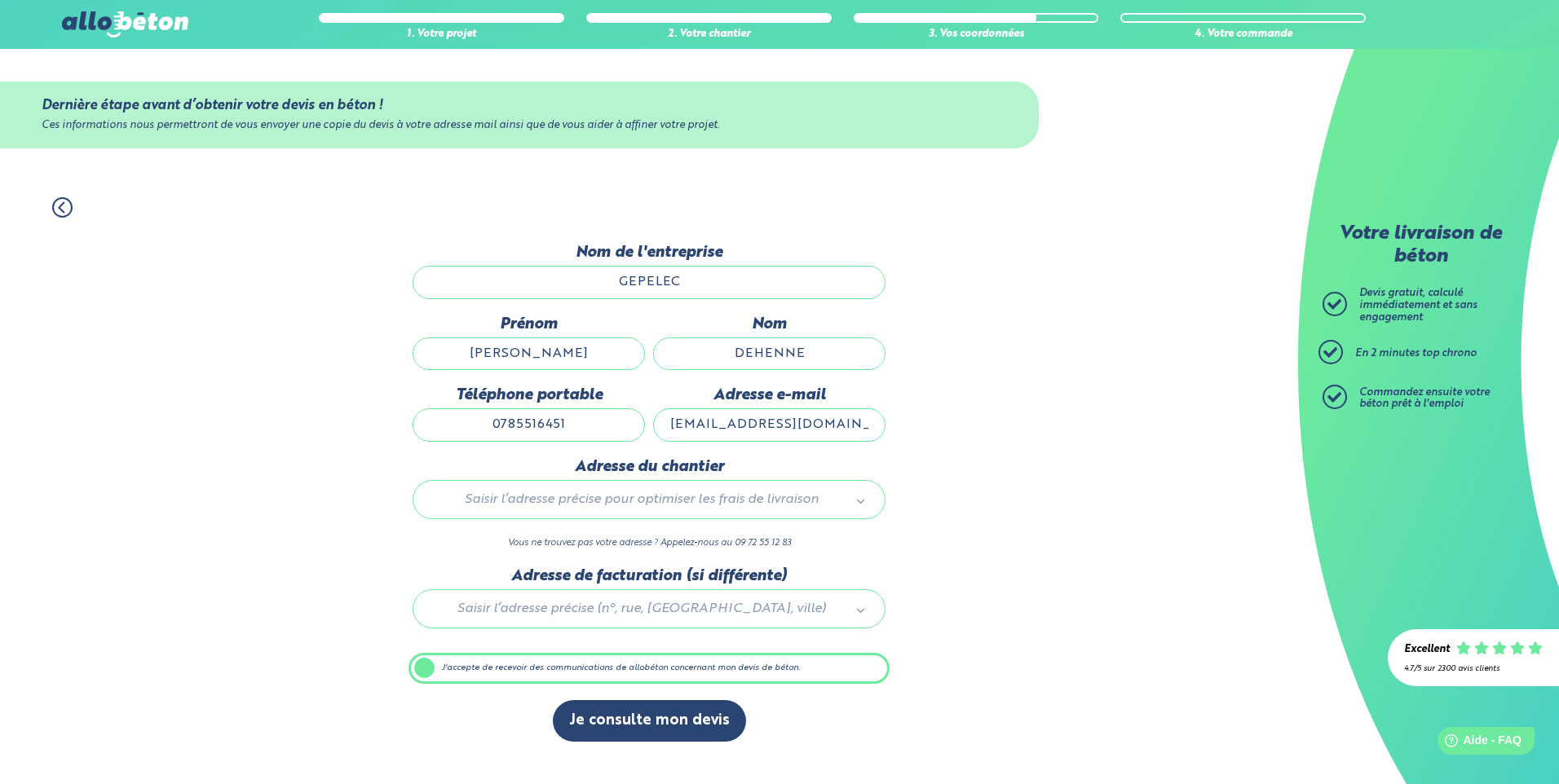
drag, startPoint x: 600, startPoint y: 349, endPoint x: 364, endPoint y: 314, distance: 238.6
click at [361, 316] on div "1. Votre projet 2. Votre chantier 3. Vos coordonnées 4. Votre commande Dernière…" at bounding box center [648, 481] width 1298 height 603
type input "nico"
drag, startPoint x: 818, startPoint y: 350, endPoint x: 634, endPoint y: 330, distance: 185.1
click at [634, 330] on div "Prénom [PERSON_NAME] DEHENNE Téléphone portable [PHONE_NUMBER] Adresse e-mail […" at bounding box center [648, 386] width 481 height 143
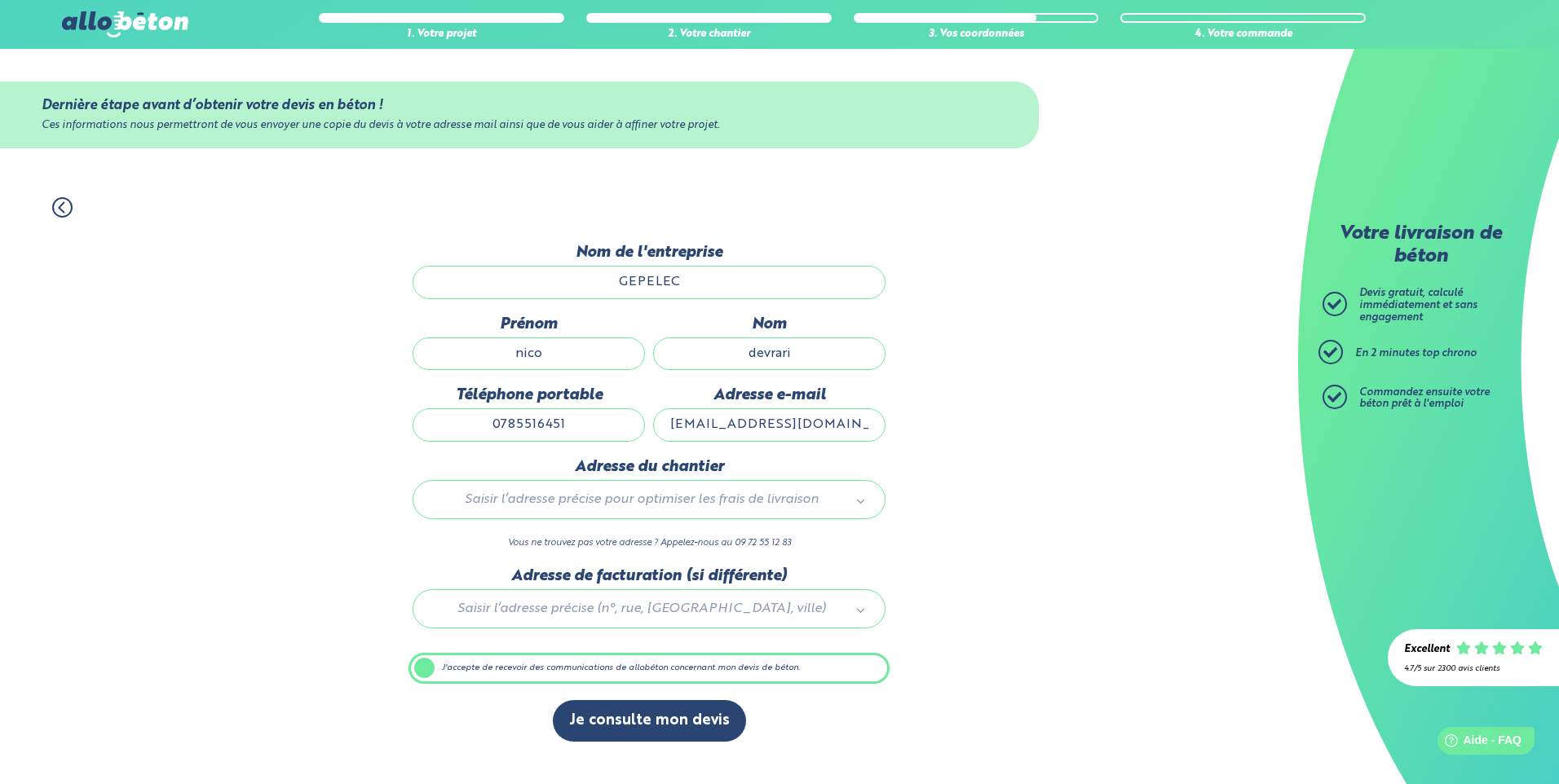
type input "devrari"
click at [579, 435] on input "0785516451" at bounding box center [528, 425] width 232 height 33
drag, startPoint x: 593, startPoint y: 426, endPoint x: 224, endPoint y: 399, distance: 370.0
click at [224, 399] on div "1. Votre projet 2. Votre chantier 3. Vos coordonnées 4. Votre commande Dernière…" at bounding box center [648, 481] width 1298 height 603
type input "0678523654"
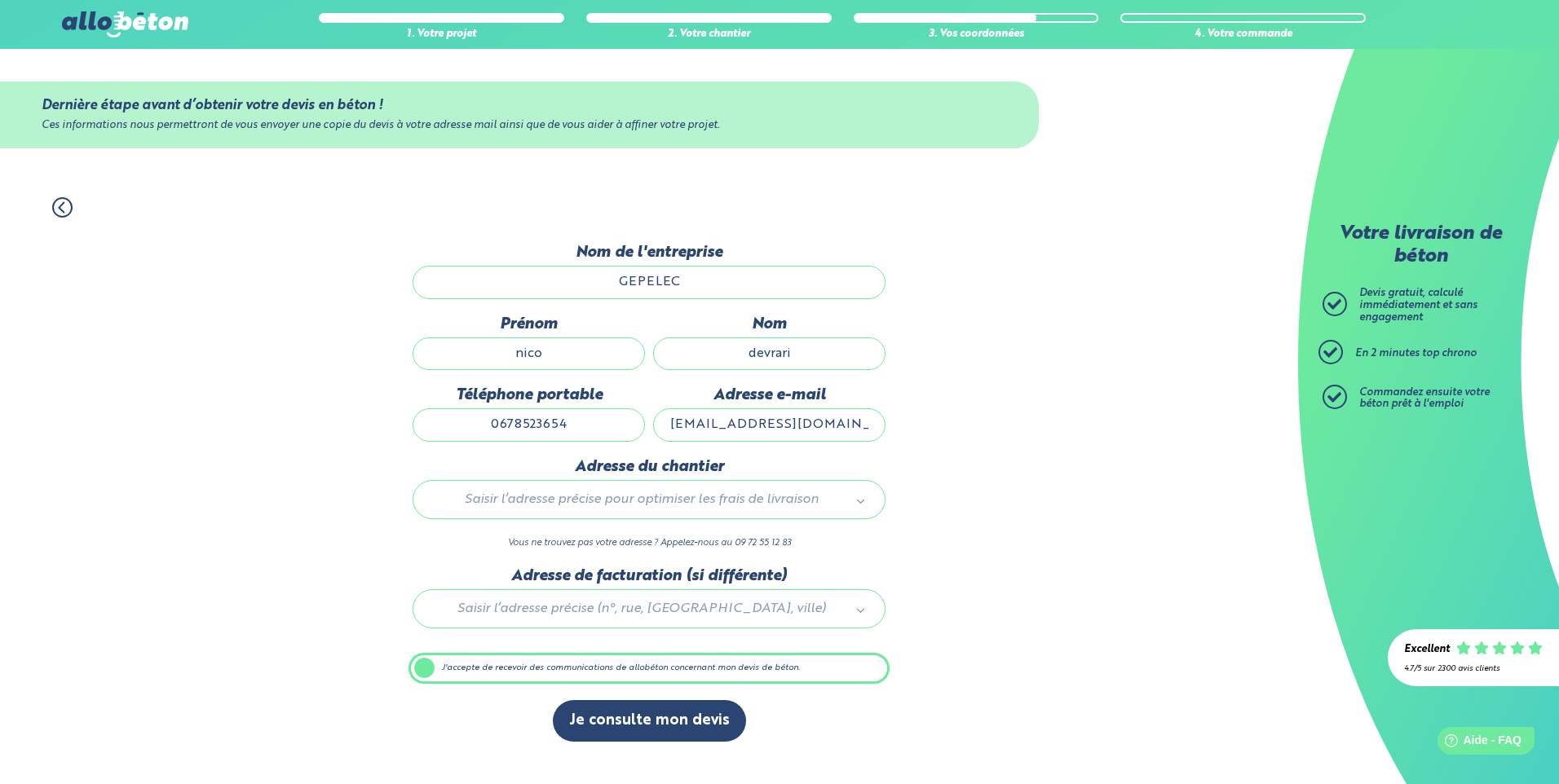
drag, startPoint x: 860, startPoint y: 421, endPoint x: 478, endPoint y: 398, distance: 382.7
click at [477, 398] on div "Prénom nico Nom devrari Téléphone portable 0678523654 Adresse e-mail pro.dehenn…" at bounding box center [648, 386] width 481 height 143
type input "lavarie-gepelec@gmail.com"
click at [698, 478] on div "Adresse du chantier Saisir l’adresse précise pour optimiser les frais de livrai…" at bounding box center [648, 512] width 481 height 110
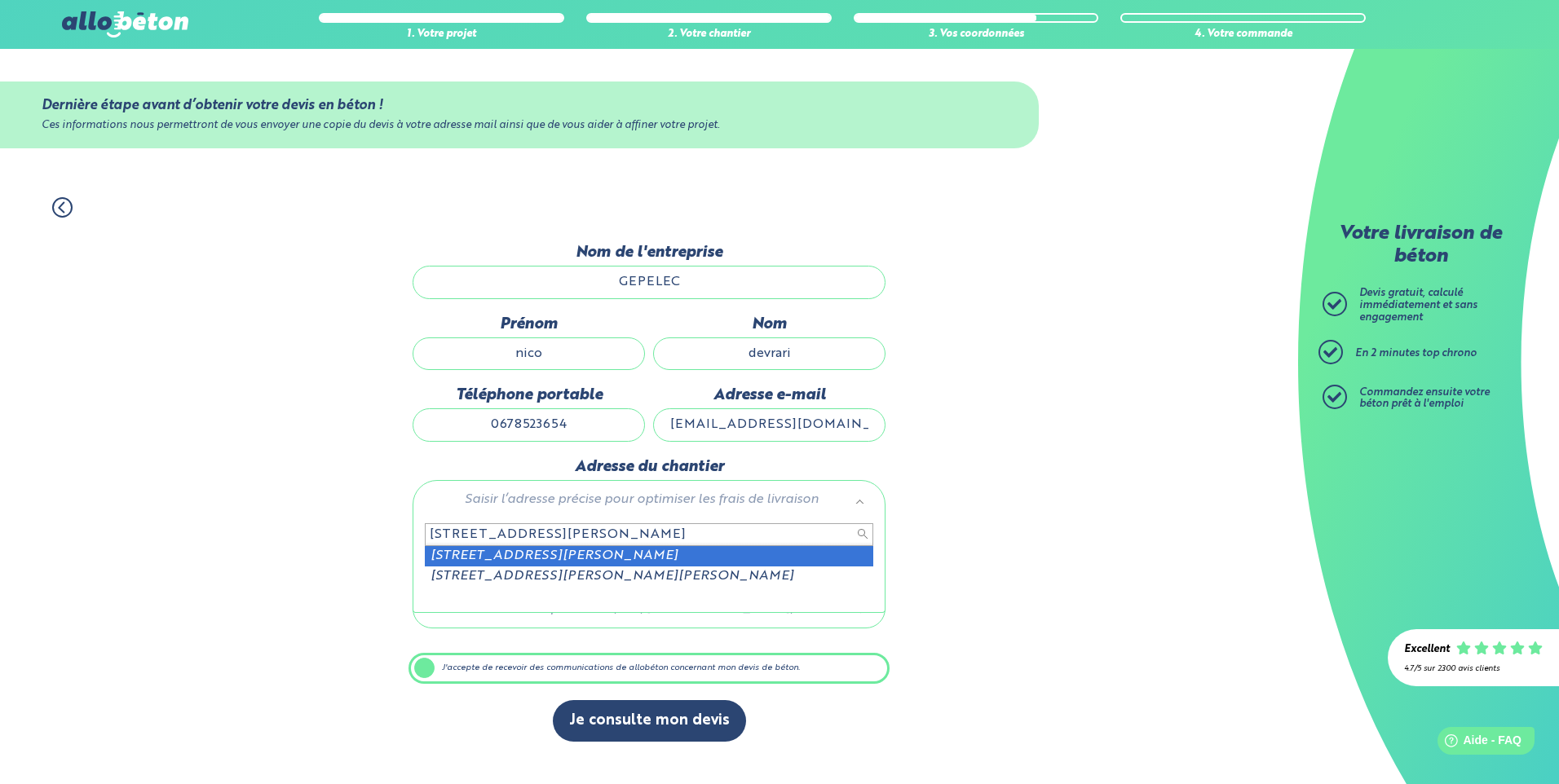
type input "1 rue gustave efeil gauchy"
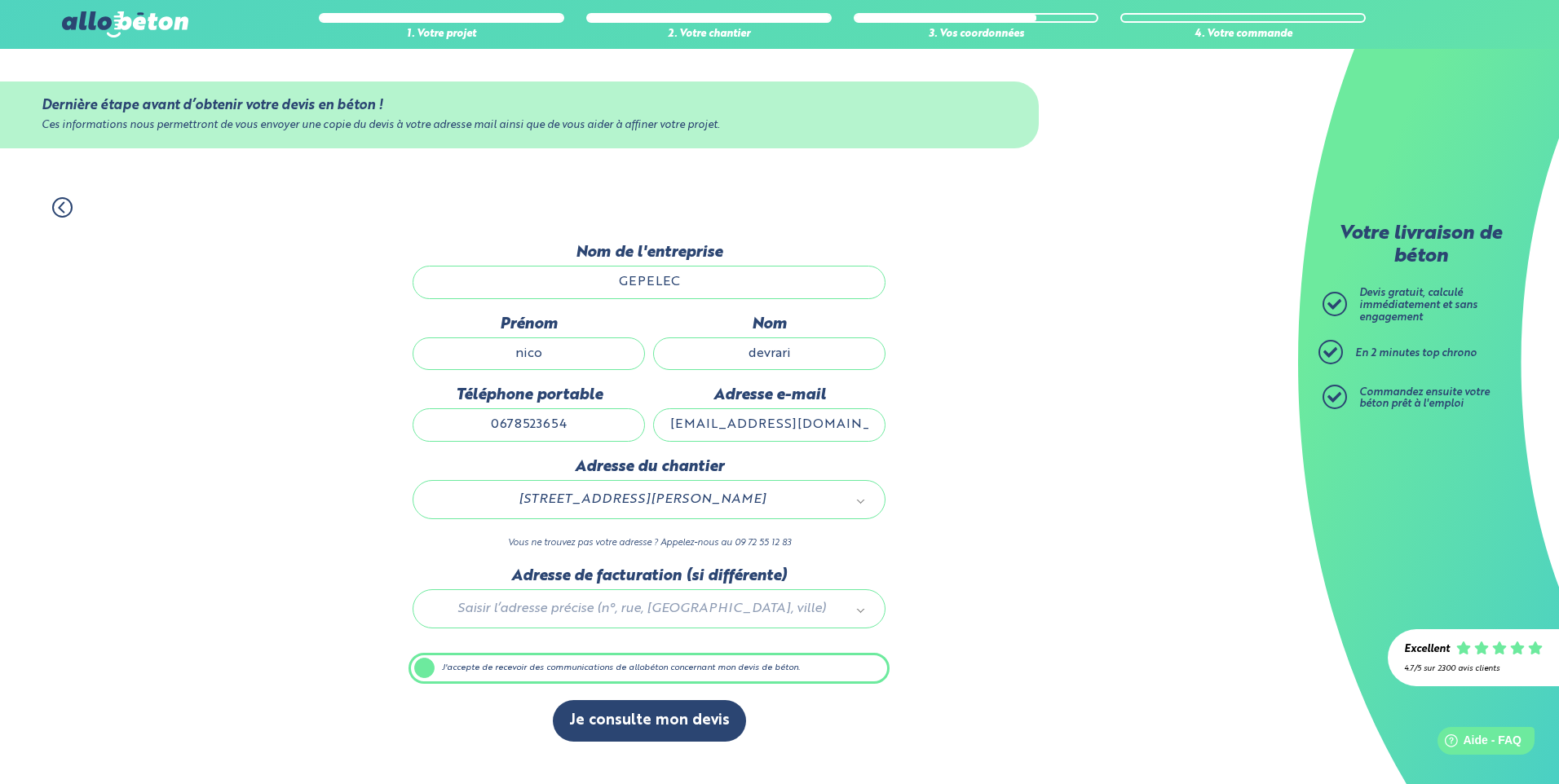
click at [604, 602] on div at bounding box center [648, 605] width 481 height 78
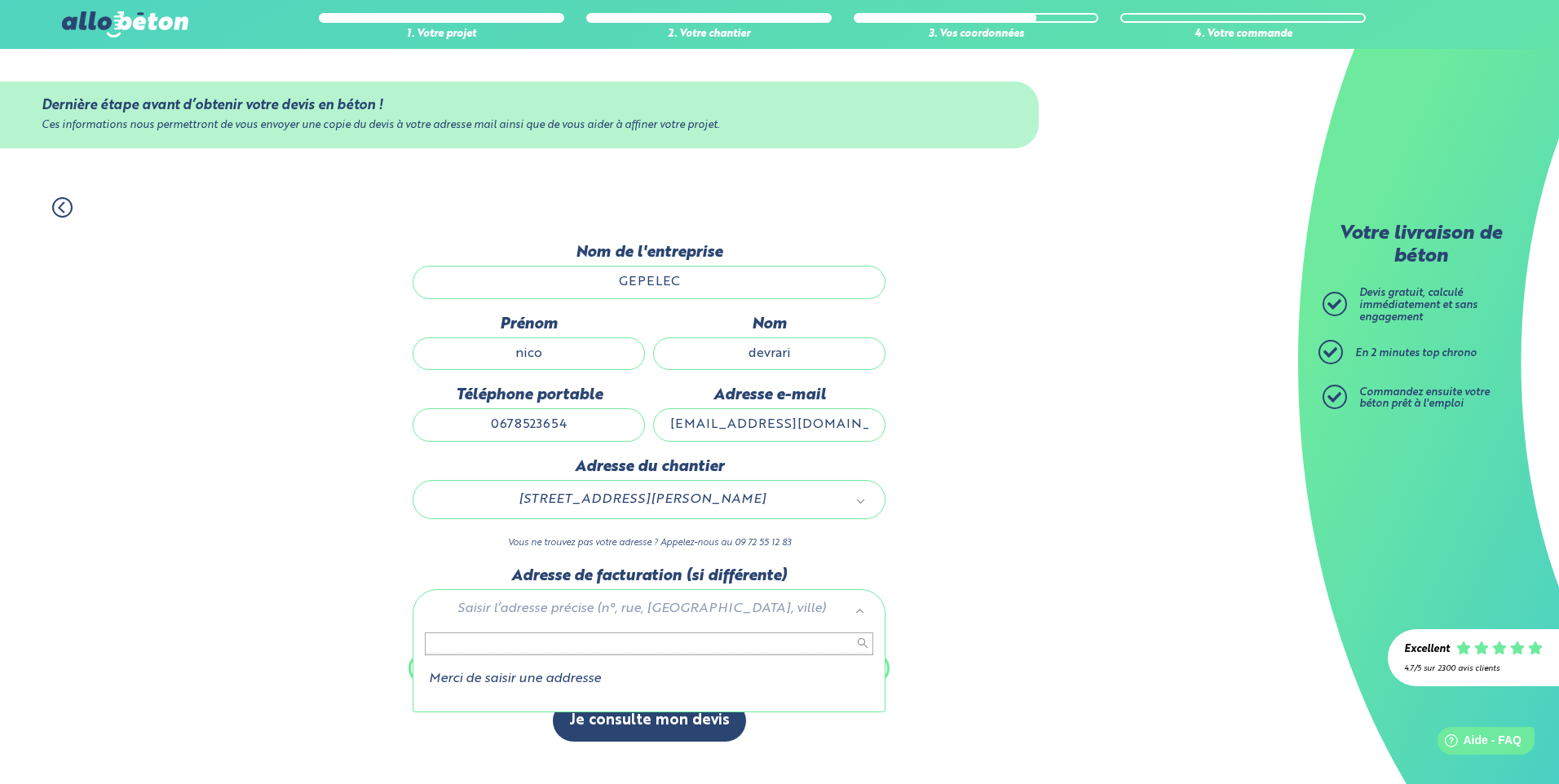
click at [642, 643] on input "text" at bounding box center [649, 644] width 448 height 23
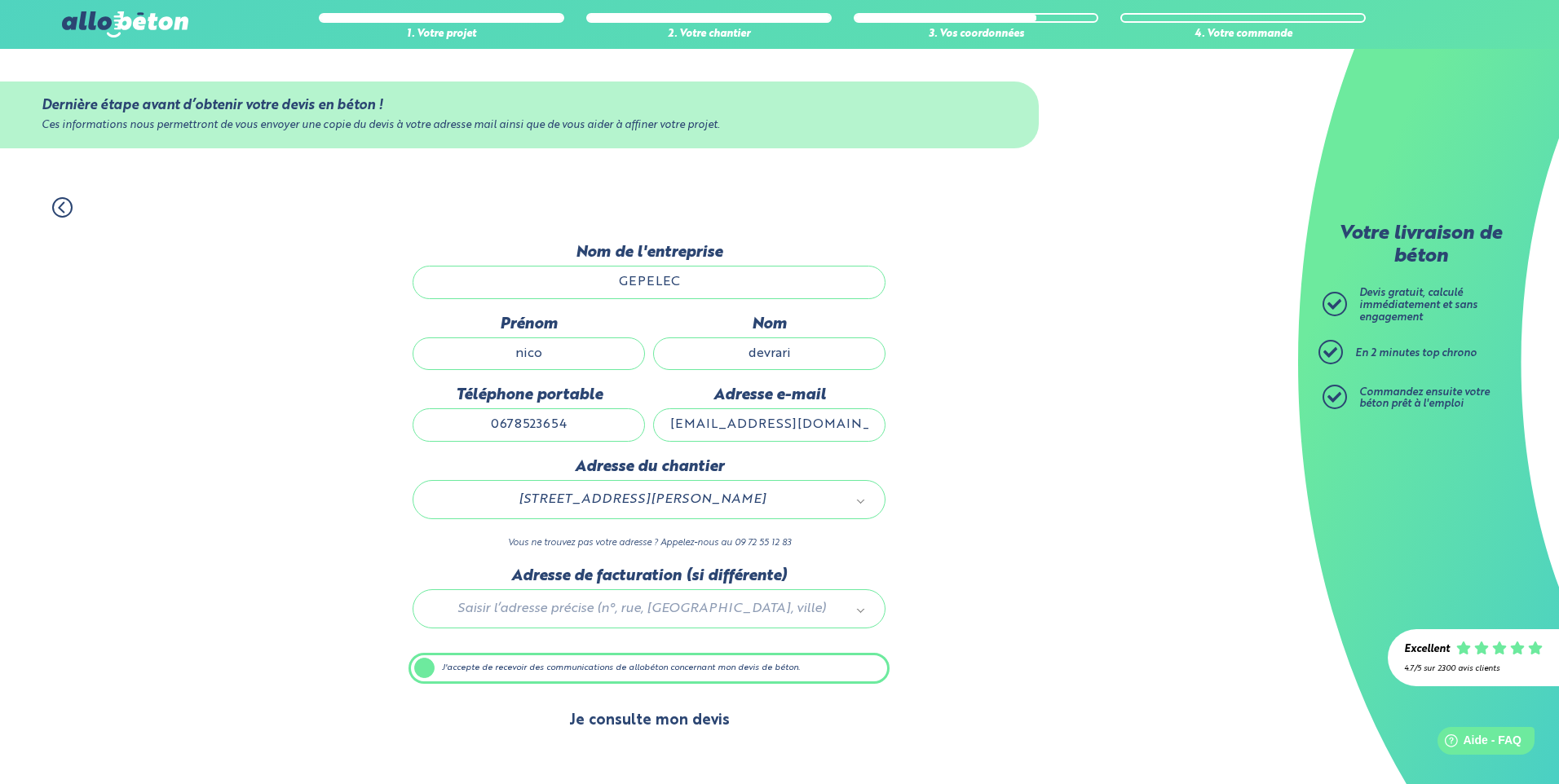
click at [621, 720] on button "Je consulte mon devis" at bounding box center [648, 720] width 193 height 42
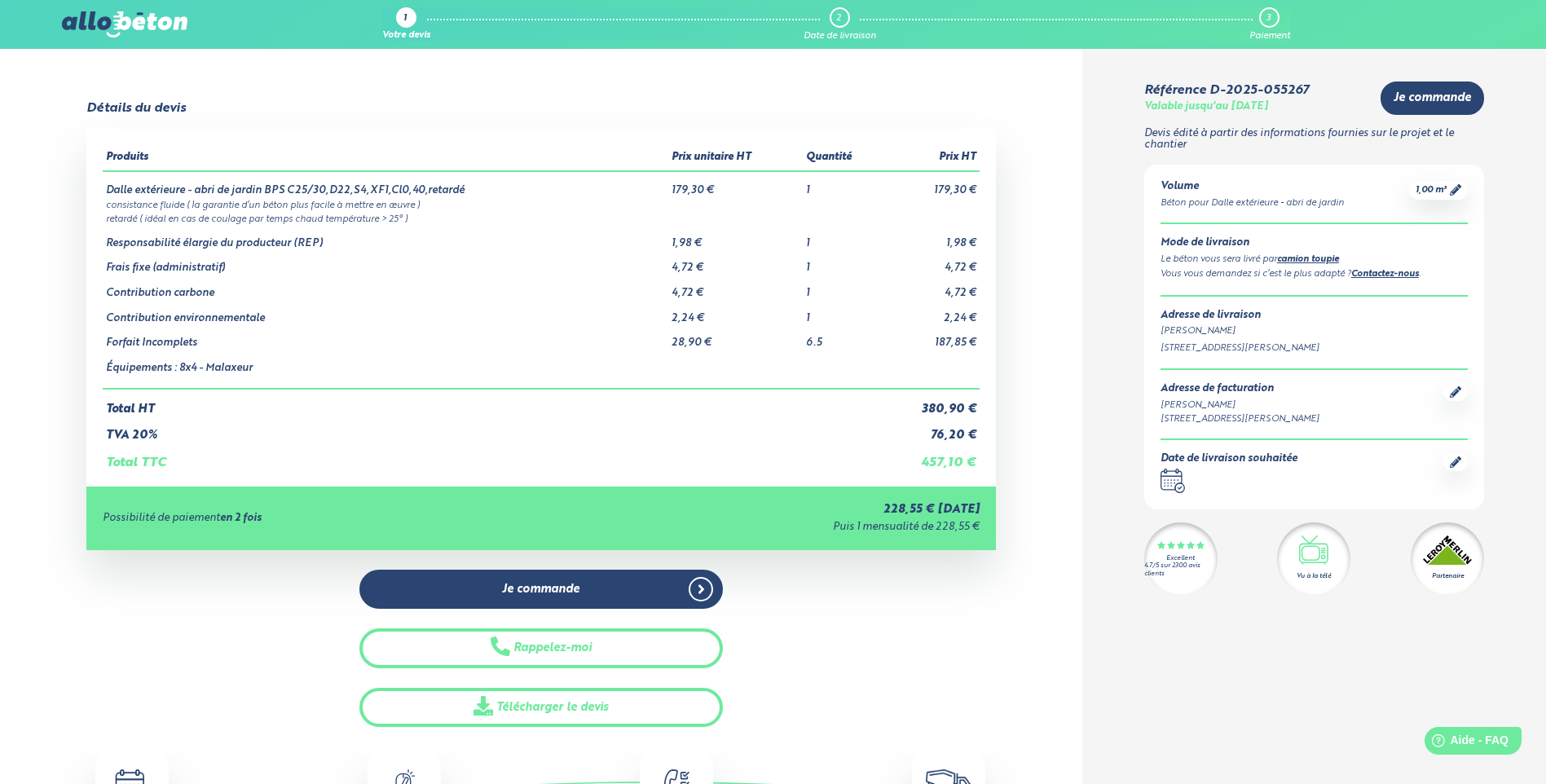
drag, startPoint x: 531, startPoint y: 374, endPoint x: 834, endPoint y: 378, distance: 303.0
click at [833, 379] on tr "Équipements : 8x4 - Malaxeur" at bounding box center [541, 369] width 876 height 39
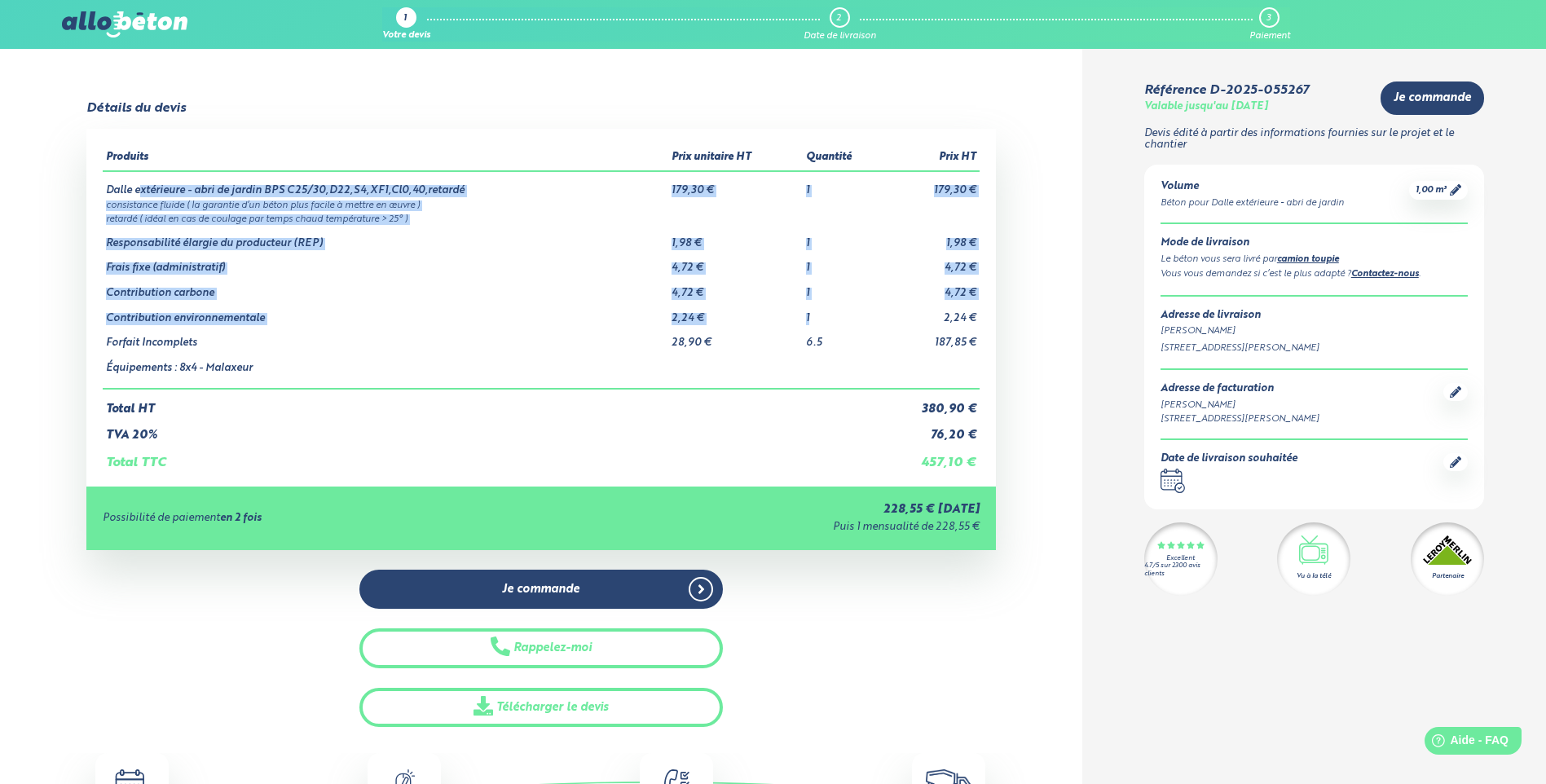
drag, startPoint x: 852, startPoint y: 318, endPoint x: 142, endPoint y: 187, distance: 722.0
click at [142, 187] on tbody "Dalle extérieure - abri de jardin BPS C25/30,D22,S4,XF1,Cl0,40,retardé 179,30 €…" at bounding box center [541, 279] width 876 height 217
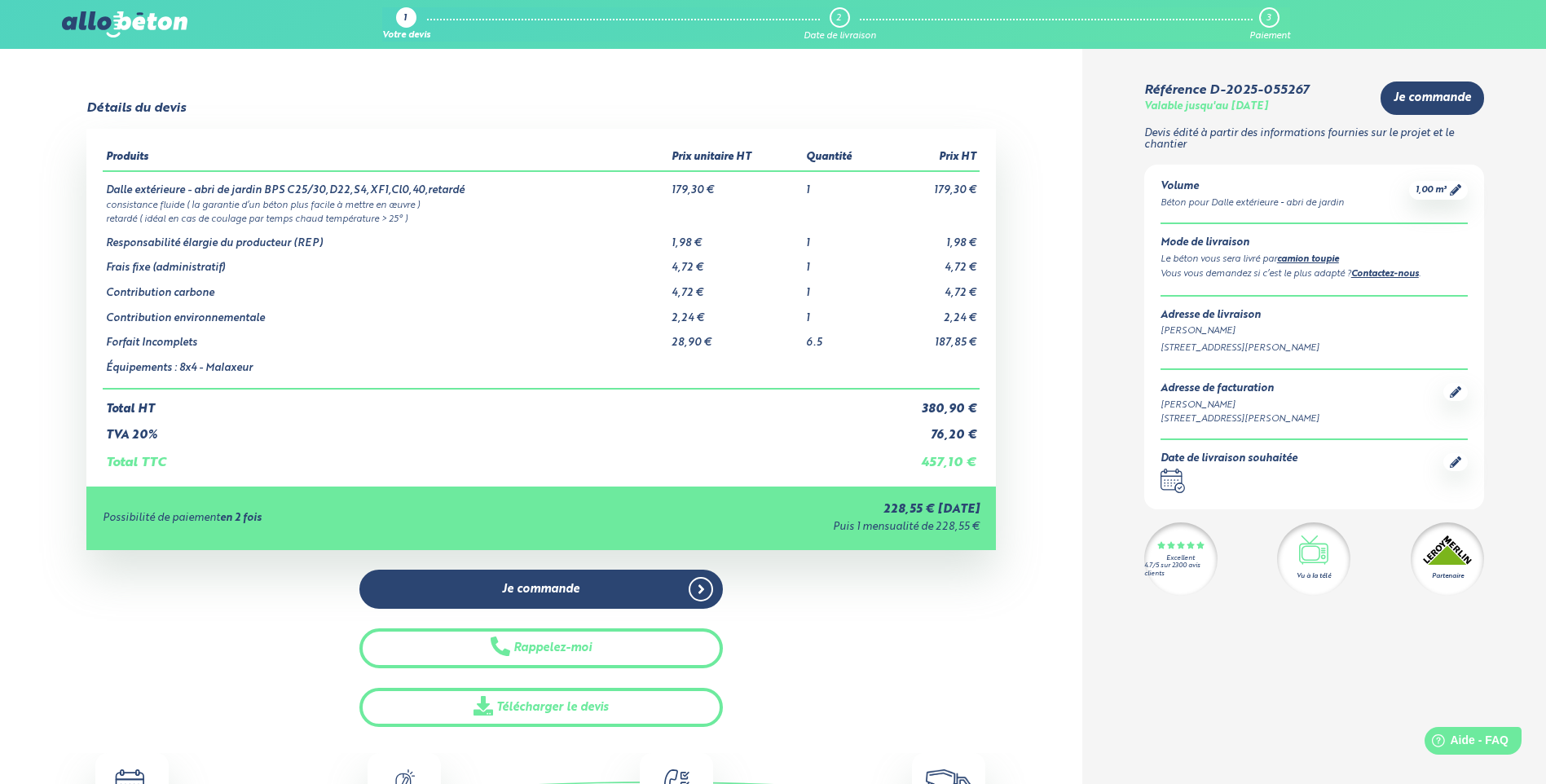
click at [1281, 338] on div "[PERSON_NAME]" at bounding box center [1314, 331] width 308 height 14
click at [1440, 185] on span "1,00 m³" at bounding box center [1431, 190] width 31 height 13
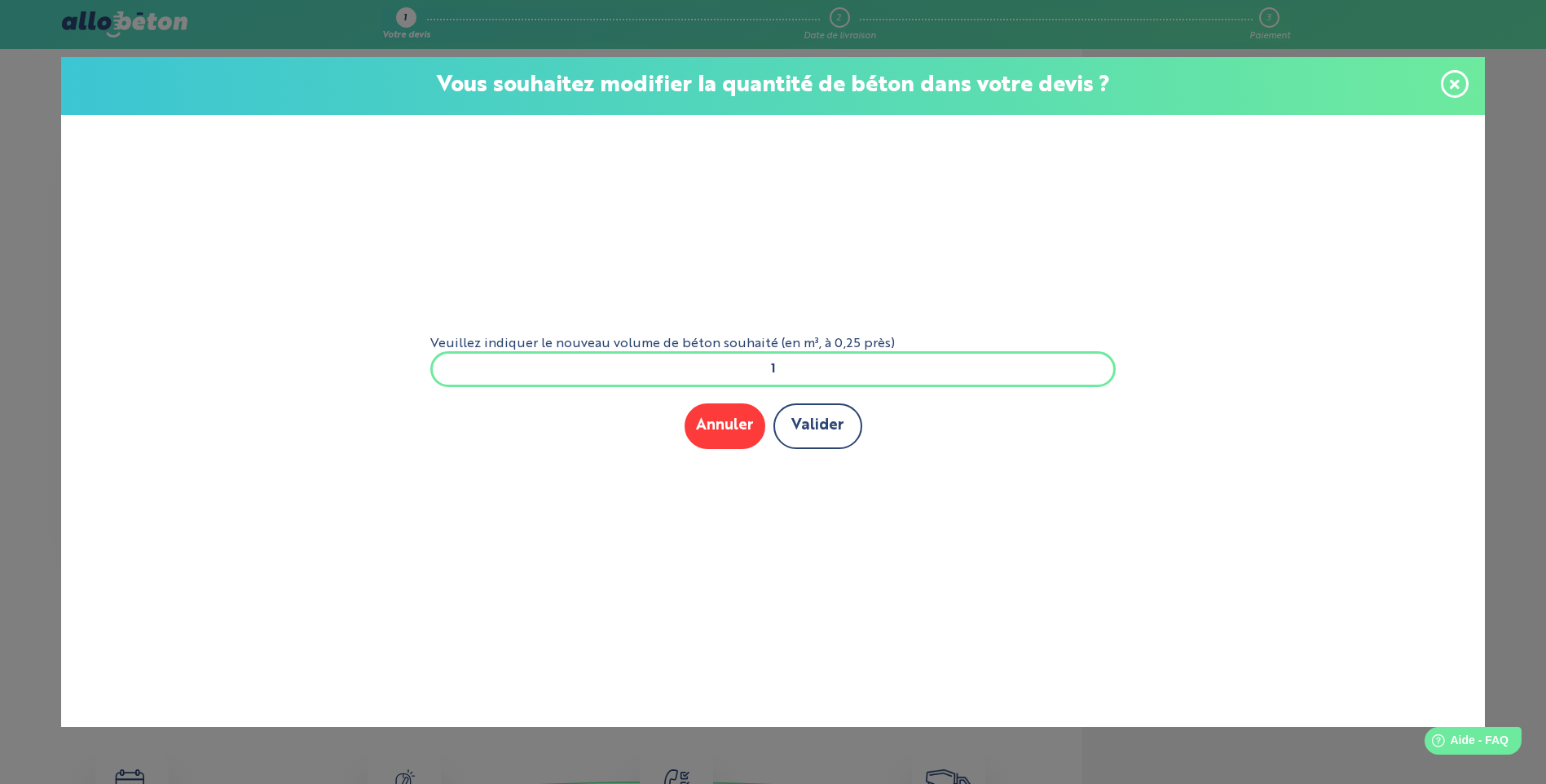
click at [852, 432] on button "Valider" at bounding box center [818, 426] width 89 height 45
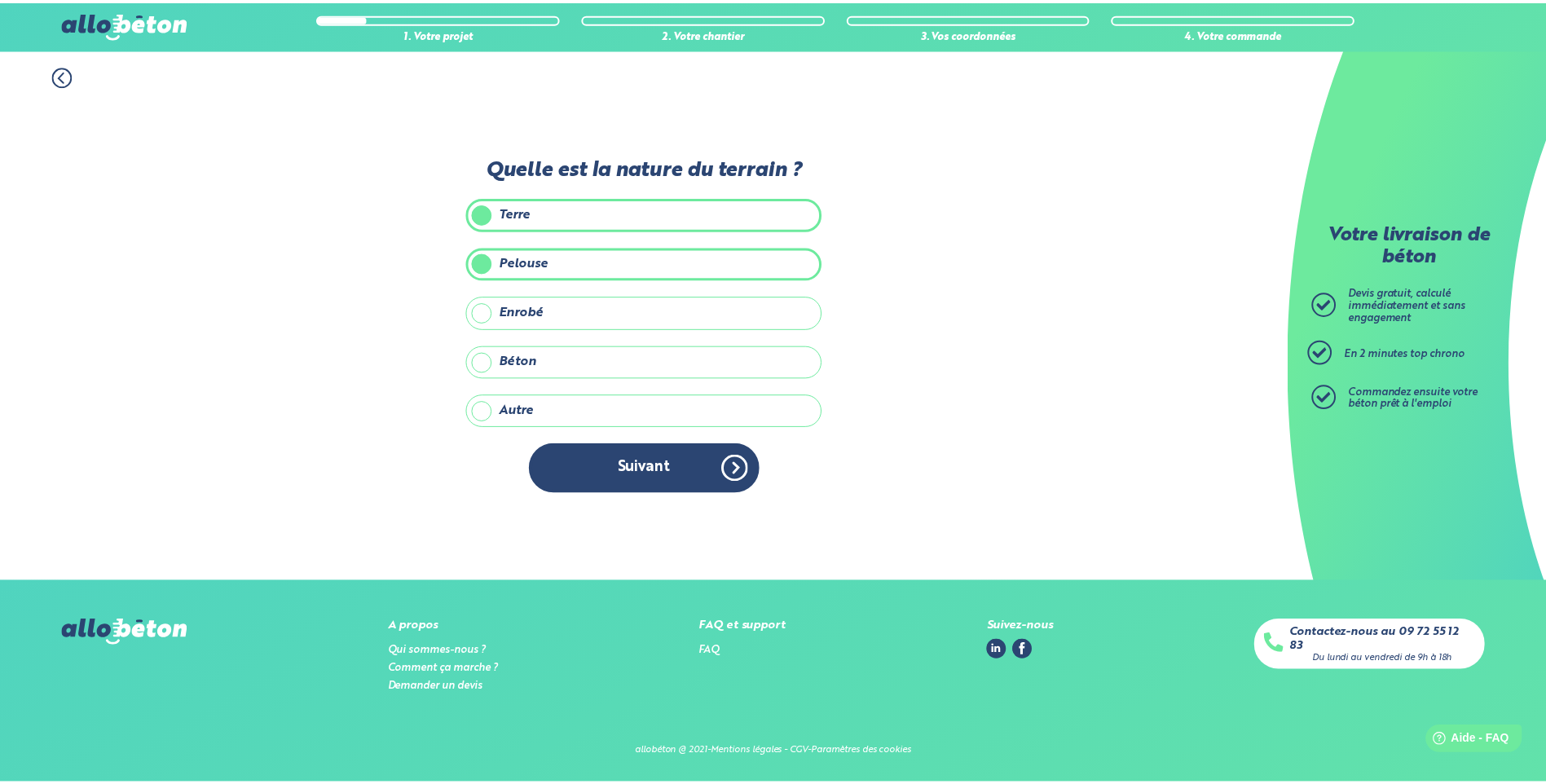
scroll to position [67, 0]
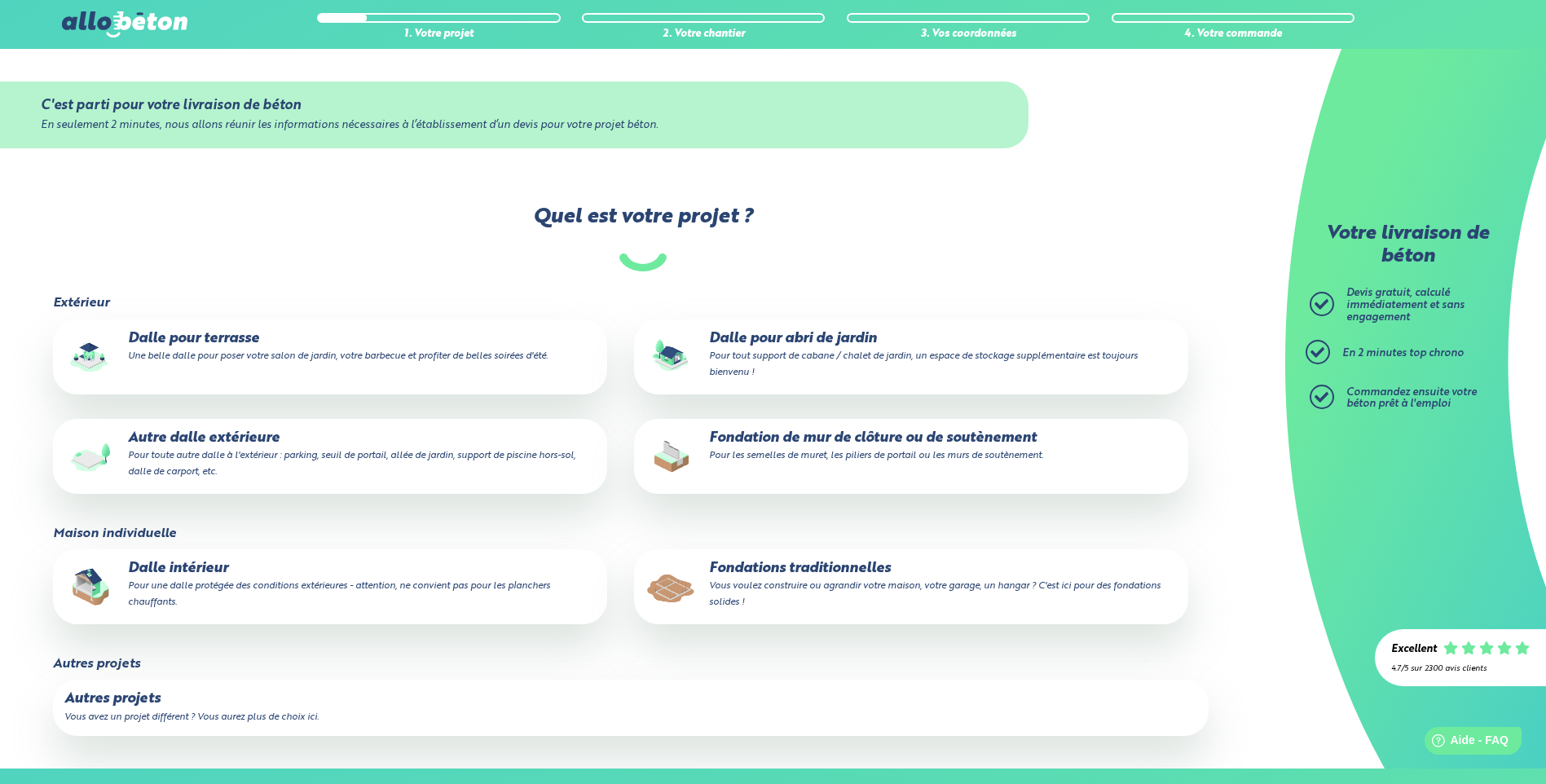
click at [221, 344] on p "Dalle pour terrasse Une belle dalle pour poser votre salon de jardin, votre bar…" at bounding box center [330, 347] width 532 height 33
click at [752, 369] on small "Pour tout support de cabane / chalet de jardin, un espace de stockage supplémen…" at bounding box center [924, 364] width 429 height 26
click at [0, 0] on input "Dalle pour abri de jardin Pour tout support de cabane / chalet de jardin, un es…" at bounding box center [0, 0] width 0 height 0
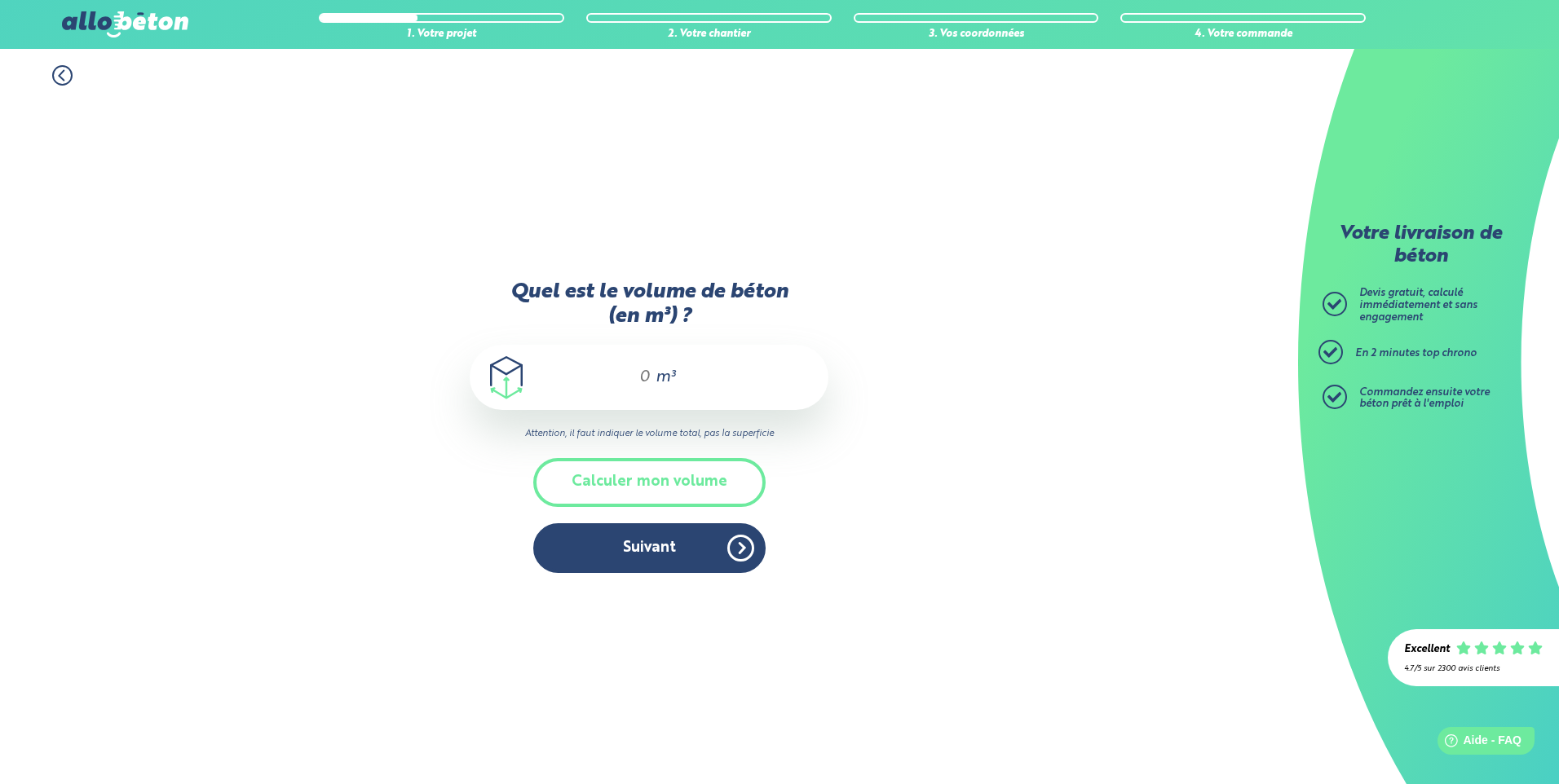
click at [652, 371] on div "m³" at bounding box center [649, 376] width 359 height 65
type input "1"
click at [734, 544] on button "Suivant" at bounding box center [648, 547] width 232 height 49
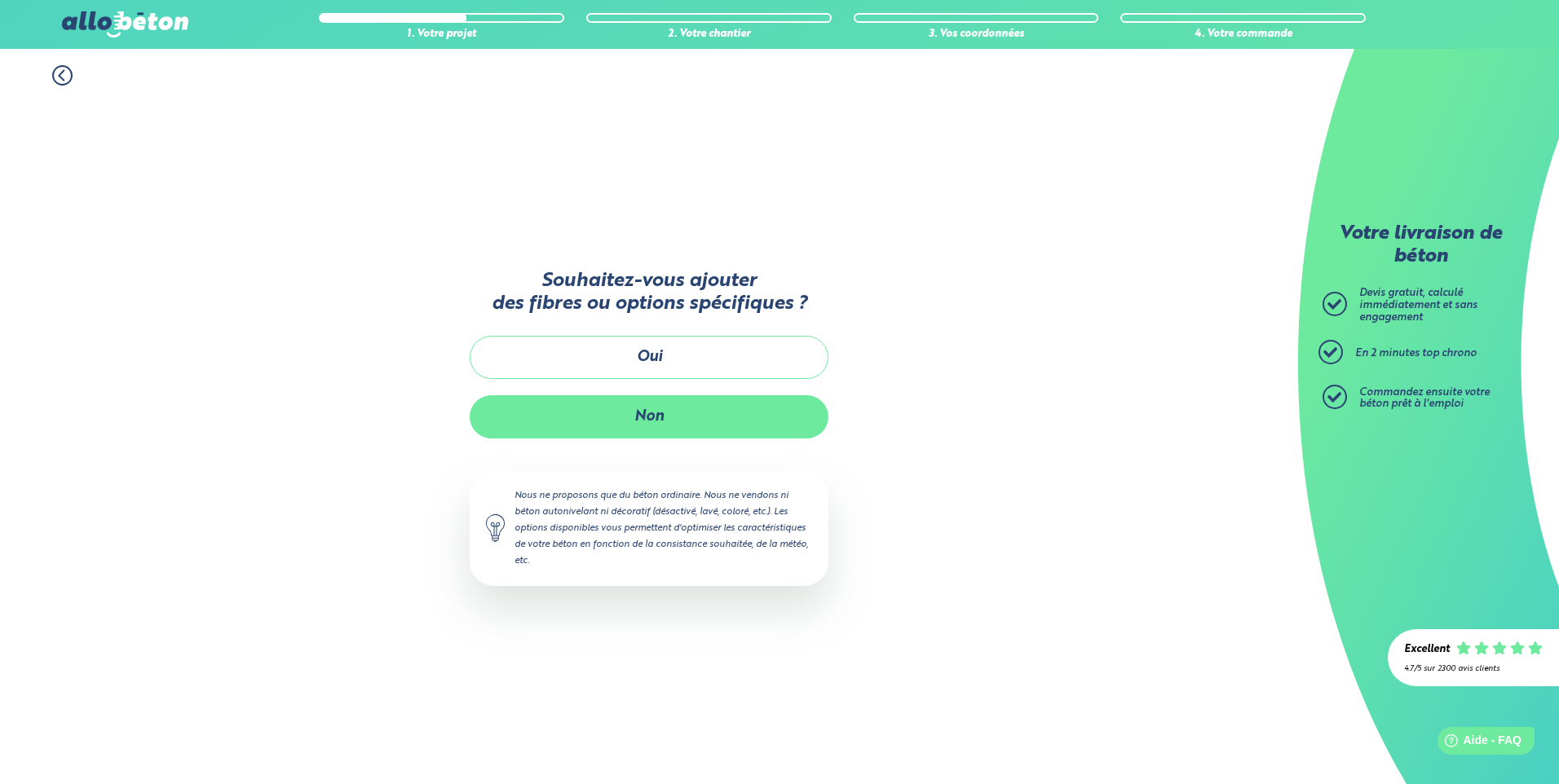
click at [680, 405] on button "Non" at bounding box center [649, 416] width 359 height 44
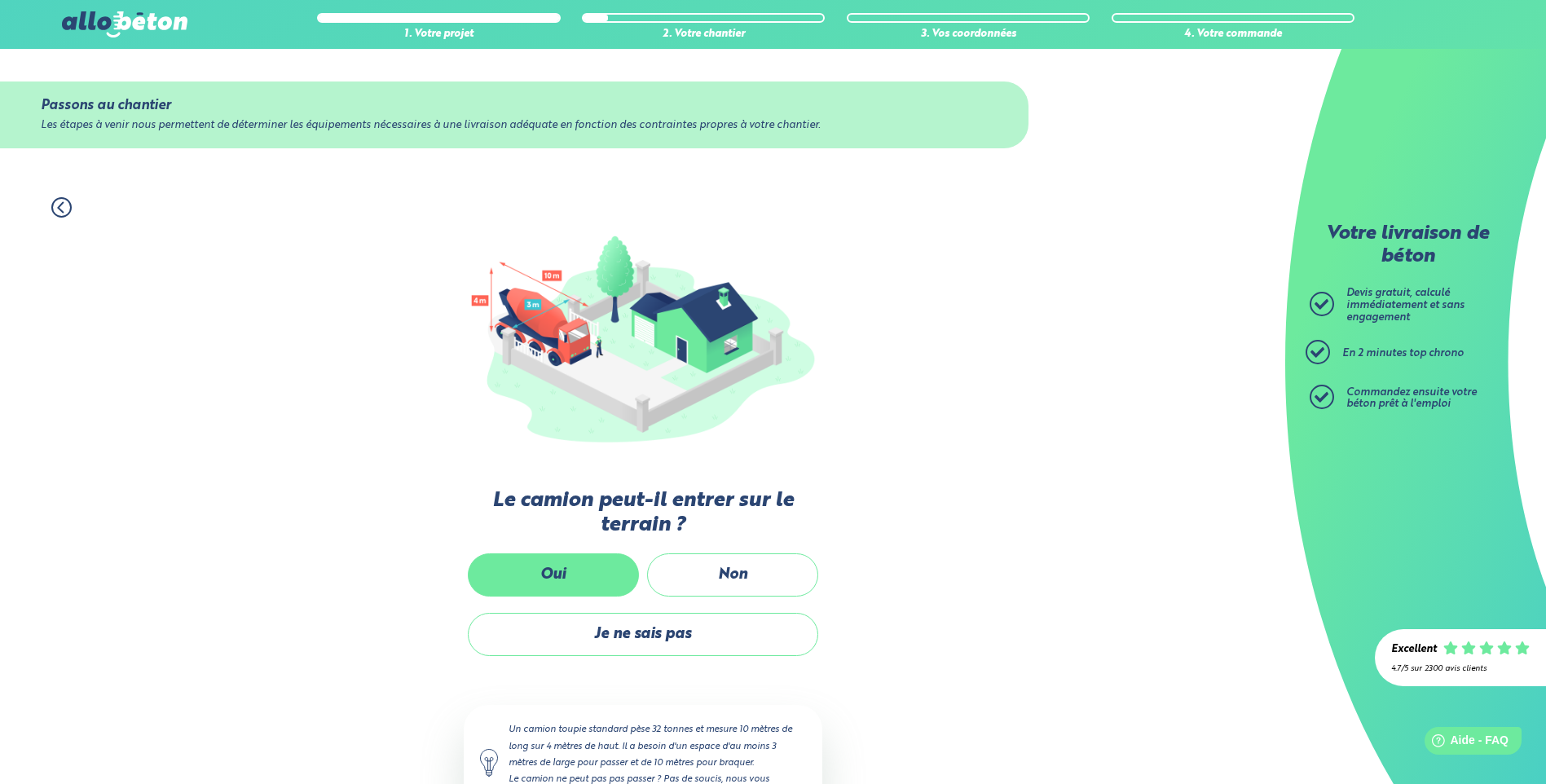
click at [596, 573] on label "Oui" at bounding box center [553, 574] width 171 height 44
click at [0, 0] on input "Oui" at bounding box center [0, 0] width 0 height 0
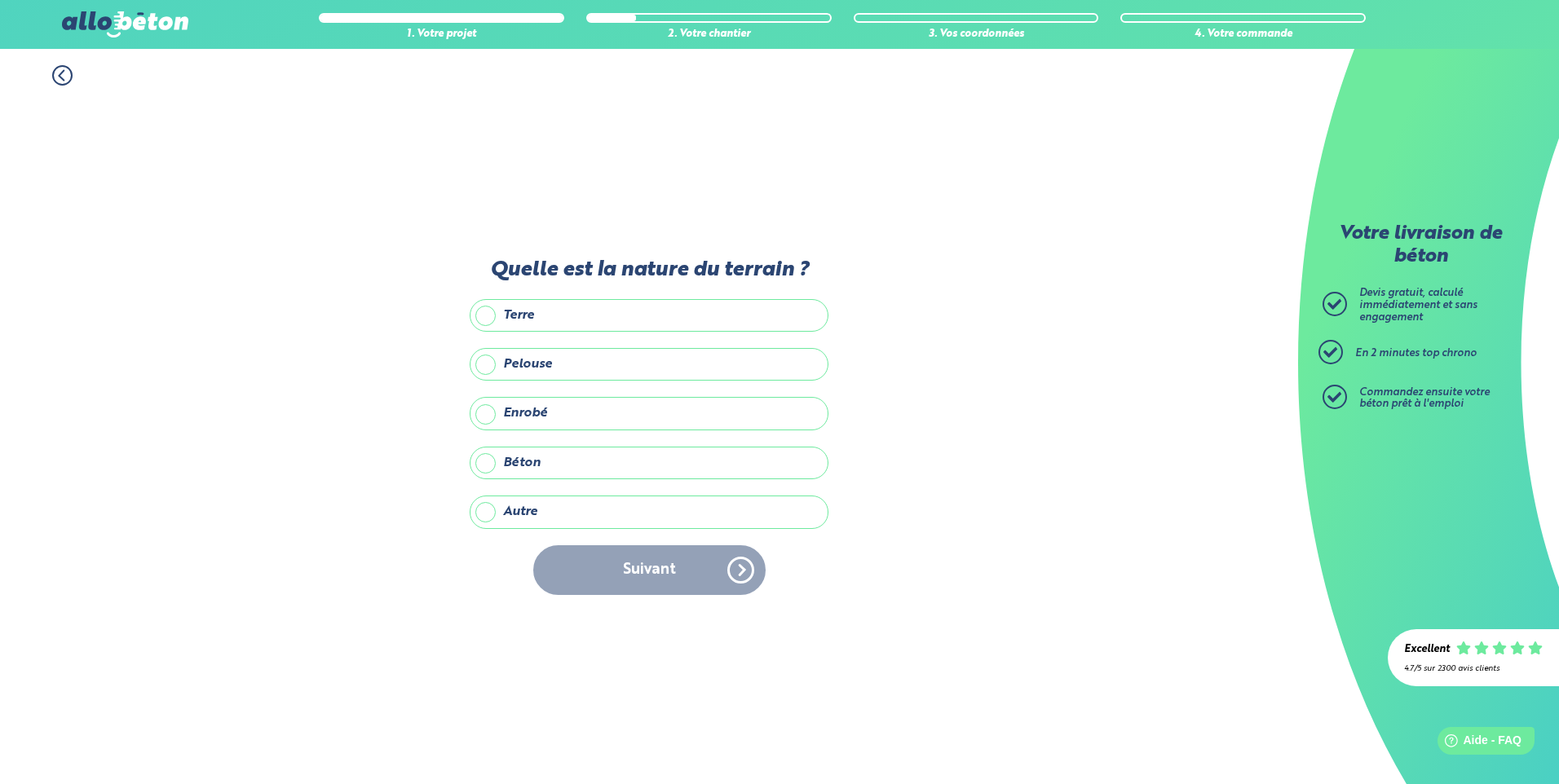
drag, startPoint x: 538, startPoint y: 318, endPoint x: 541, endPoint y: 352, distance: 34.1
click at [543, 328] on label "Terre" at bounding box center [649, 315] width 359 height 33
click at [0, 0] on input "Terre" at bounding box center [0, 0] width 0 height 0
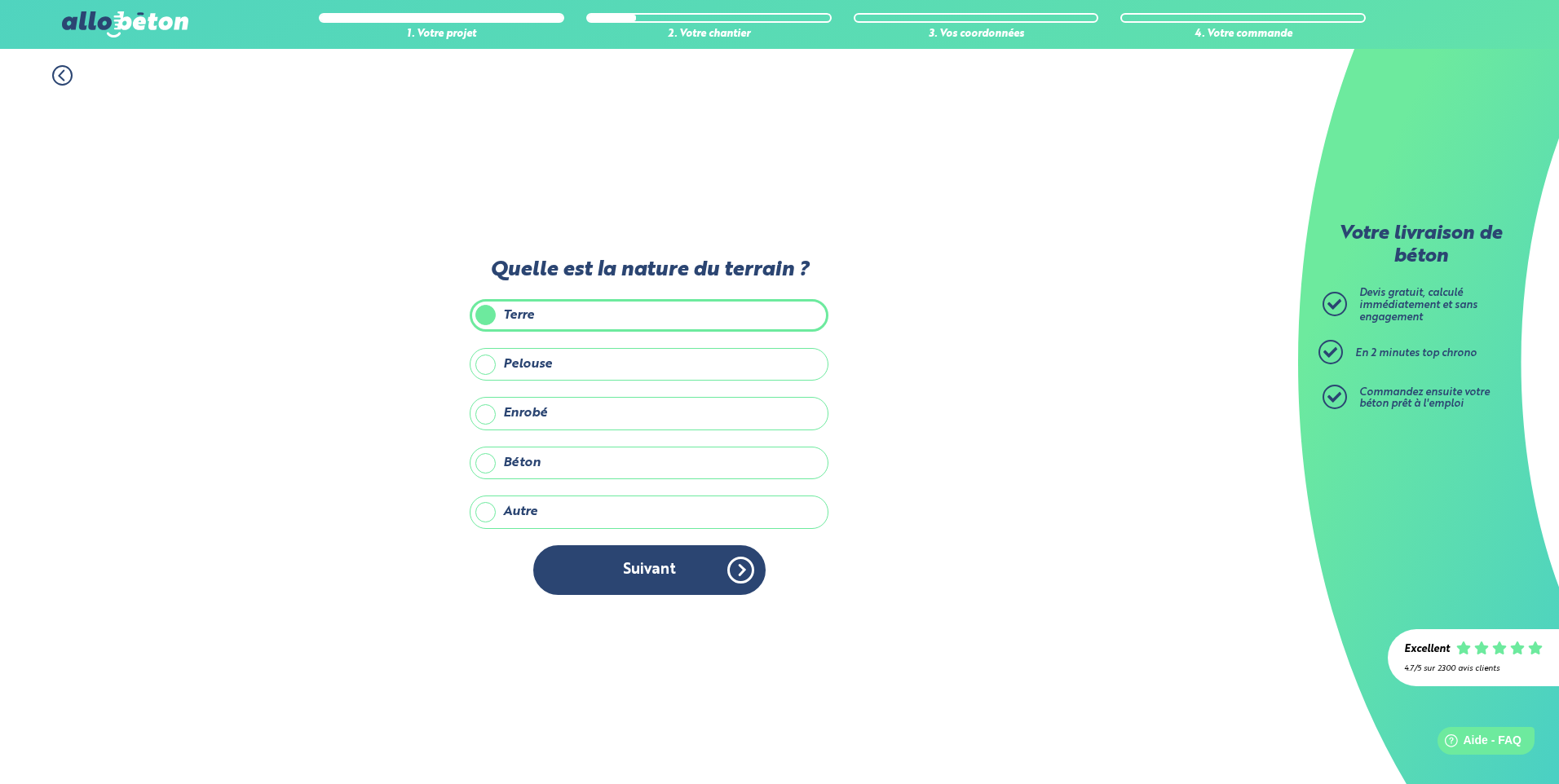
click at [539, 354] on label "Pelouse" at bounding box center [649, 365] width 359 height 33
click at [0, 0] on input "Pelouse" at bounding box center [0, 0] width 0 height 0
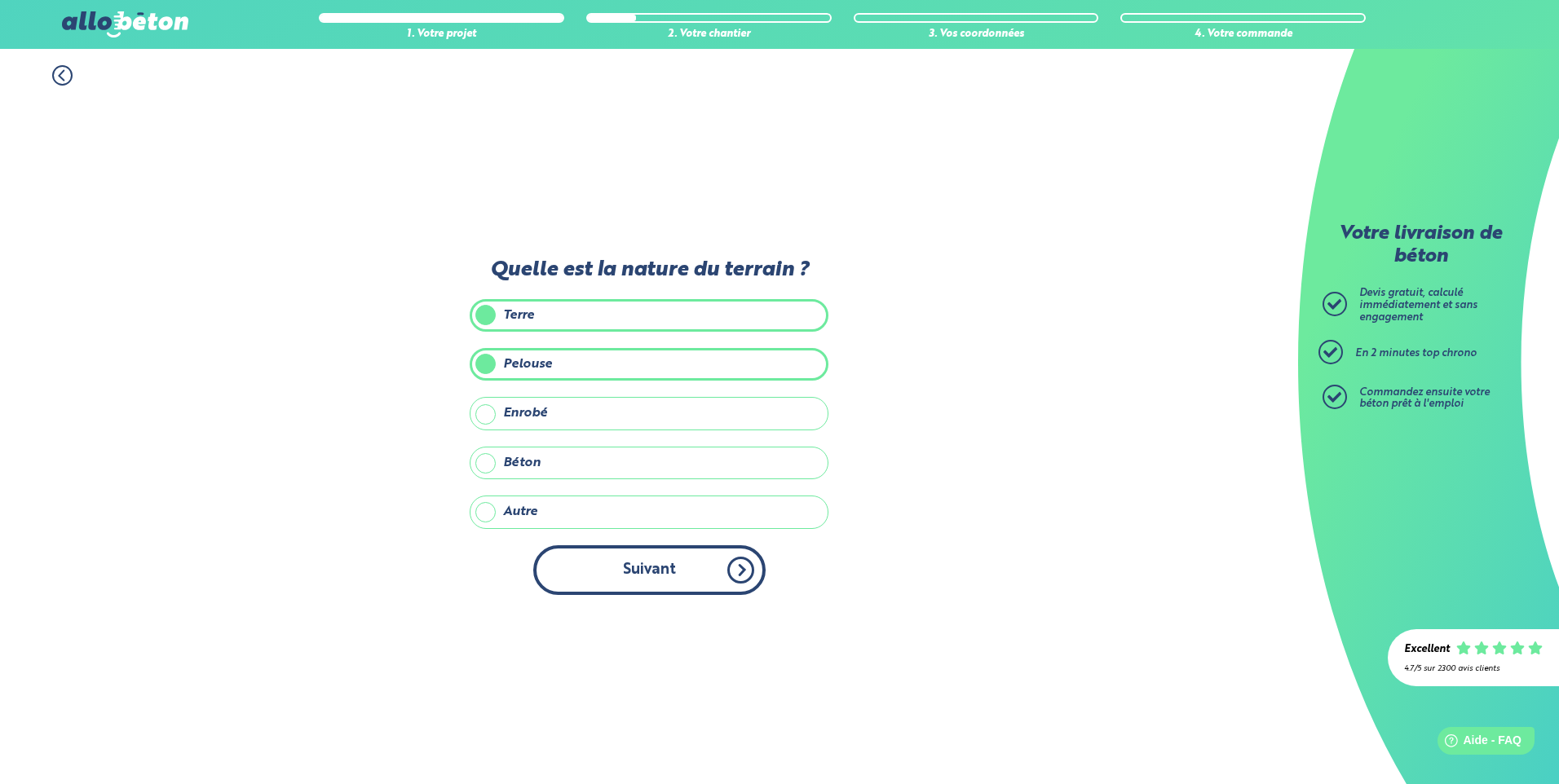
click at [627, 565] on button "Suivant" at bounding box center [648, 570] width 232 height 49
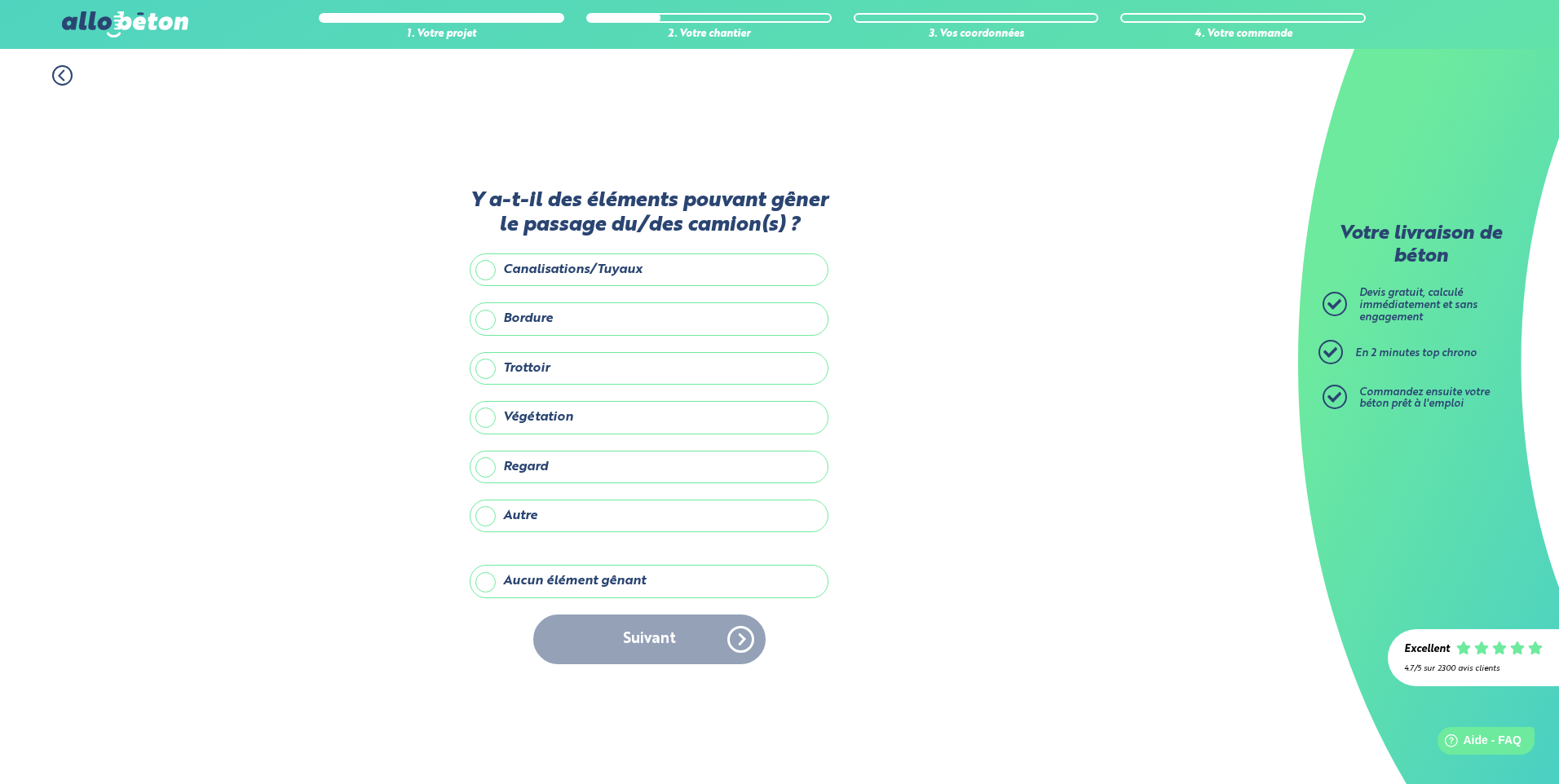
click at [521, 576] on label "Aucun élément gênant" at bounding box center [649, 581] width 359 height 33
click at [0, 0] on input "Aucun élément gênant" at bounding box center [0, 0] width 0 height 0
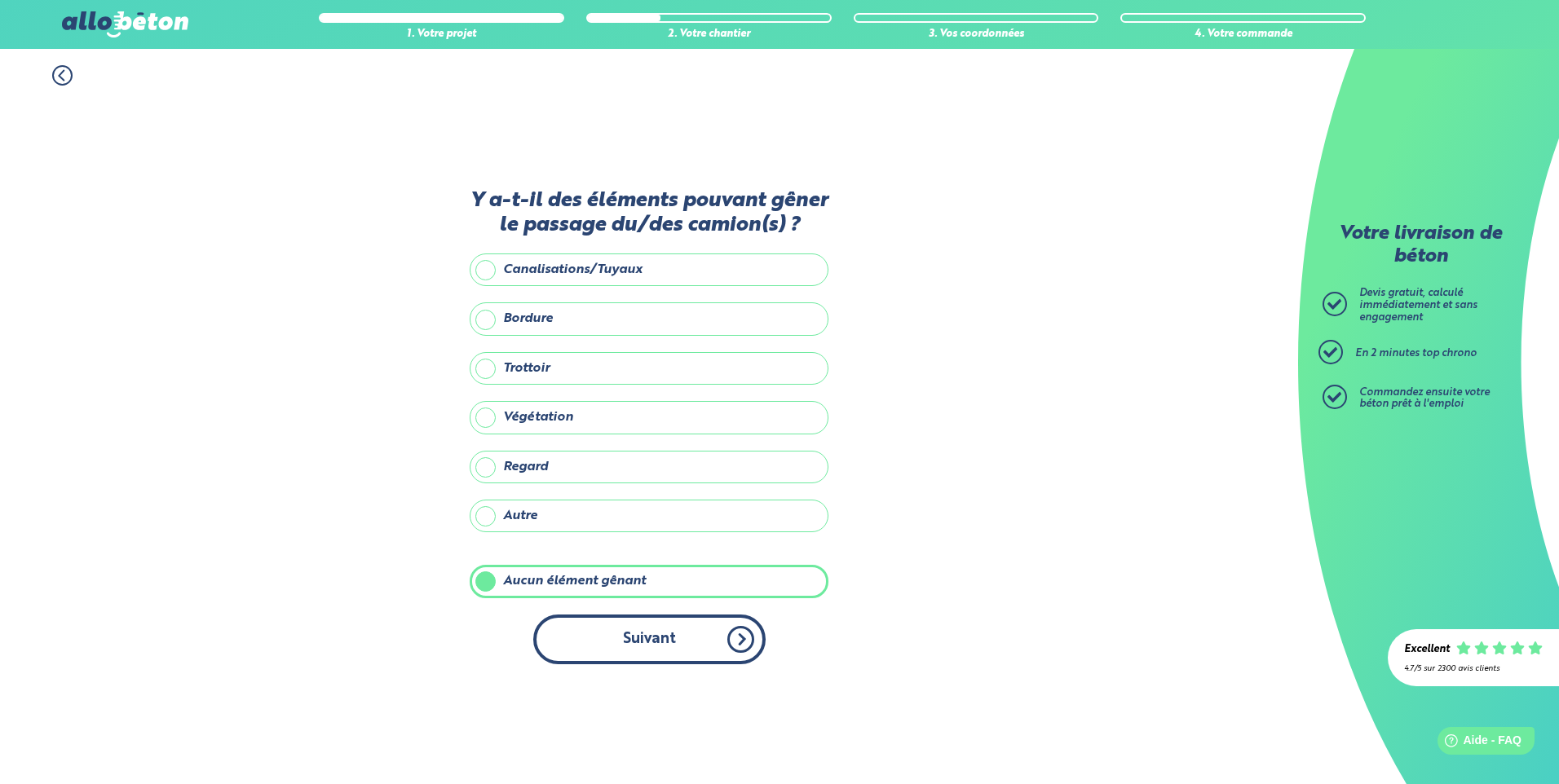
click at [593, 617] on button "Suivant" at bounding box center [648, 638] width 232 height 49
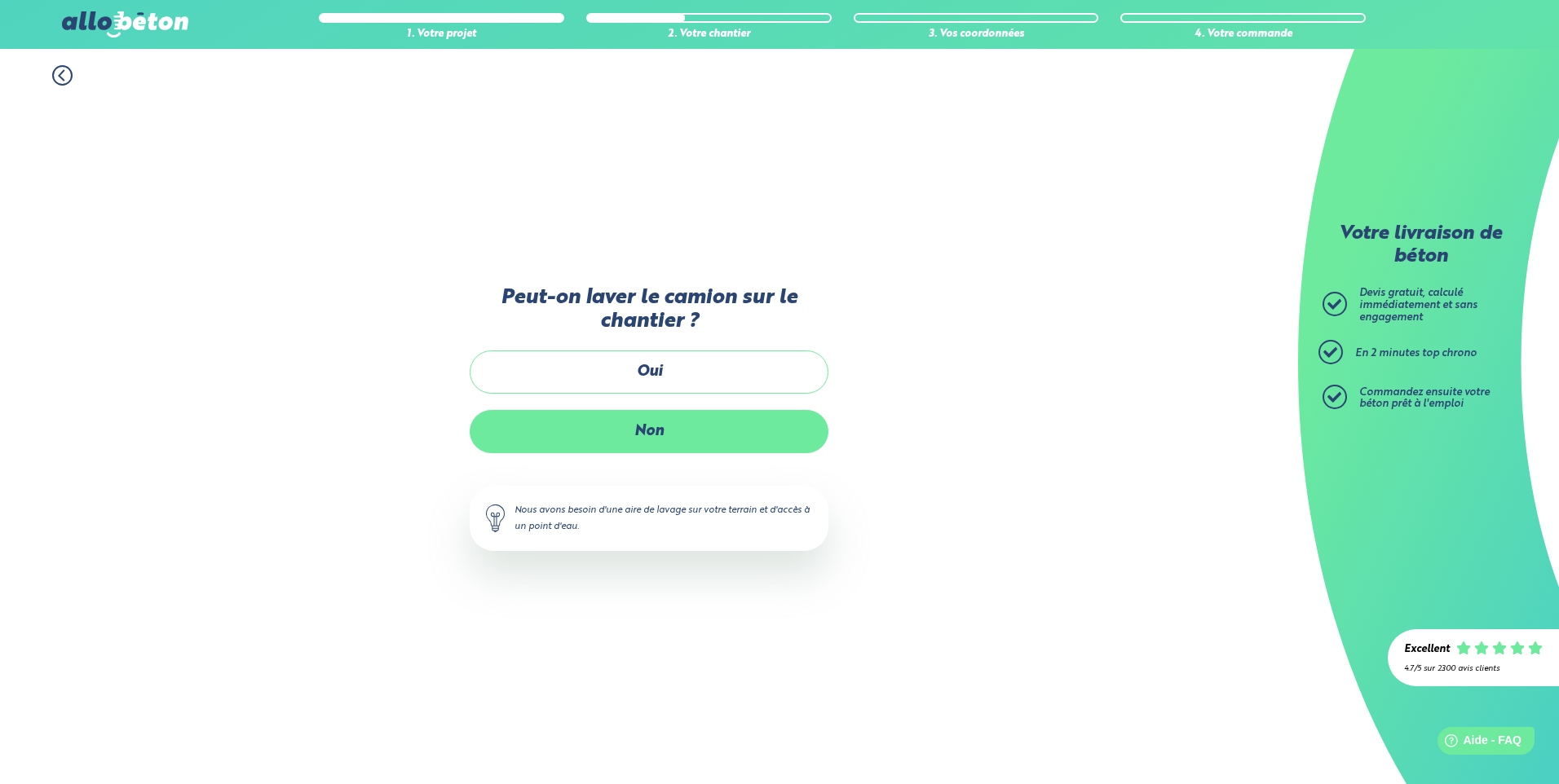
click at [674, 449] on label "Non" at bounding box center [649, 431] width 359 height 44
click at [0, 0] on input "Non" at bounding box center [0, 0] width 0 height 0
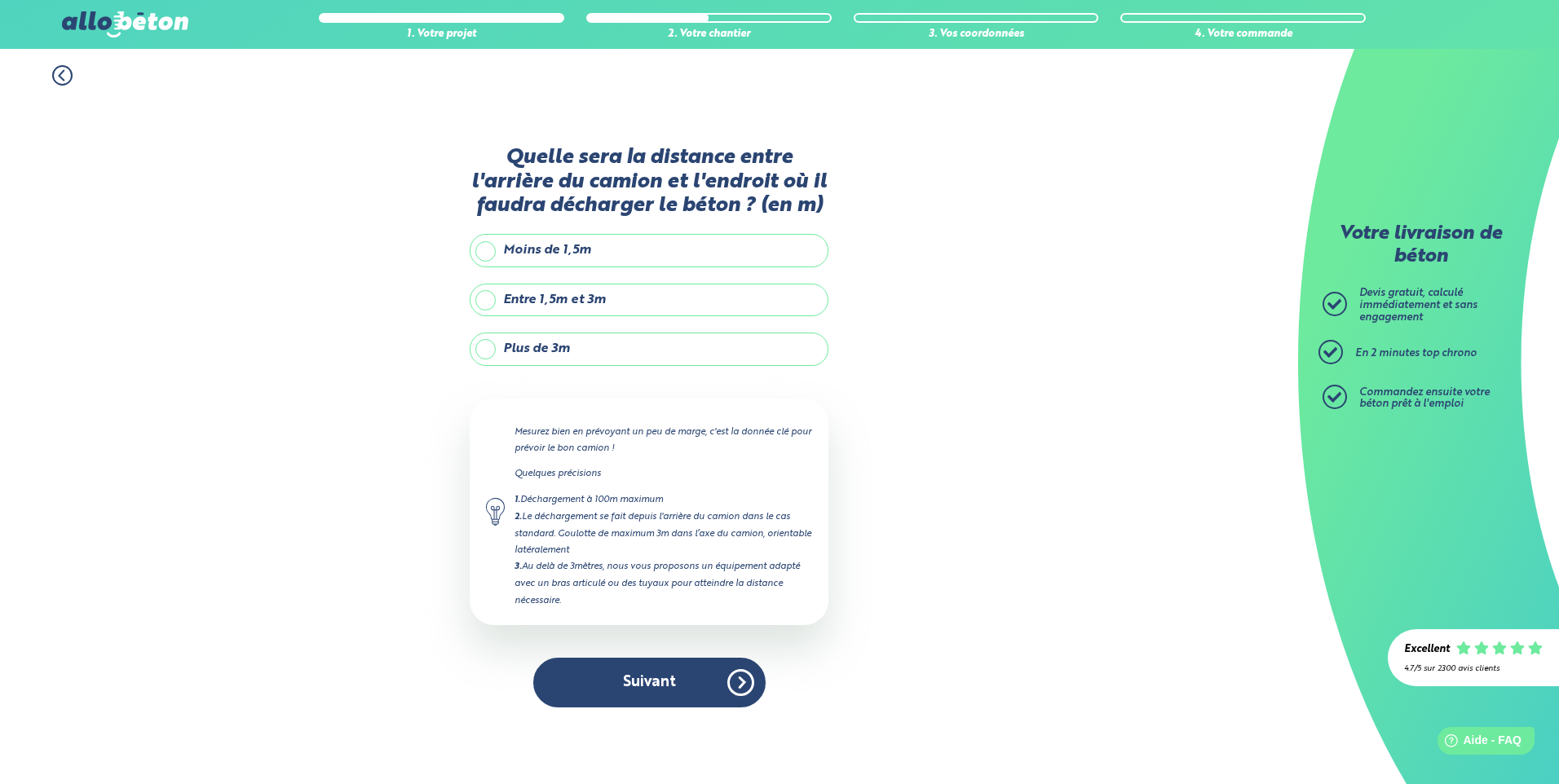
click at [649, 308] on label "Entre 1,5m et 3m" at bounding box center [649, 300] width 359 height 33
click at [0, 0] on input "Entre 1,5m et 3m" at bounding box center [0, 0] width 0 height 0
drag, startPoint x: 691, startPoint y: 661, endPoint x: 701, endPoint y: 664, distance: 10.4
click at [689, 663] on button "Suivant" at bounding box center [648, 682] width 232 height 49
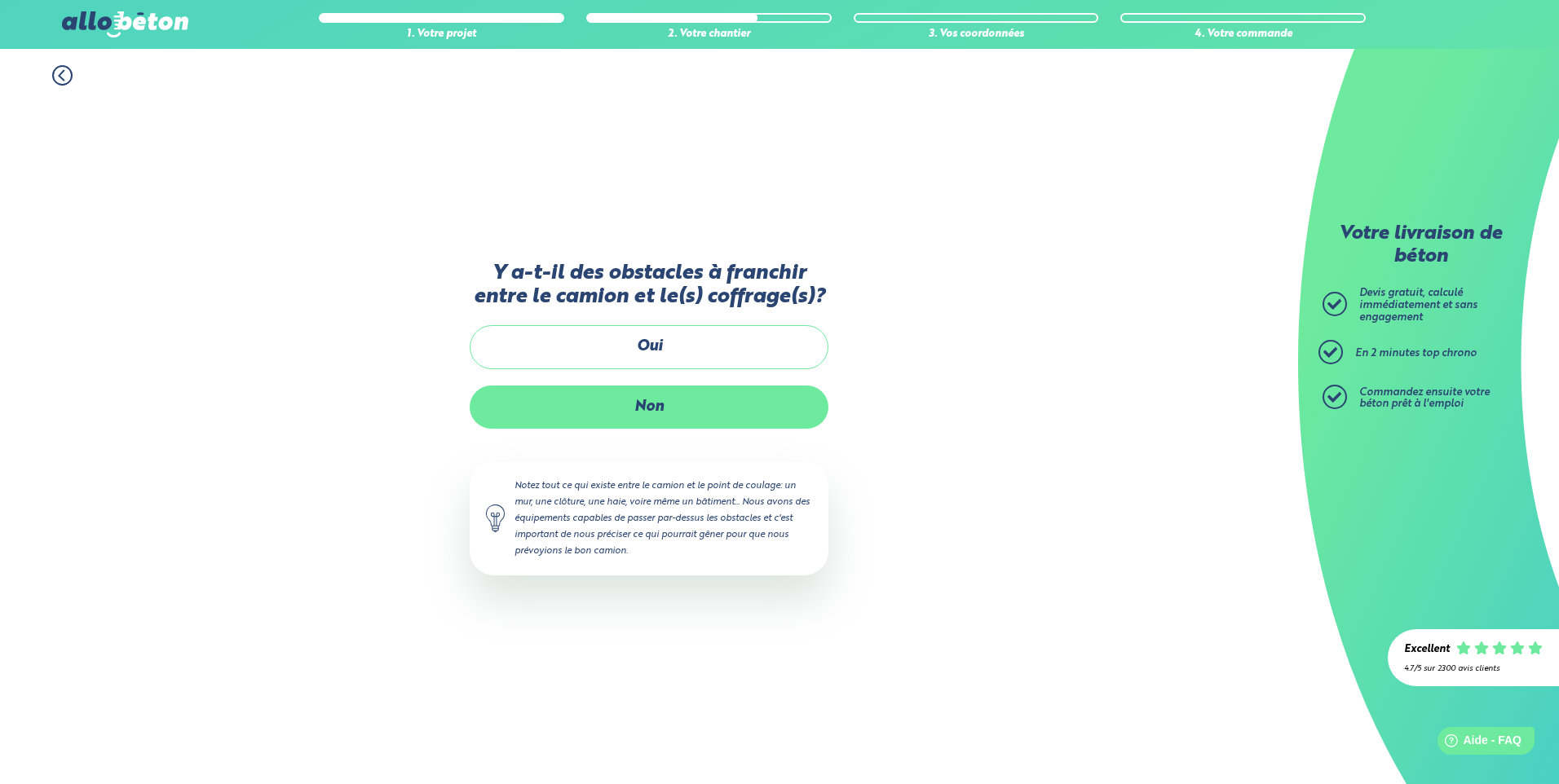
click at [684, 414] on label "Non" at bounding box center [649, 407] width 359 height 44
click at [0, 0] on input "Non" at bounding box center [0, 0] width 0 height 0
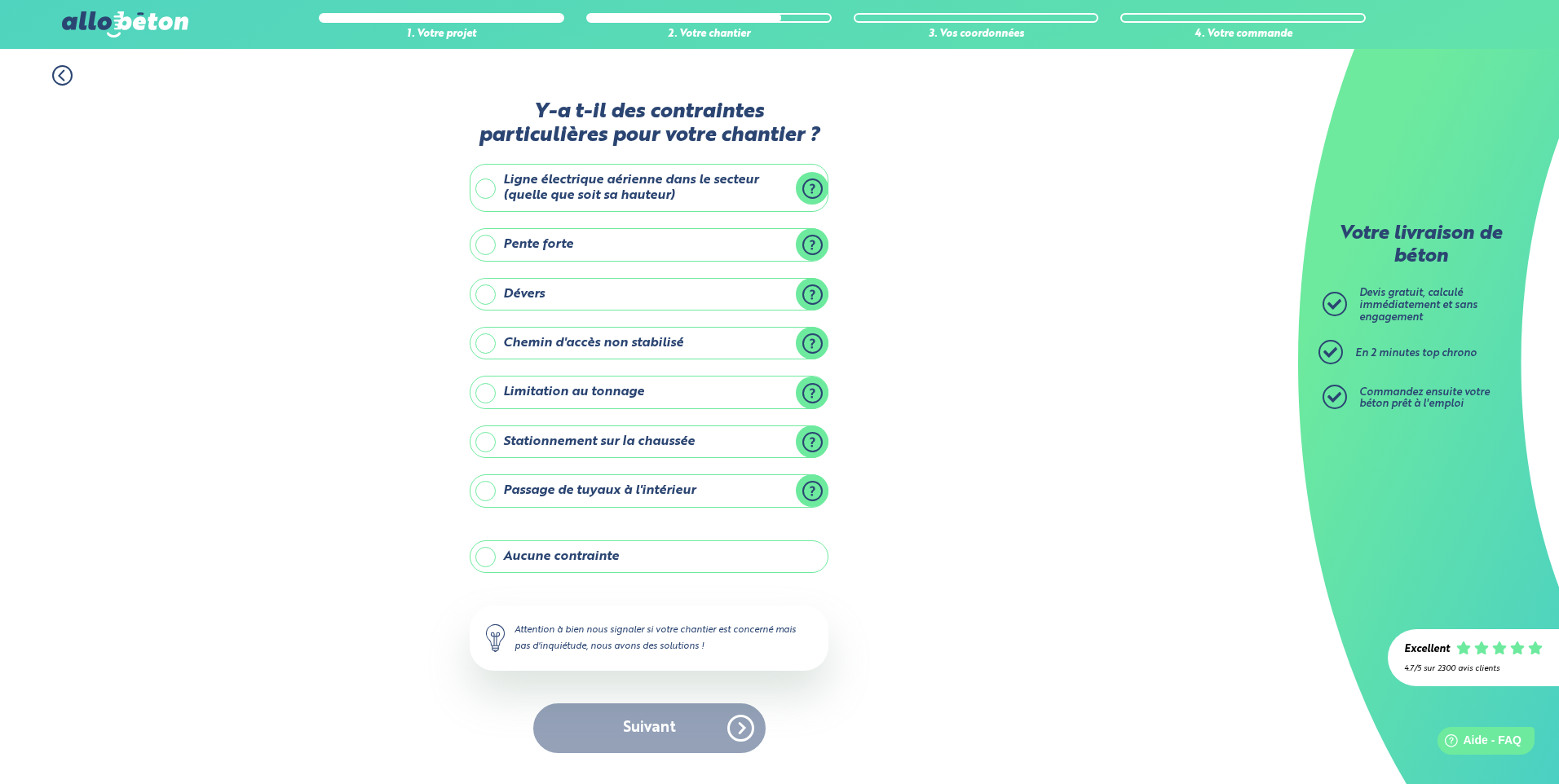
click at [557, 540] on label "Aucune contrainte" at bounding box center [649, 557] width 359 height 33
click at [0, 0] on input "Aucune contrainte" at bounding box center [0, 0] width 0 height 0
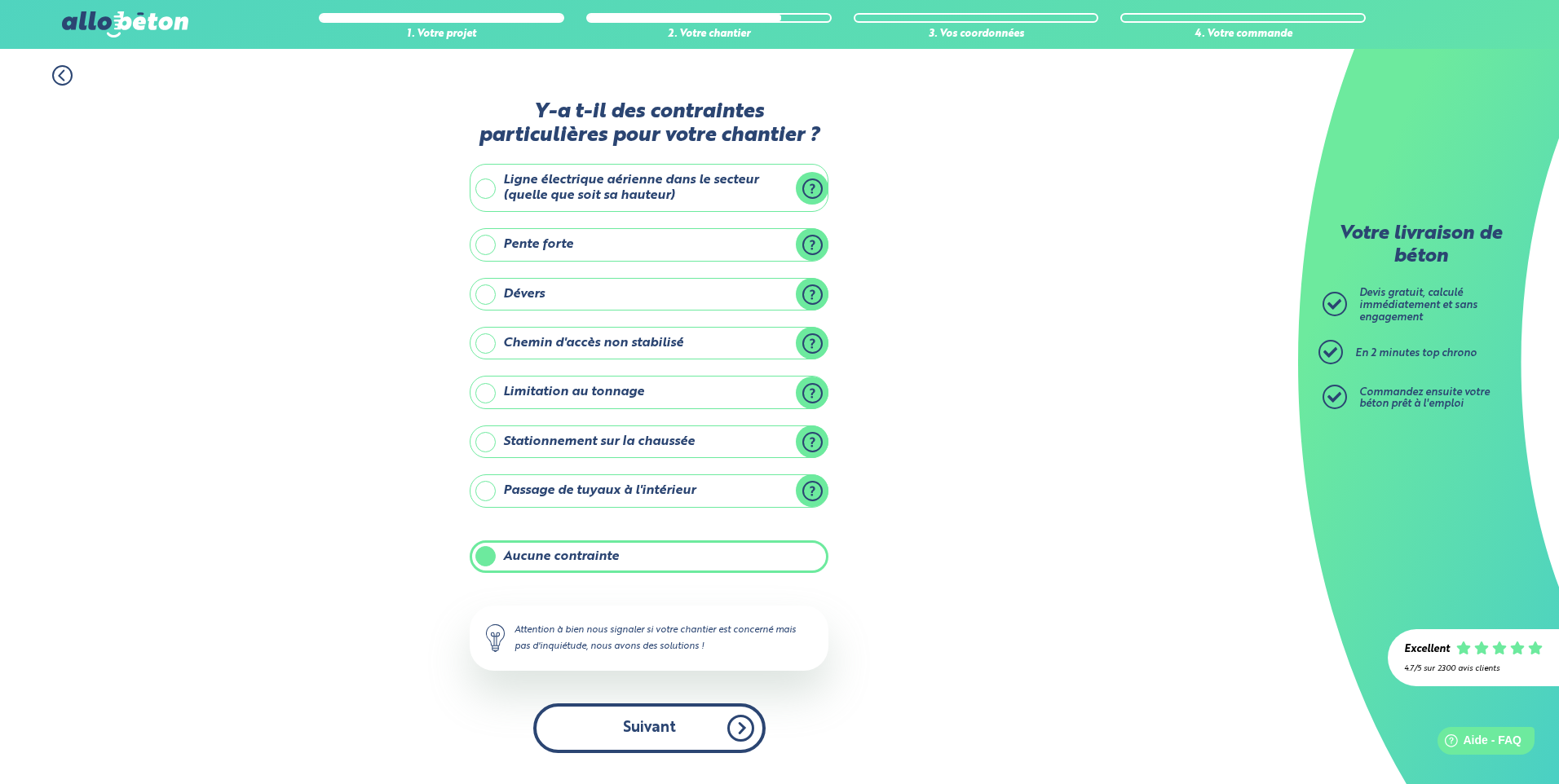
click at [660, 730] on button "Suivant" at bounding box center [648, 728] width 232 height 49
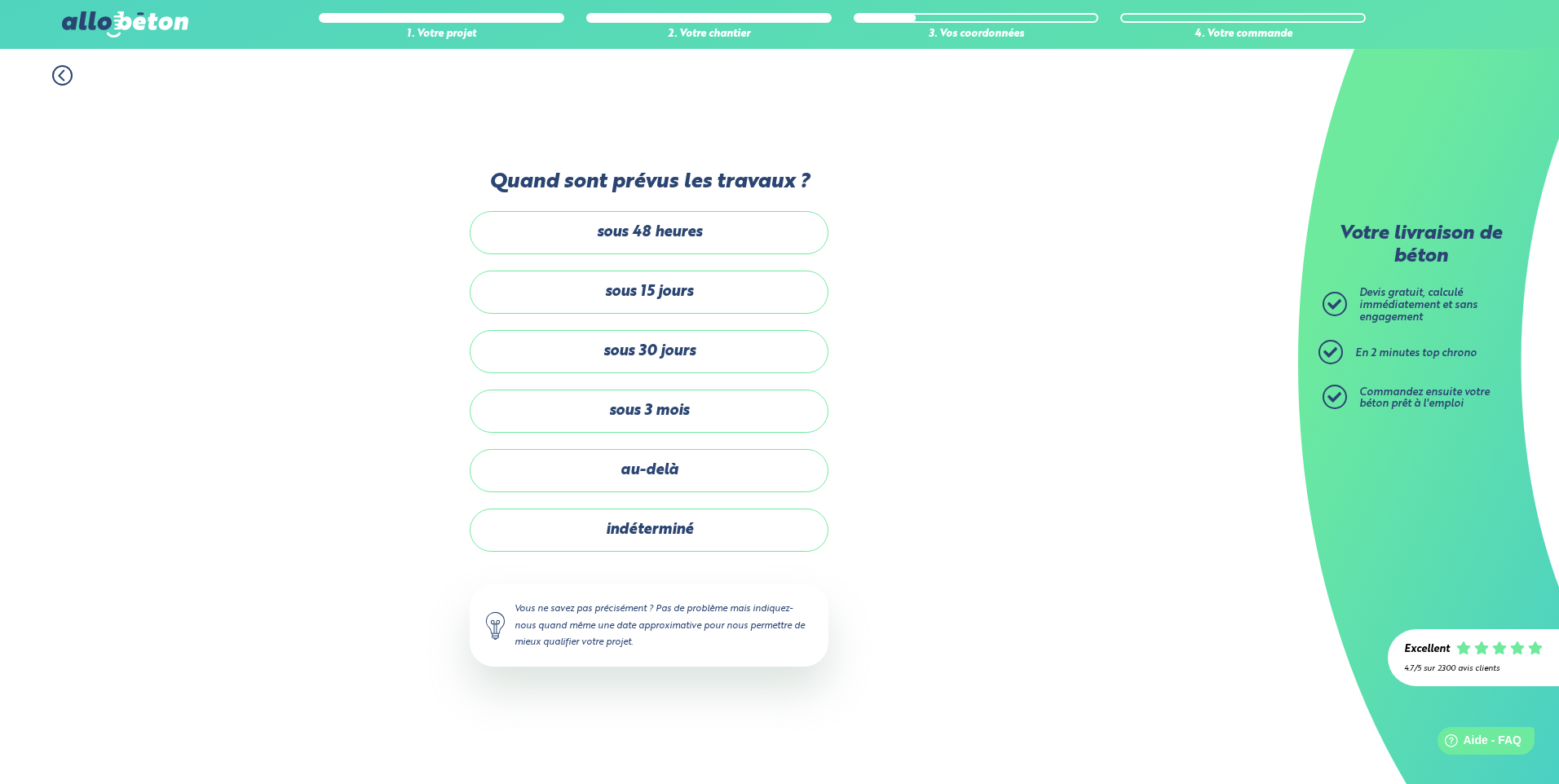
drag, startPoint x: 684, startPoint y: 302, endPoint x: 694, endPoint y: 397, distance: 95.5
click at [685, 302] on label "sous 15 jours" at bounding box center [649, 292] width 359 height 44
click at [0, 0] on input "sous 15 jours" at bounding box center [0, 0] width 0 height 0
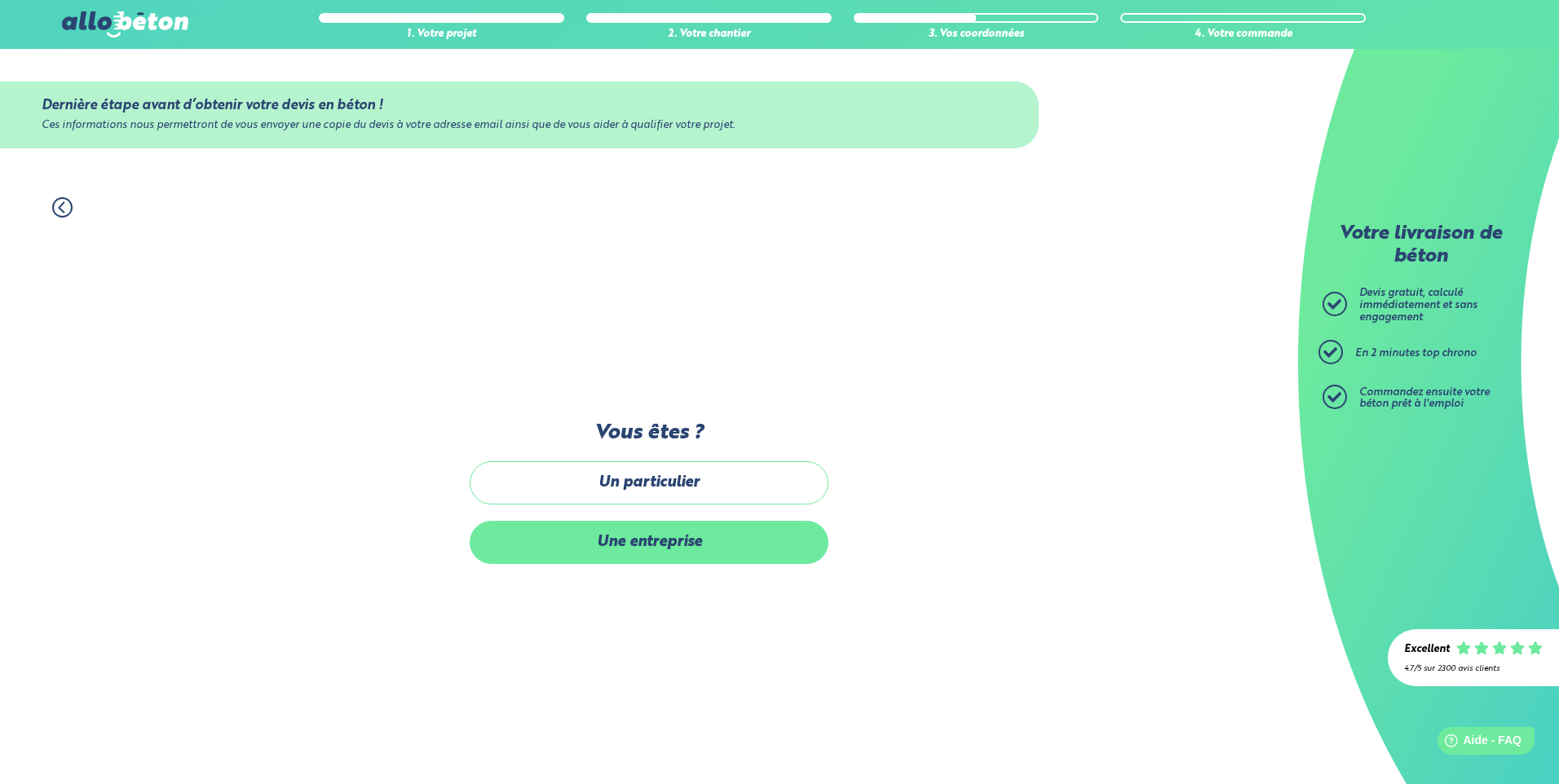
click at [684, 533] on label "Une entreprise" at bounding box center [649, 542] width 359 height 44
click at [0, 0] on input "Une entreprise" at bounding box center [0, 0] width 0 height 0
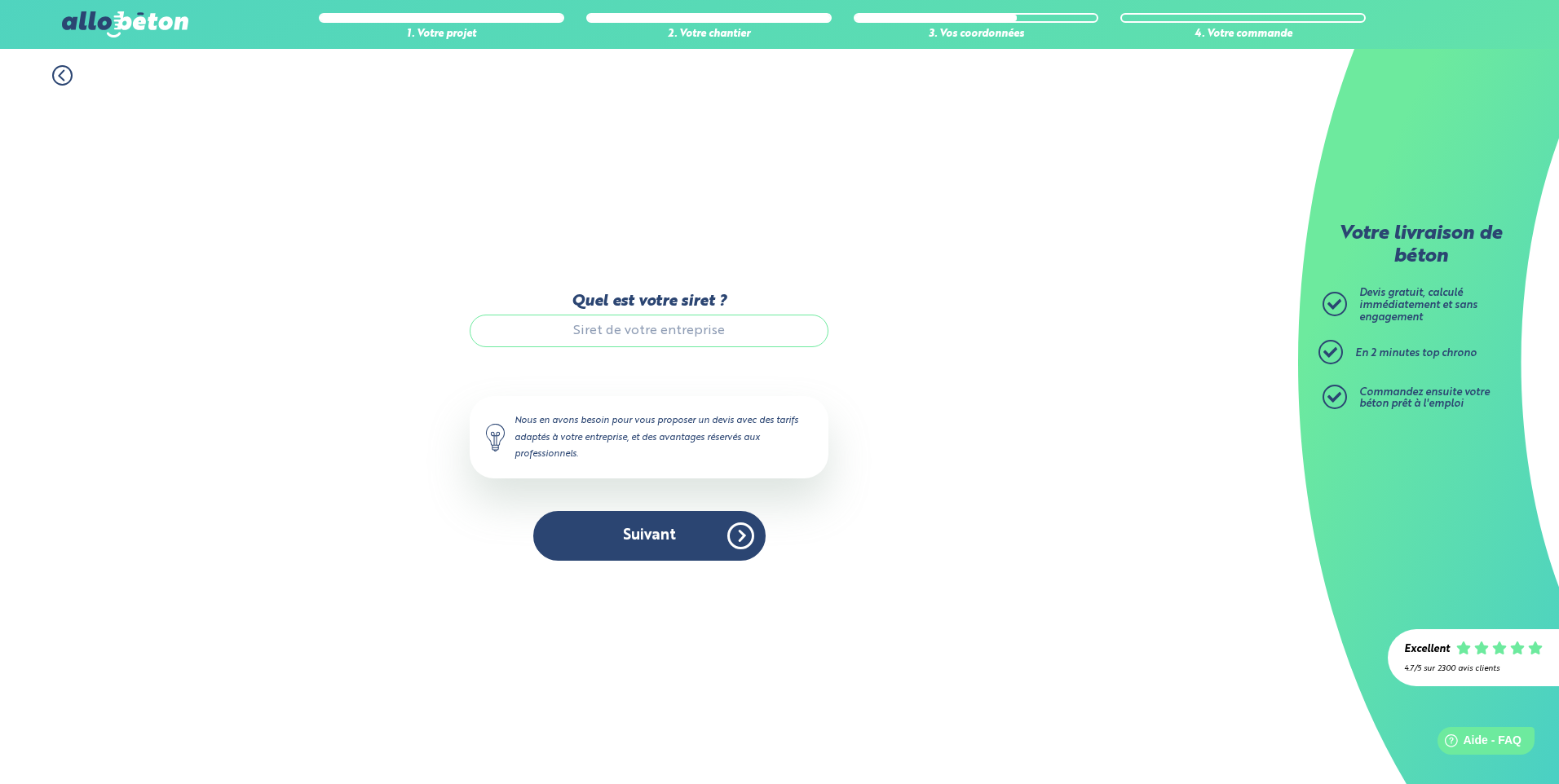
click at [720, 324] on input "Quel est votre siret ?" at bounding box center [649, 331] width 359 height 33
paste input "39965243700027"
type input "39965243700027"
click at [662, 546] on button "Suivant" at bounding box center [648, 536] width 232 height 49
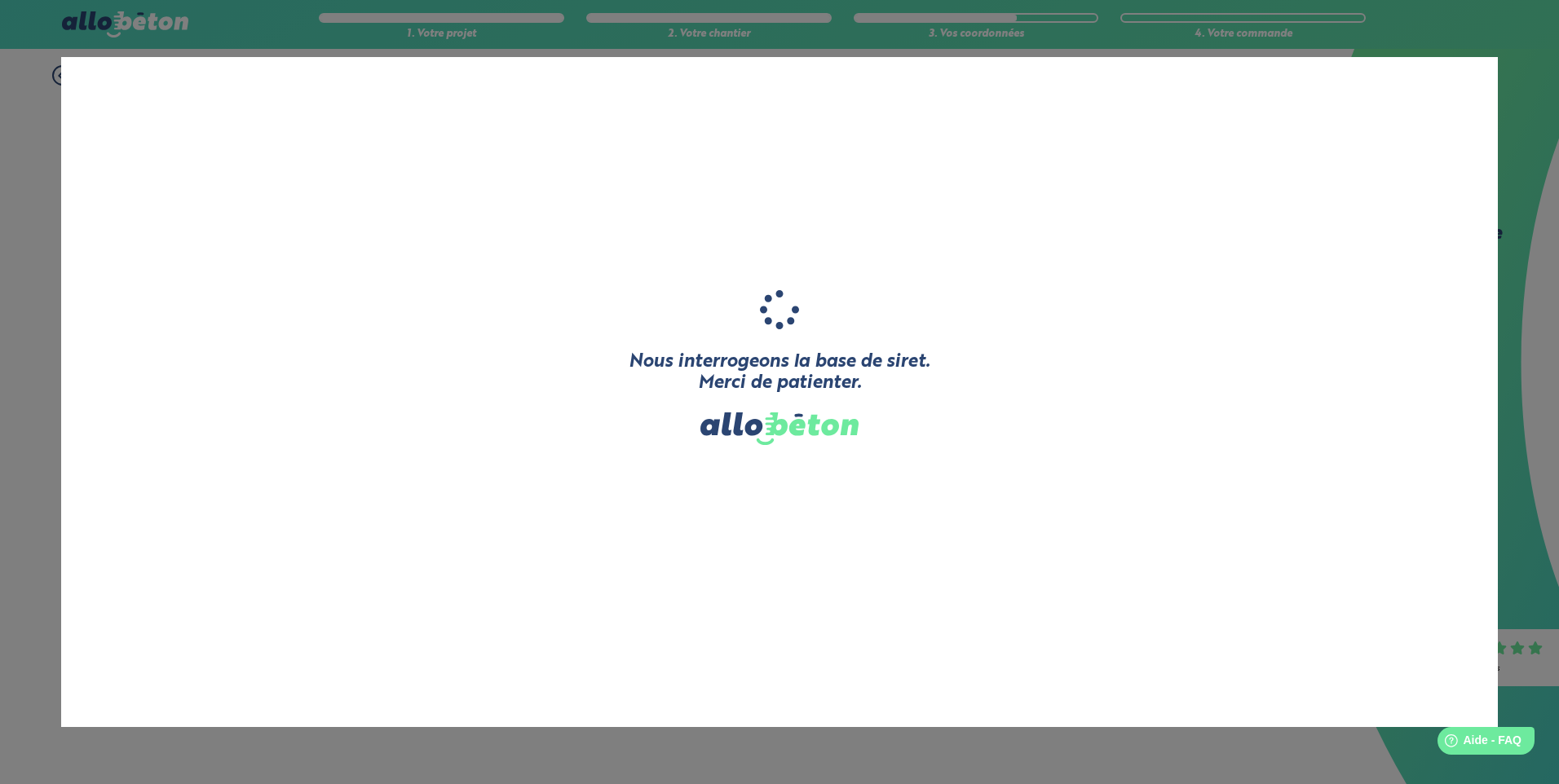
type input "GEPELEC"
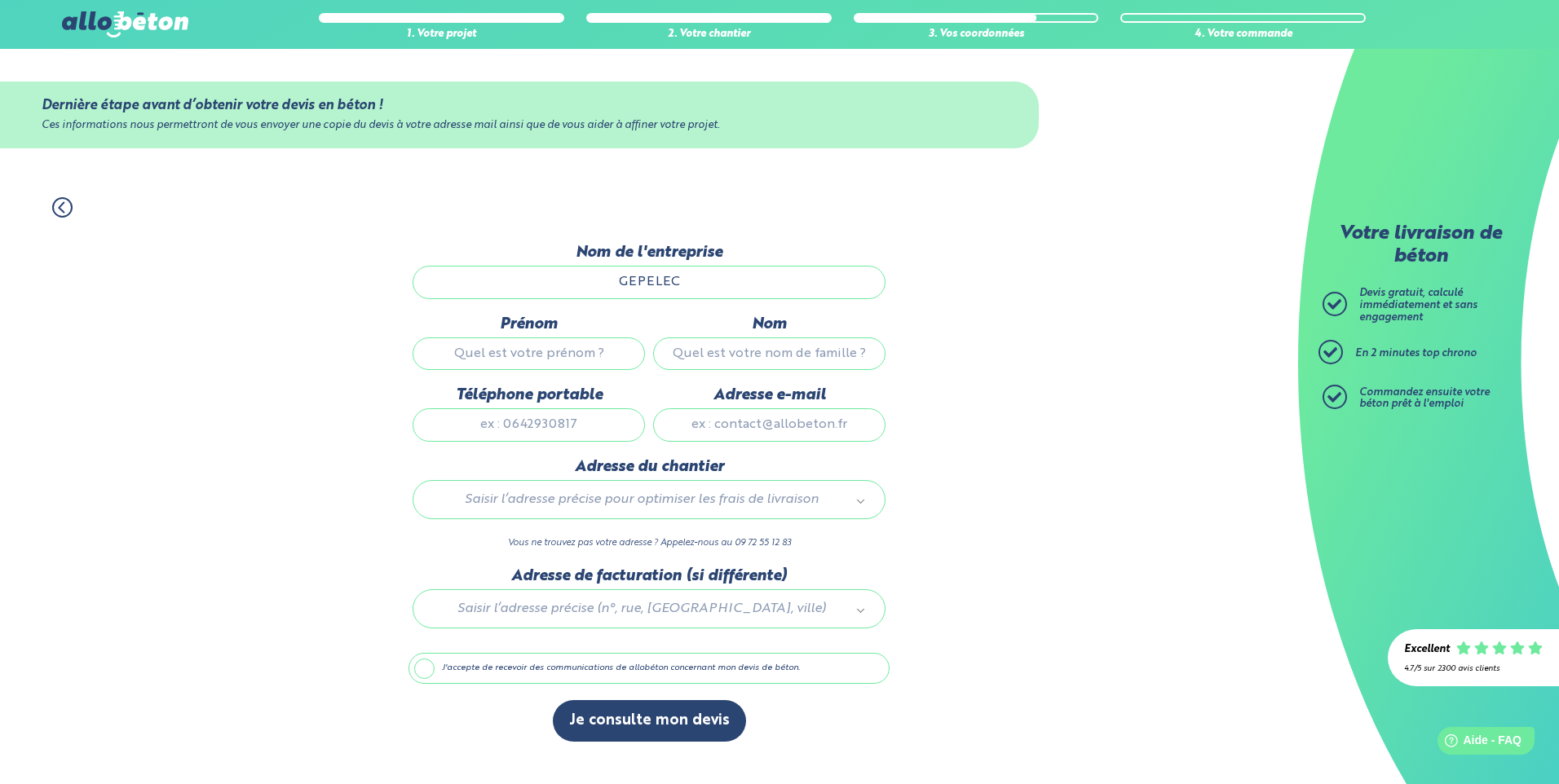
click at [593, 343] on input "Prénom" at bounding box center [528, 354] width 232 height 33
type input "nico"
type input "devrari"
type input "0678523654"
type input "[EMAIL_ADDRESS][DOMAIN_NAME]"
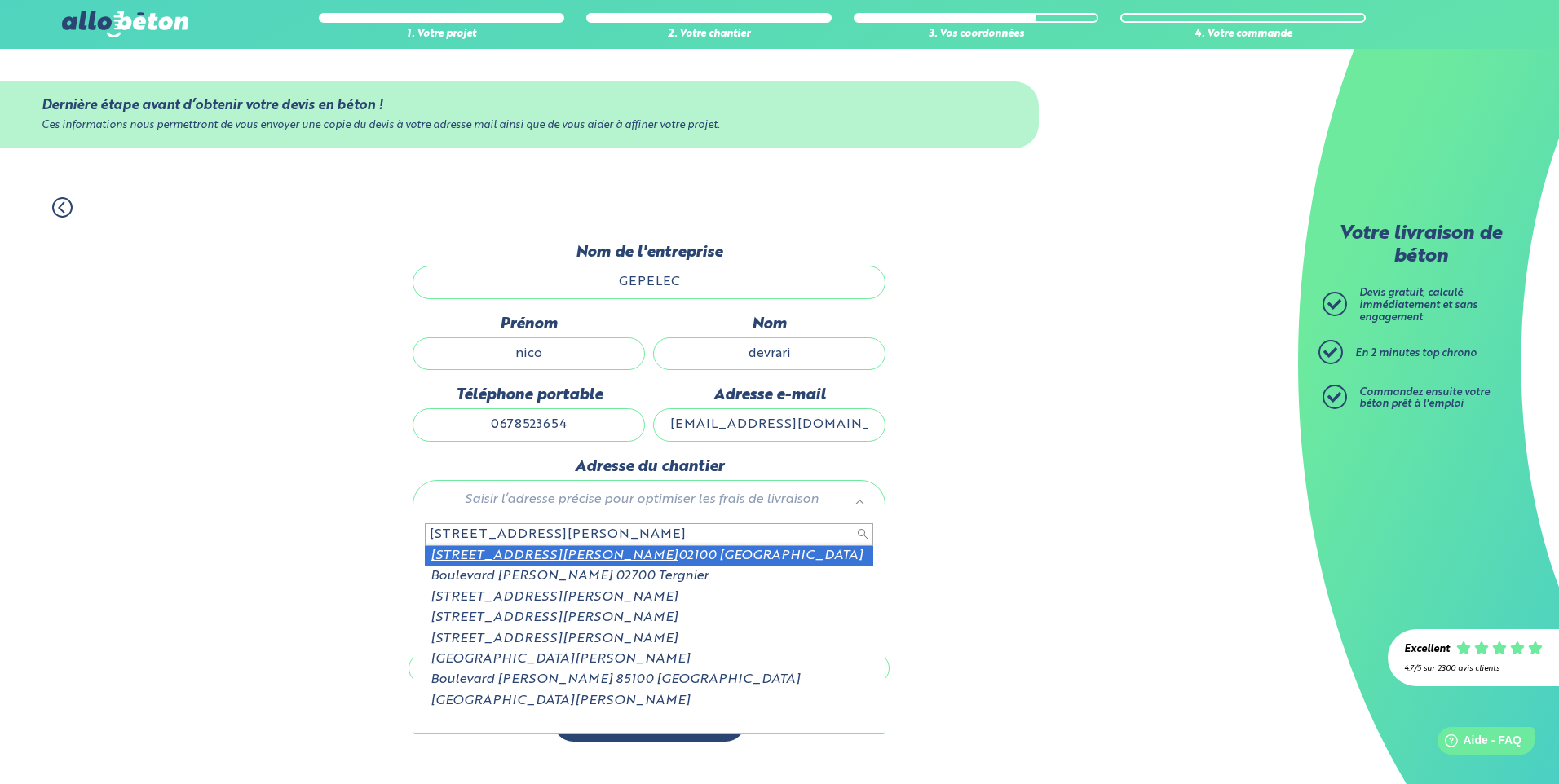
type input "33 boulevard roosevelt"
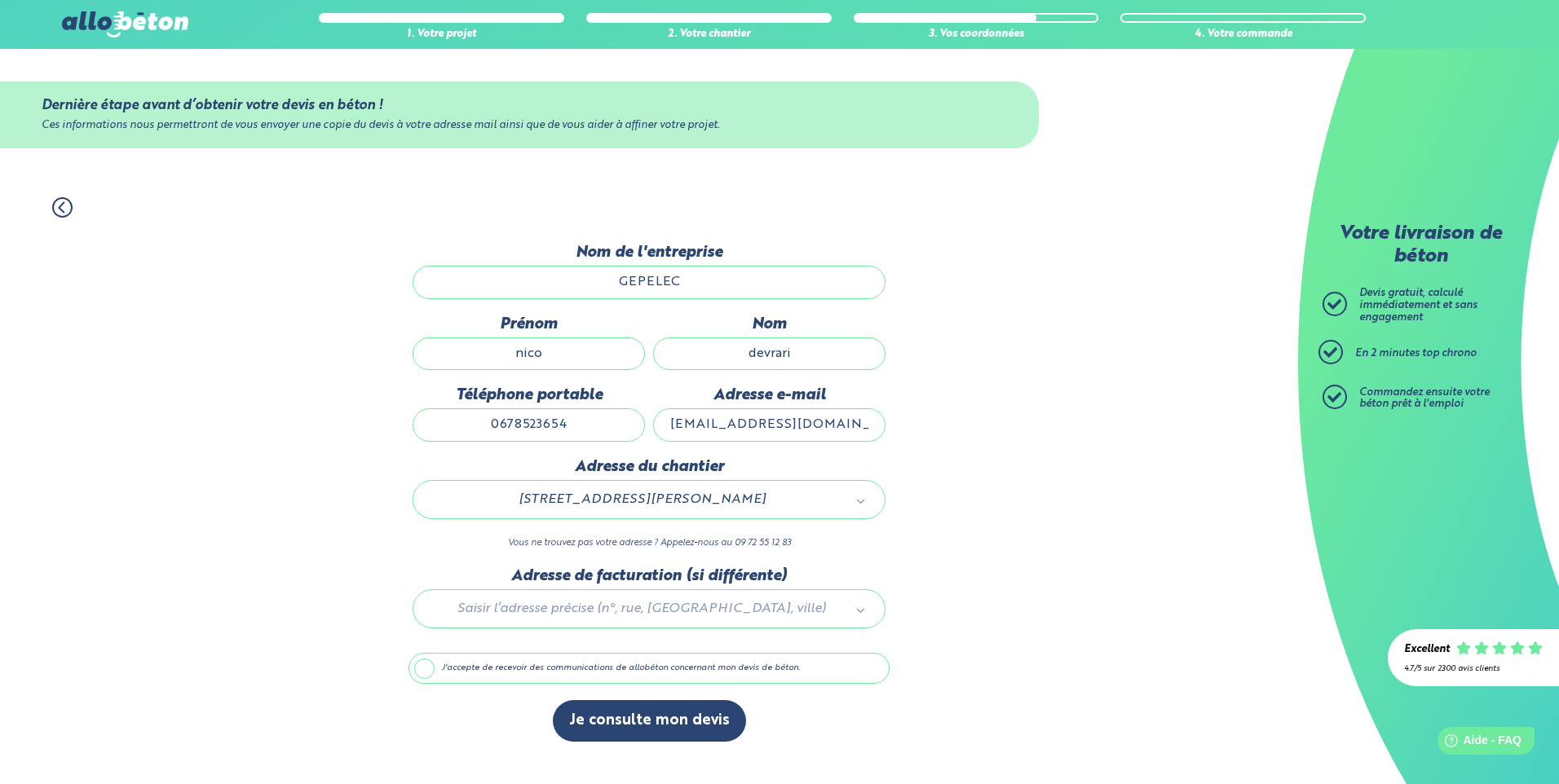
click at [647, 598] on div at bounding box center [648, 605] width 481 height 78
click at [452, 673] on label "J'accepte de recevoir des communications de allobéton concernant mon devis de b…" at bounding box center [648, 669] width 481 height 31
click at [0, 0] on input "J'accepte de recevoir des communications de allobéton concernant mon devis de b…" at bounding box center [0, 0] width 0 height 0
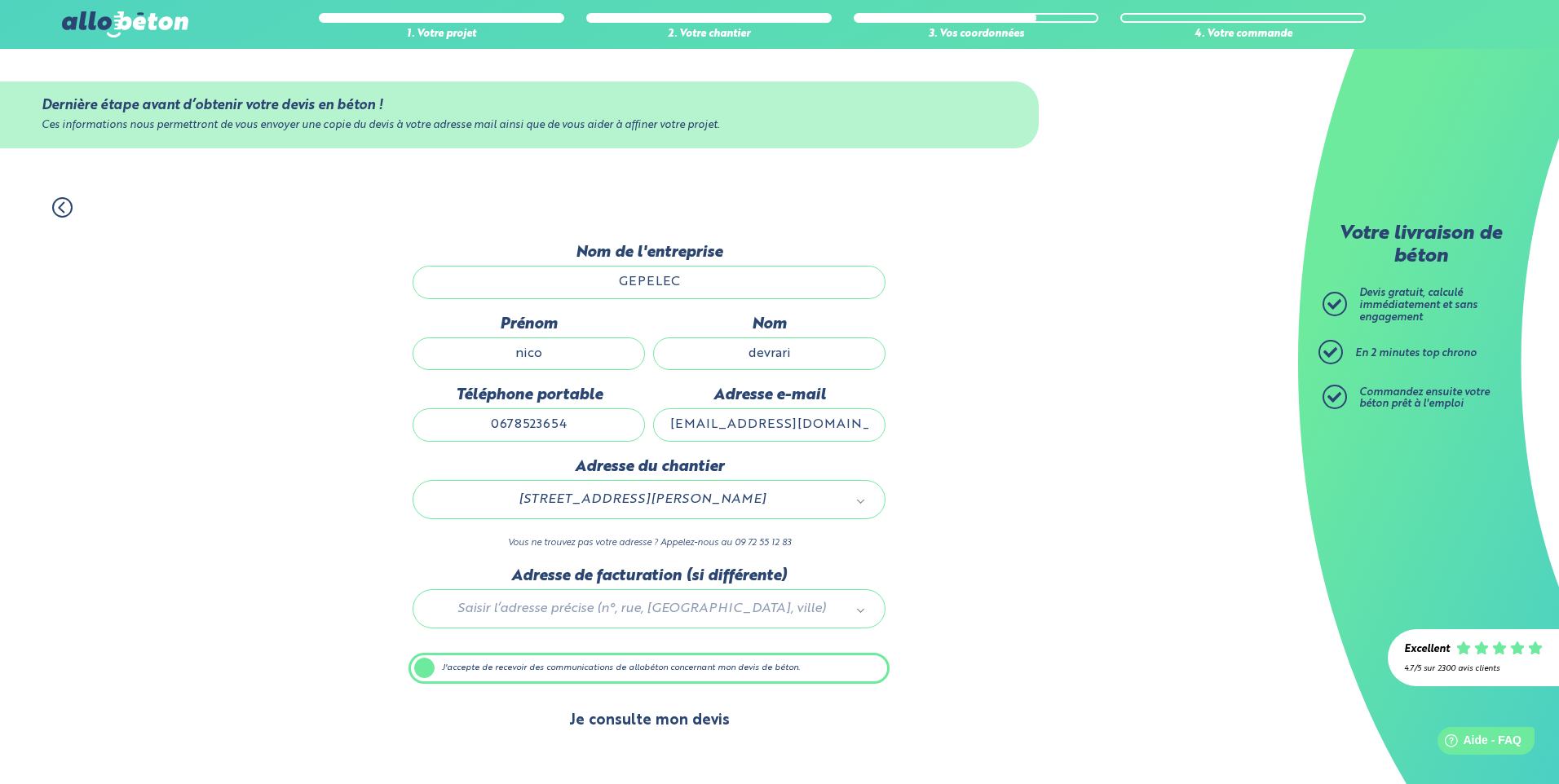
click at [675, 729] on button "Je consulte mon devis" at bounding box center [648, 720] width 193 height 42
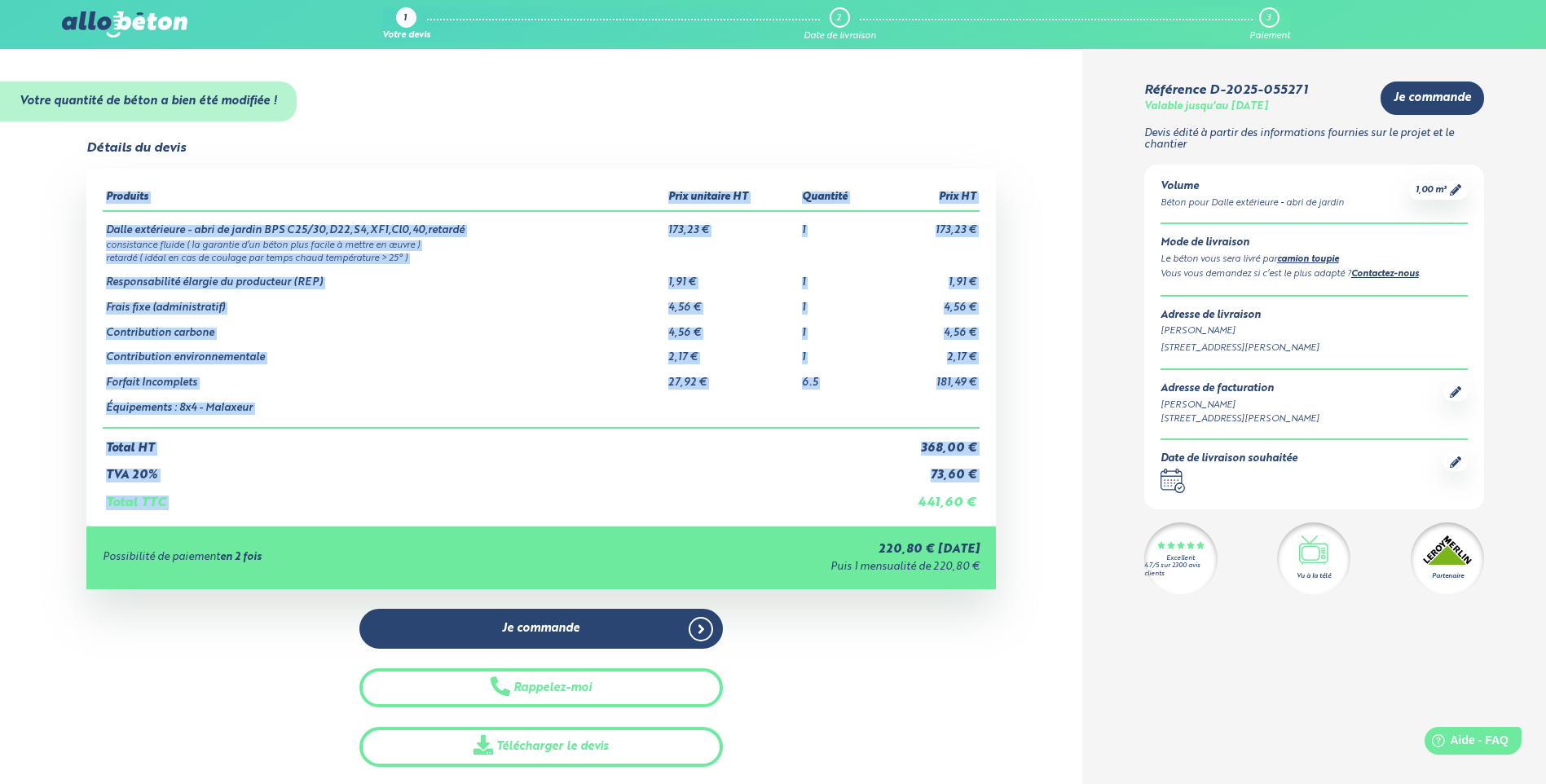
drag, startPoint x: 919, startPoint y: 511, endPoint x: 1071, endPoint y: 521, distance: 152.3
click at [1071, 521] on div "Détails du devis Produits Prix unitaire HT Quantité Prix HT Dalle extérieure - …" at bounding box center [541, 453] width 1082 height 626
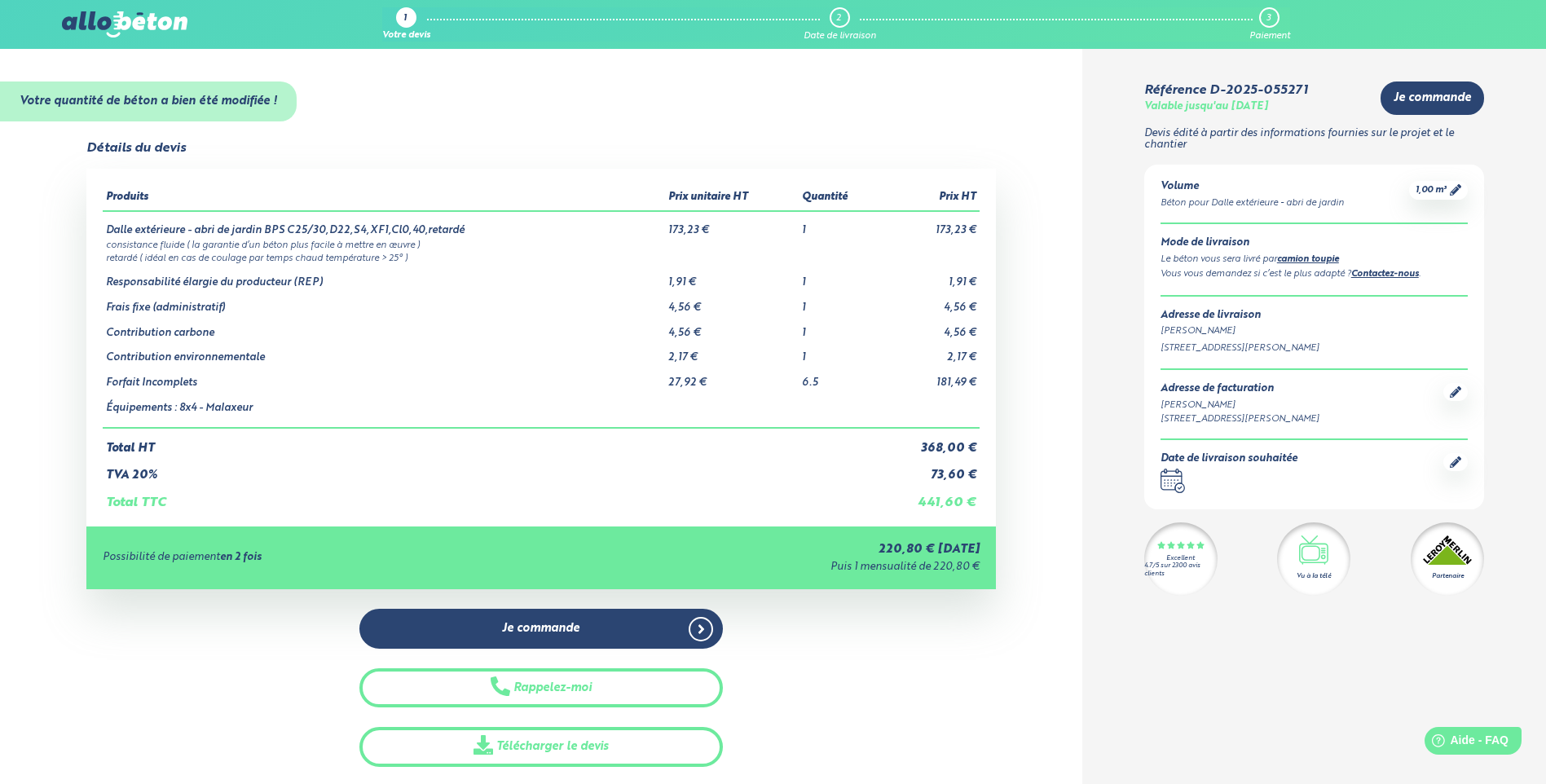
drag, startPoint x: 1071, startPoint y: 521, endPoint x: 968, endPoint y: 410, distance: 151.4
click at [968, 410] on td at bounding box center [928, 408] width 100 height 39
drag, startPoint x: 970, startPoint y: 386, endPoint x: 940, endPoint y: 379, distance: 30.8
click at [940, 379] on td "181,49 €" at bounding box center [928, 376] width 100 height 25
drag, startPoint x: 940, startPoint y: 379, endPoint x: 937, endPoint y: 350, distance: 29.2
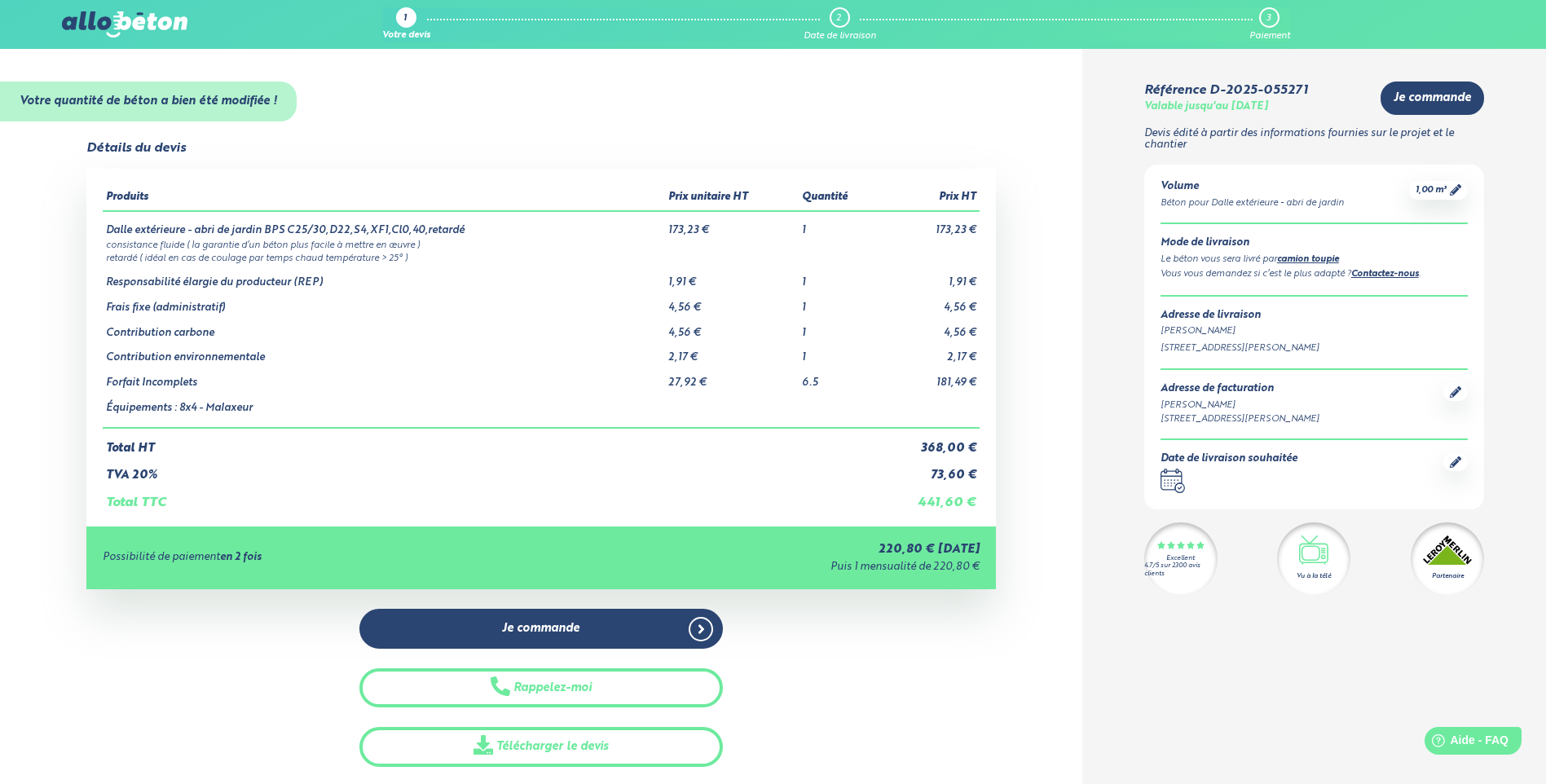
click at [929, 357] on td "2,17 €" at bounding box center [928, 351] width 100 height 25
click at [963, 318] on td "4,56 €" at bounding box center [928, 327] width 100 height 25
click at [933, 268] on td "1,91 €" at bounding box center [928, 277] width 100 height 25
click at [1432, 186] on span "1,00 m³" at bounding box center [1431, 190] width 31 height 13
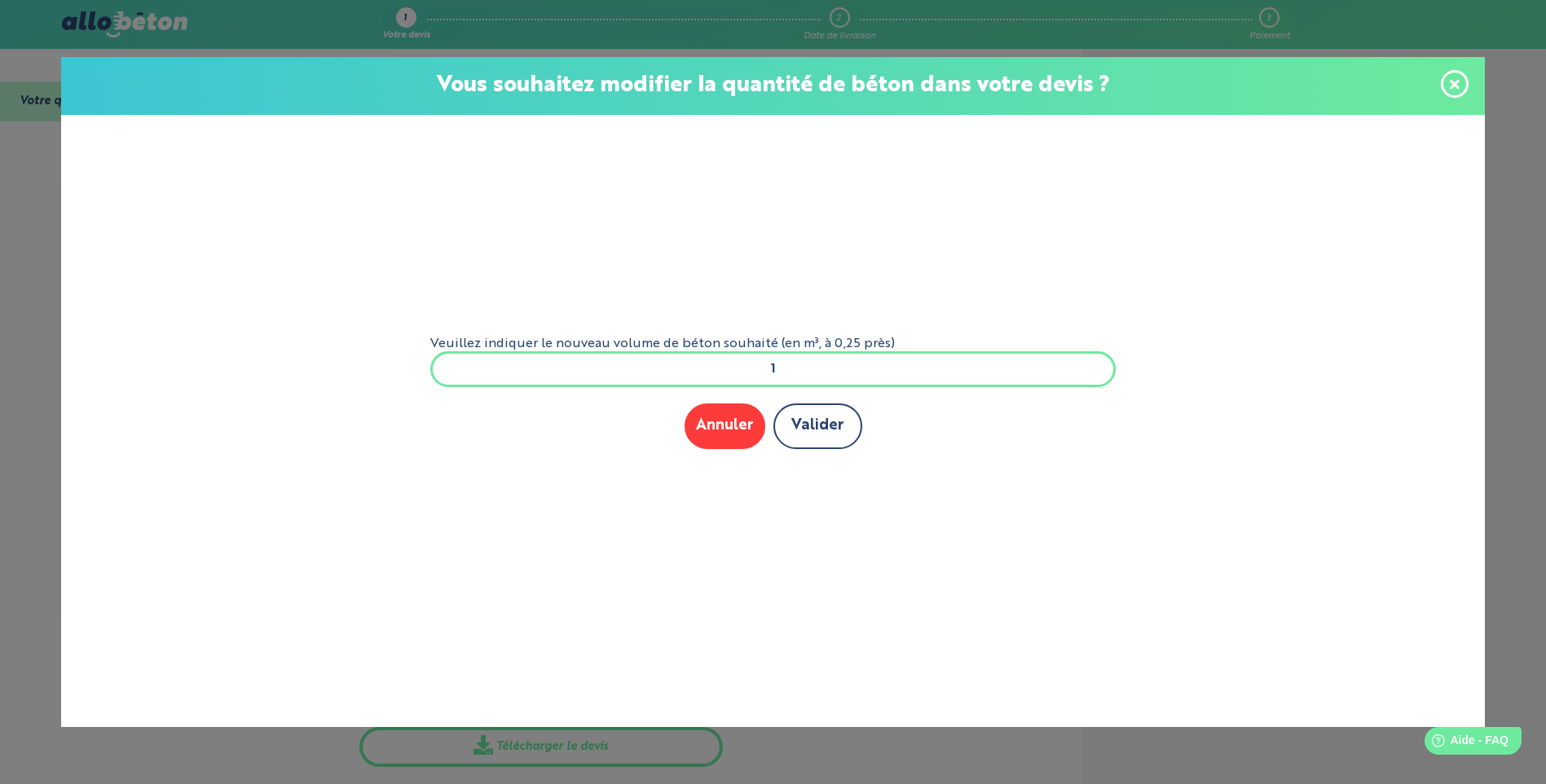
click at [798, 435] on button "Valider" at bounding box center [818, 426] width 89 height 45
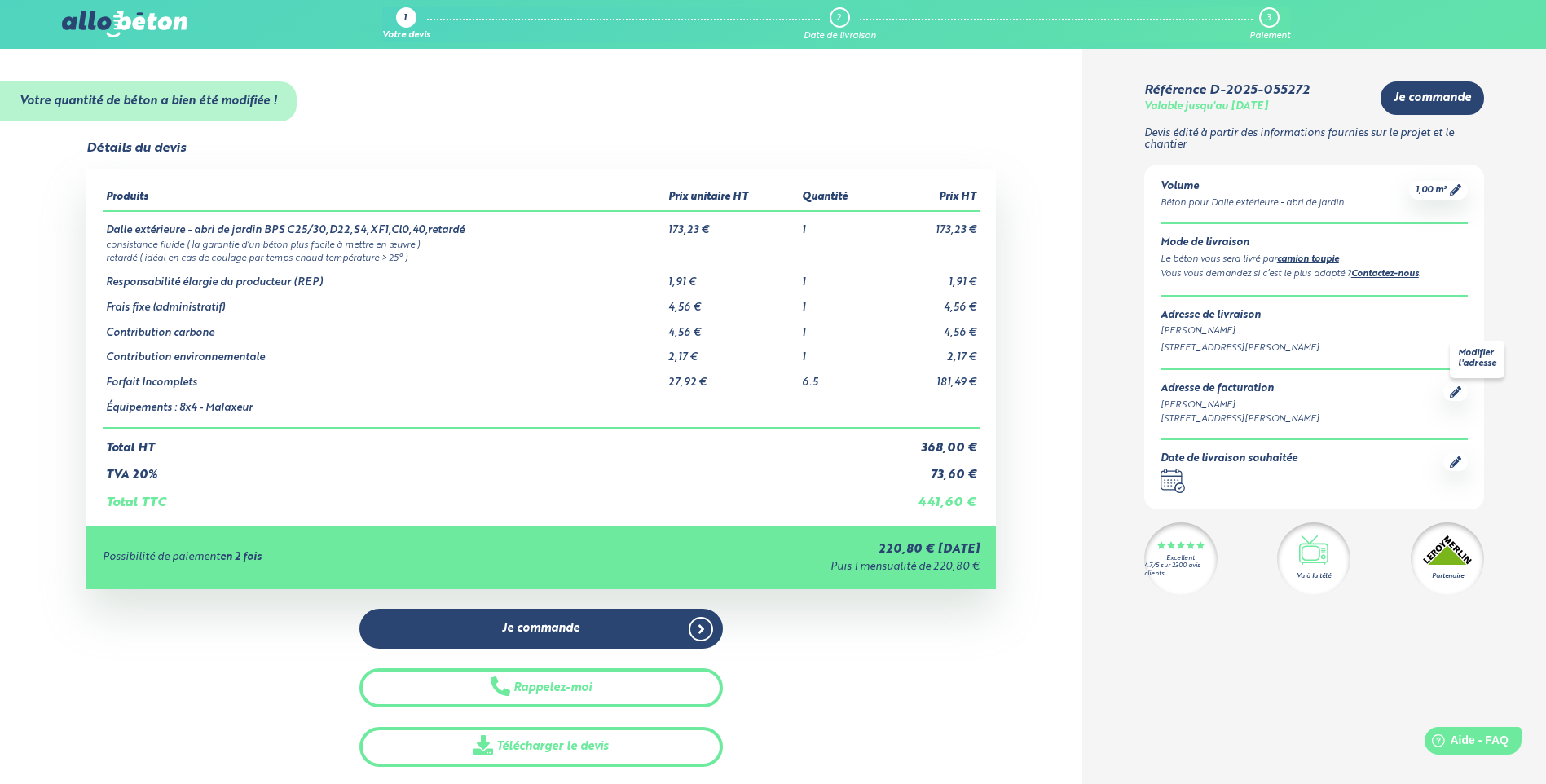
click at [1464, 392] on div at bounding box center [1455, 392] width 24 height 17
click at [1467, 389] on div "Adresse de facturation Nico Devrari 1 Rue Gustave Eiffel, 02430 Gauchy, France" at bounding box center [1314, 405] width 308 height 43
click at [1461, 391] on icon at bounding box center [1456, 392] width 12 height 12
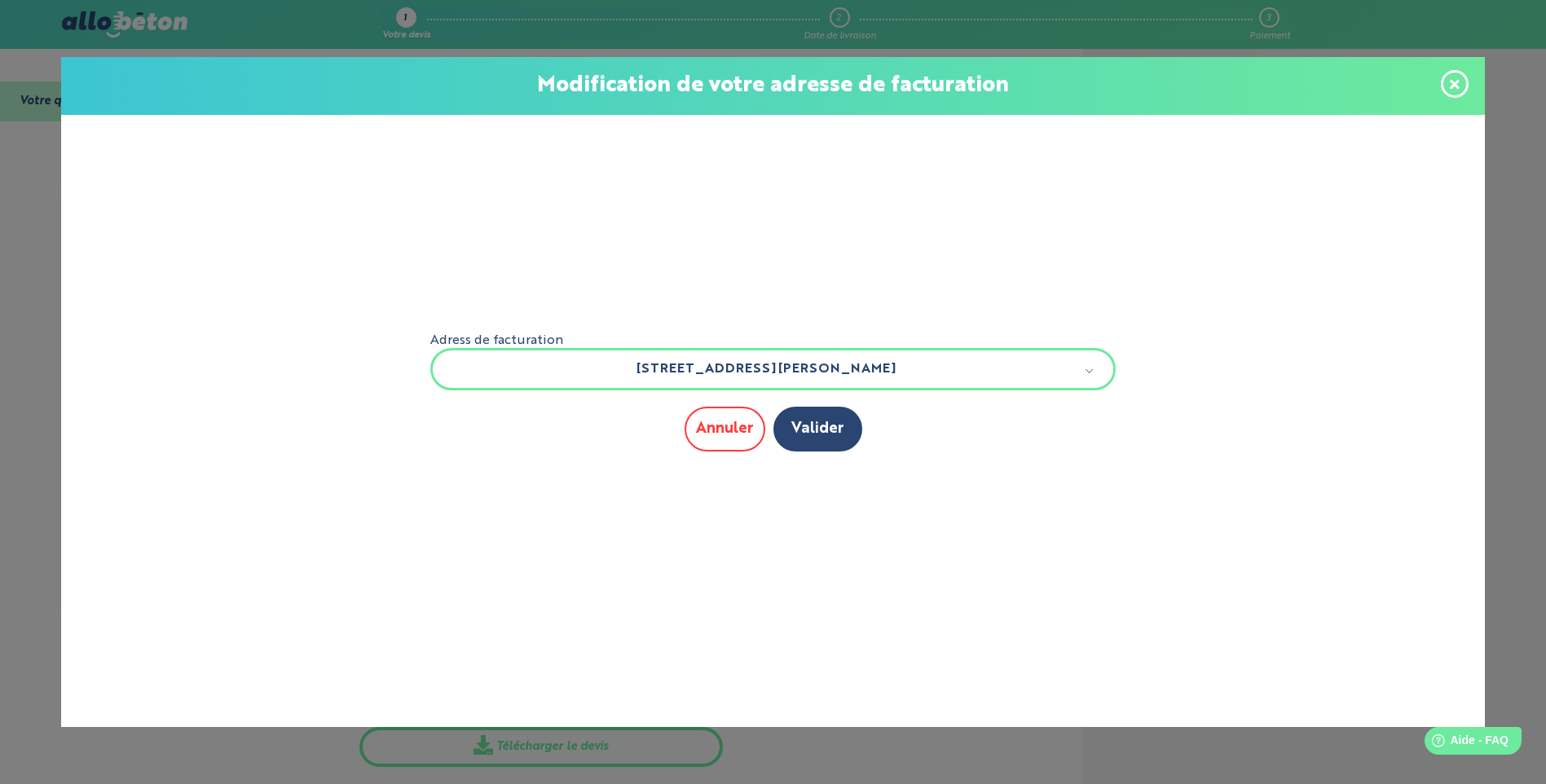
click at [712, 431] on button "Annuler" at bounding box center [724, 429] width 81 height 45
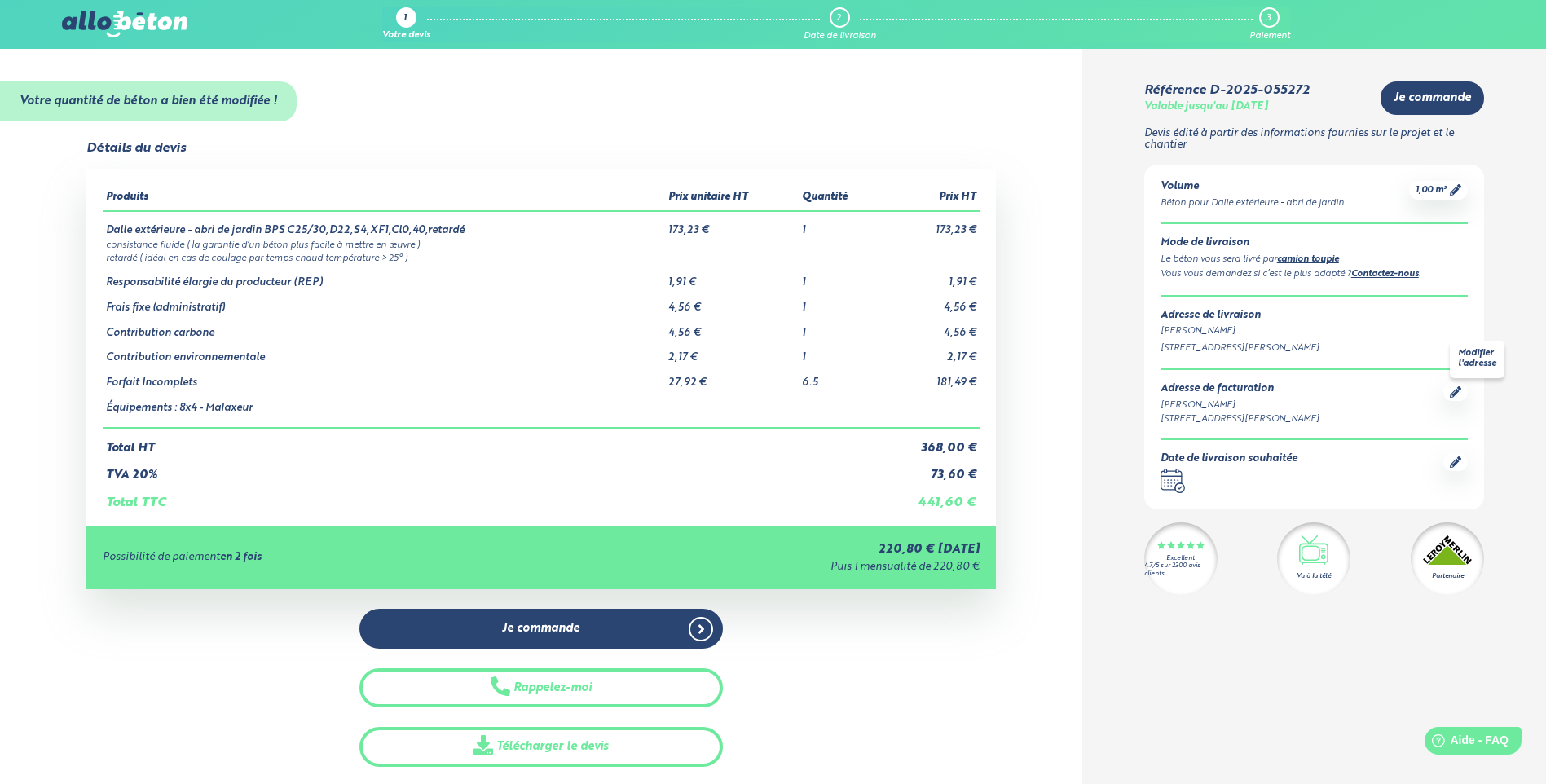
click at [1453, 405] on div "Adresse de facturation Nico Devrari 1 Rue Gustave Eiffel, 02430 Gauchy, France" at bounding box center [1314, 405] width 308 height 43
click at [1455, 467] on icon at bounding box center [1456, 462] width 12 height 12
click at [1447, 389] on div at bounding box center [1455, 392] width 24 height 17
click at [1451, 390] on icon at bounding box center [1456, 392] width 12 height 12
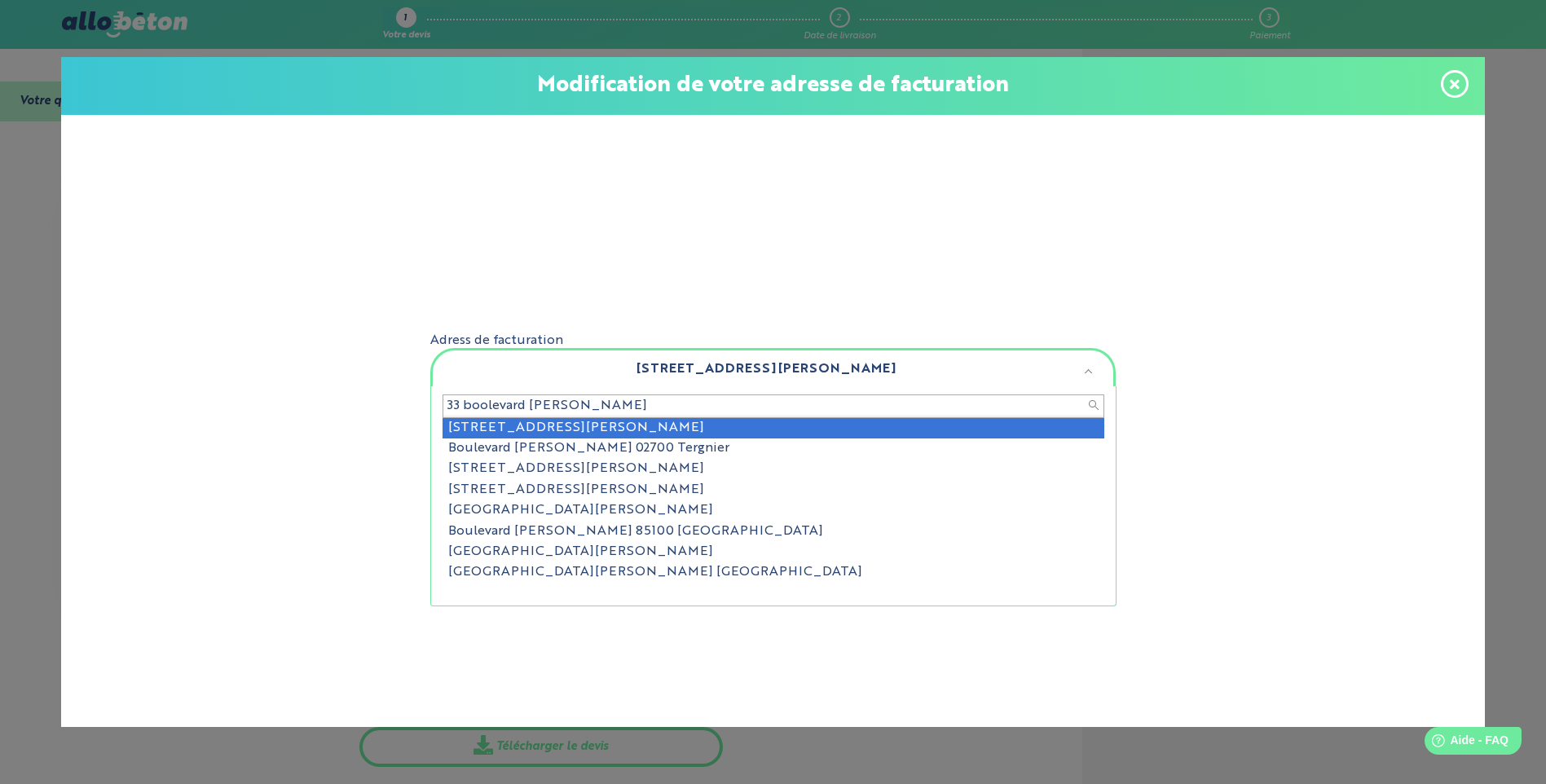
type input "33 boolevard roosevelt"
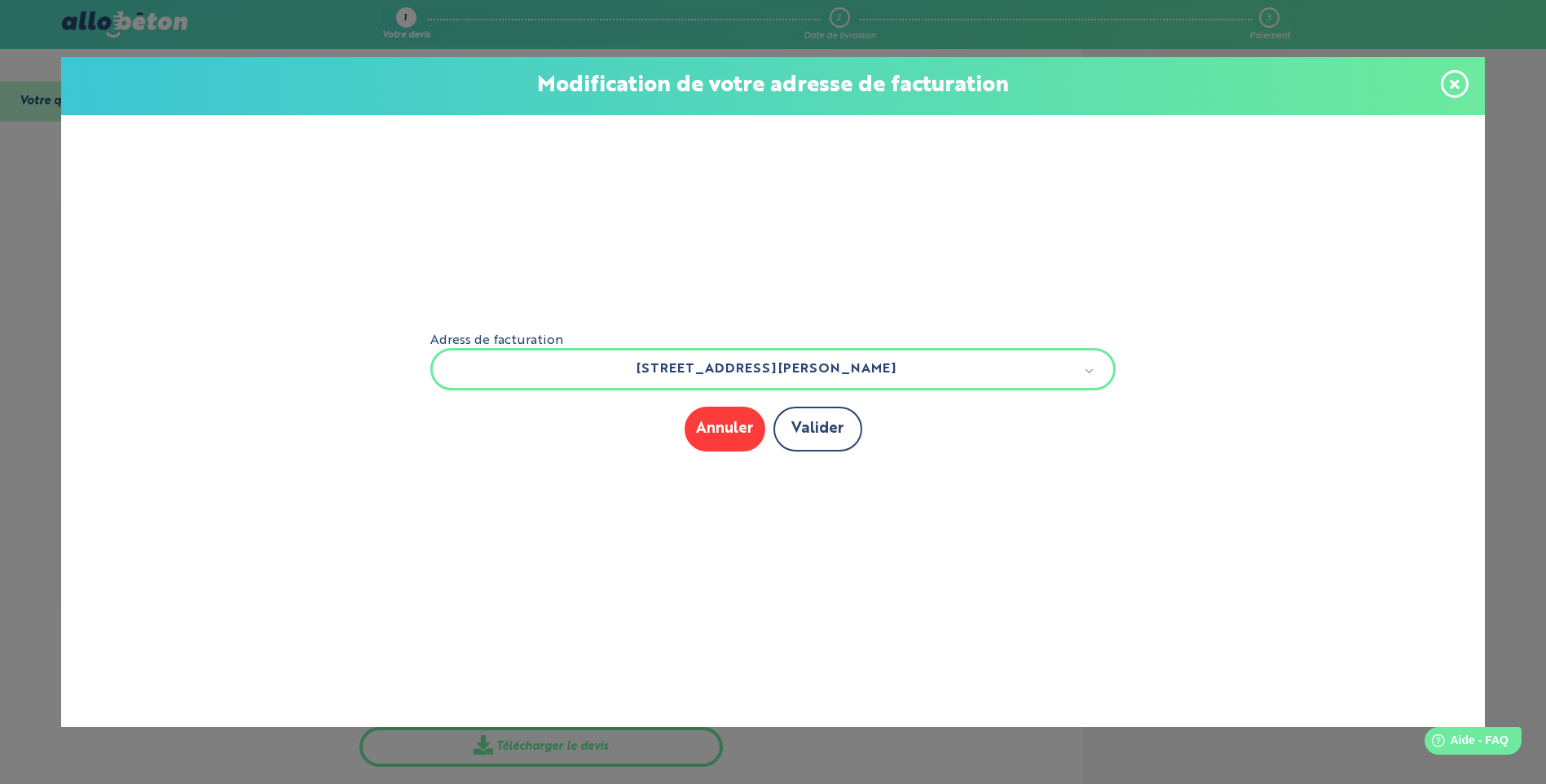
click at [828, 443] on button "Valider" at bounding box center [818, 429] width 89 height 45
click at [833, 425] on button "Valider" at bounding box center [818, 429] width 89 height 45
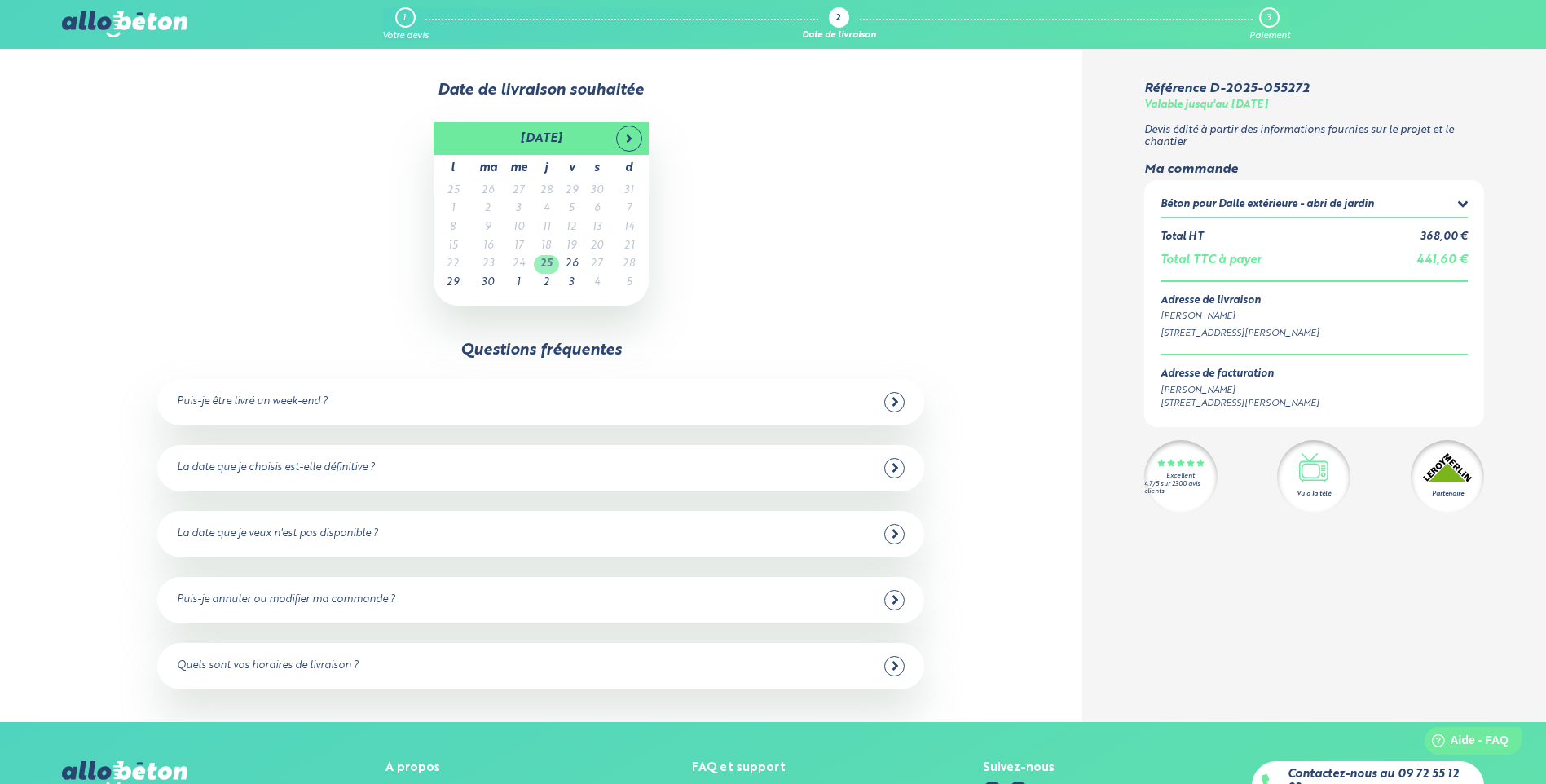
click at [558, 272] on table "[DATE] l ma me j v s d 25 26 27 28 29 30 31 1 2 3 4 5 6 7 8 9 10 11 12 13 14 15…" at bounding box center [542, 213] width 215 height 183
click at [553, 261] on td "25" at bounding box center [546, 264] width 25 height 18
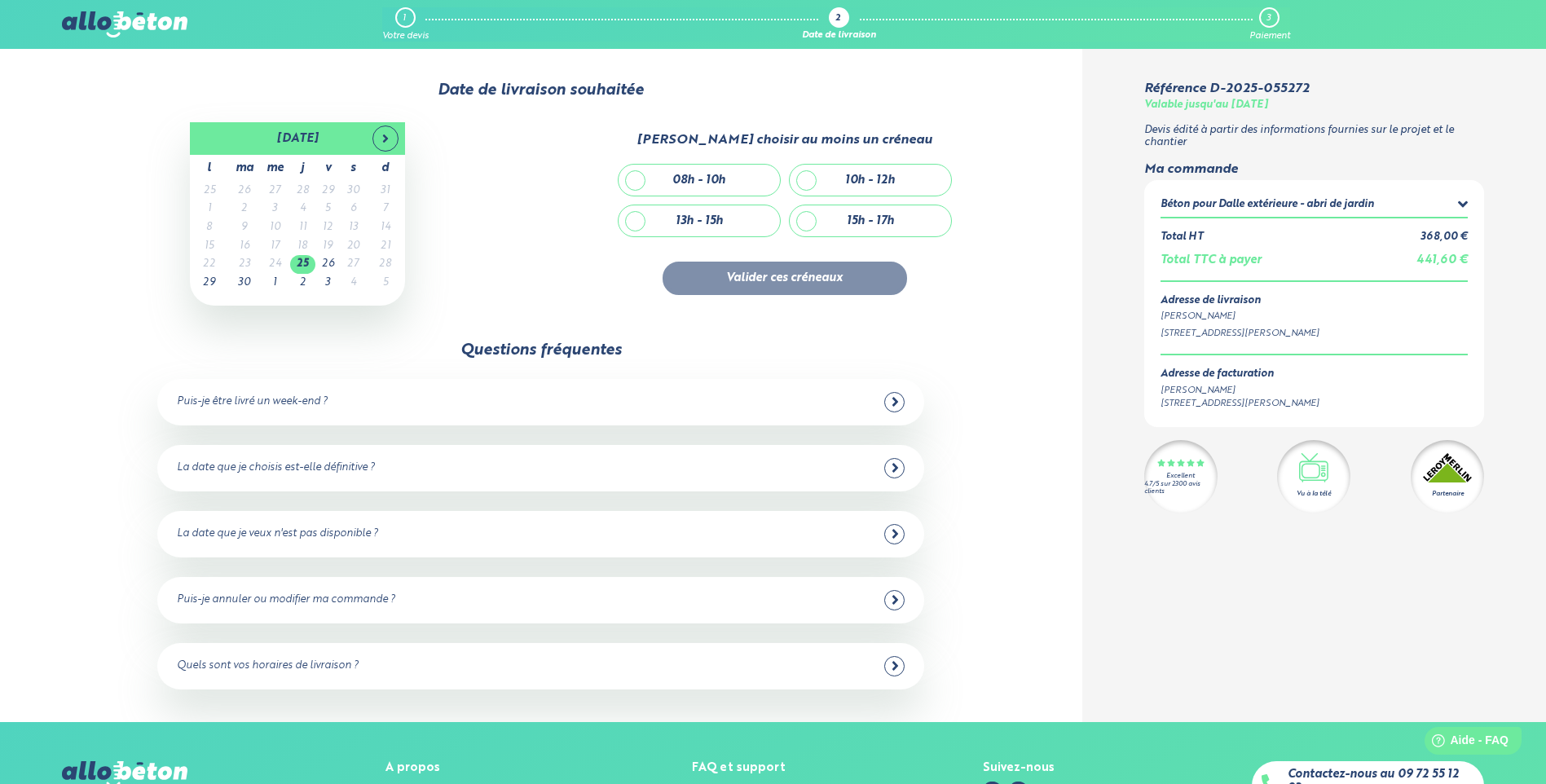
click at [837, 183] on div "10h - 12h" at bounding box center [871, 180] width 161 height 31
checkbox input "true"
click at [834, 278] on button "Valider ces créneaux" at bounding box center [785, 278] width 245 height 33
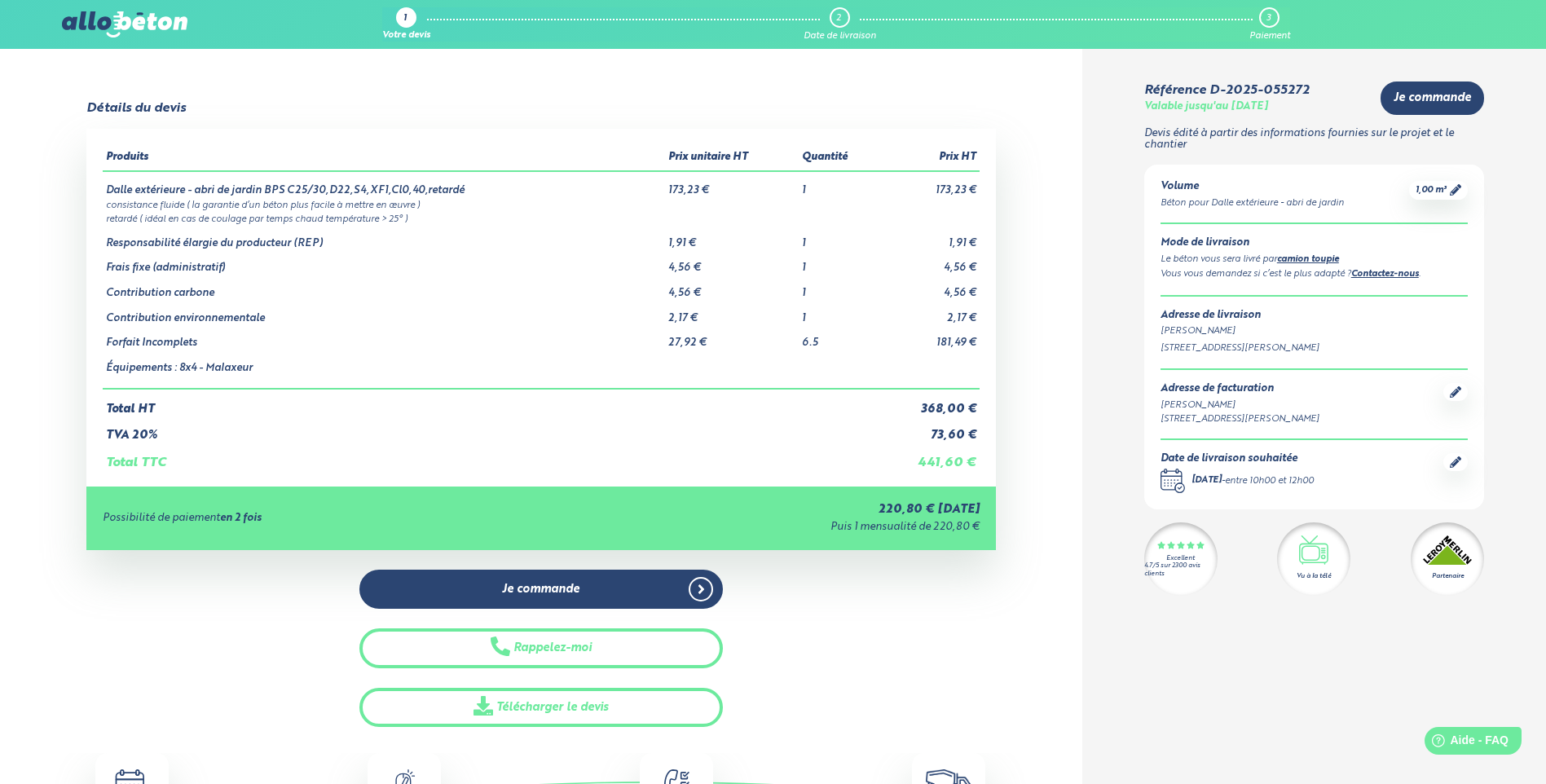
click at [1464, 179] on div "Volume Béton pour Dalle extérieure - abri de jardin 1,00 m³ Mode de livraison L…" at bounding box center [1314, 337] width 340 height 344
click at [1455, 181] on div "1,00 m³" at bounding box center [1438, 189] width 58 height 18
click at [1442, 195] on span "1,00 m³" at bounding box center [1431, 190] width 31 height 13
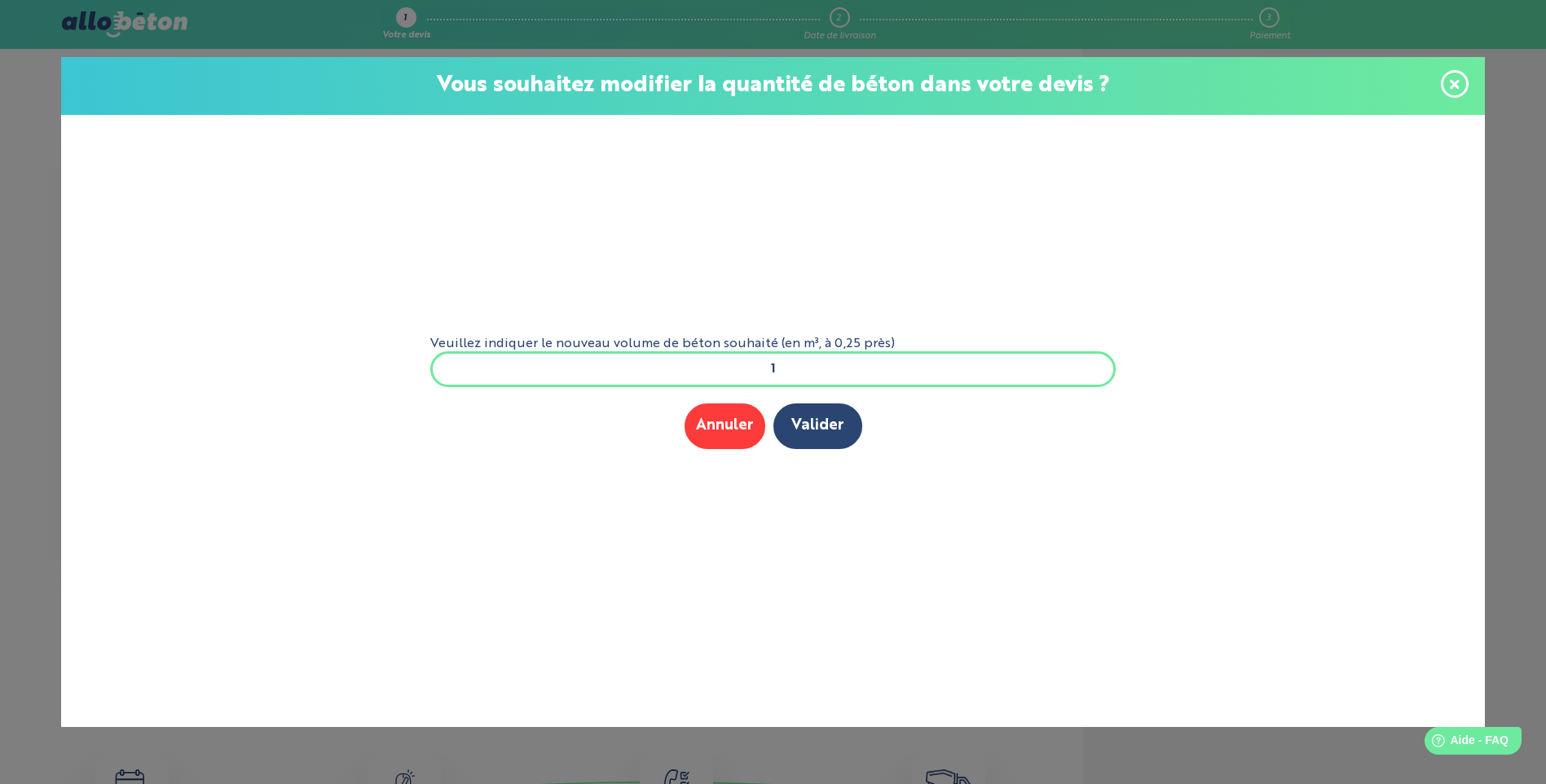
click at [786, 359] on input "1" at bounding box center [773, 369] width 686 height 36
type input "2"
click at [831, 419] on button "Valider" at bounding box center [818, 426] width 89 height 45
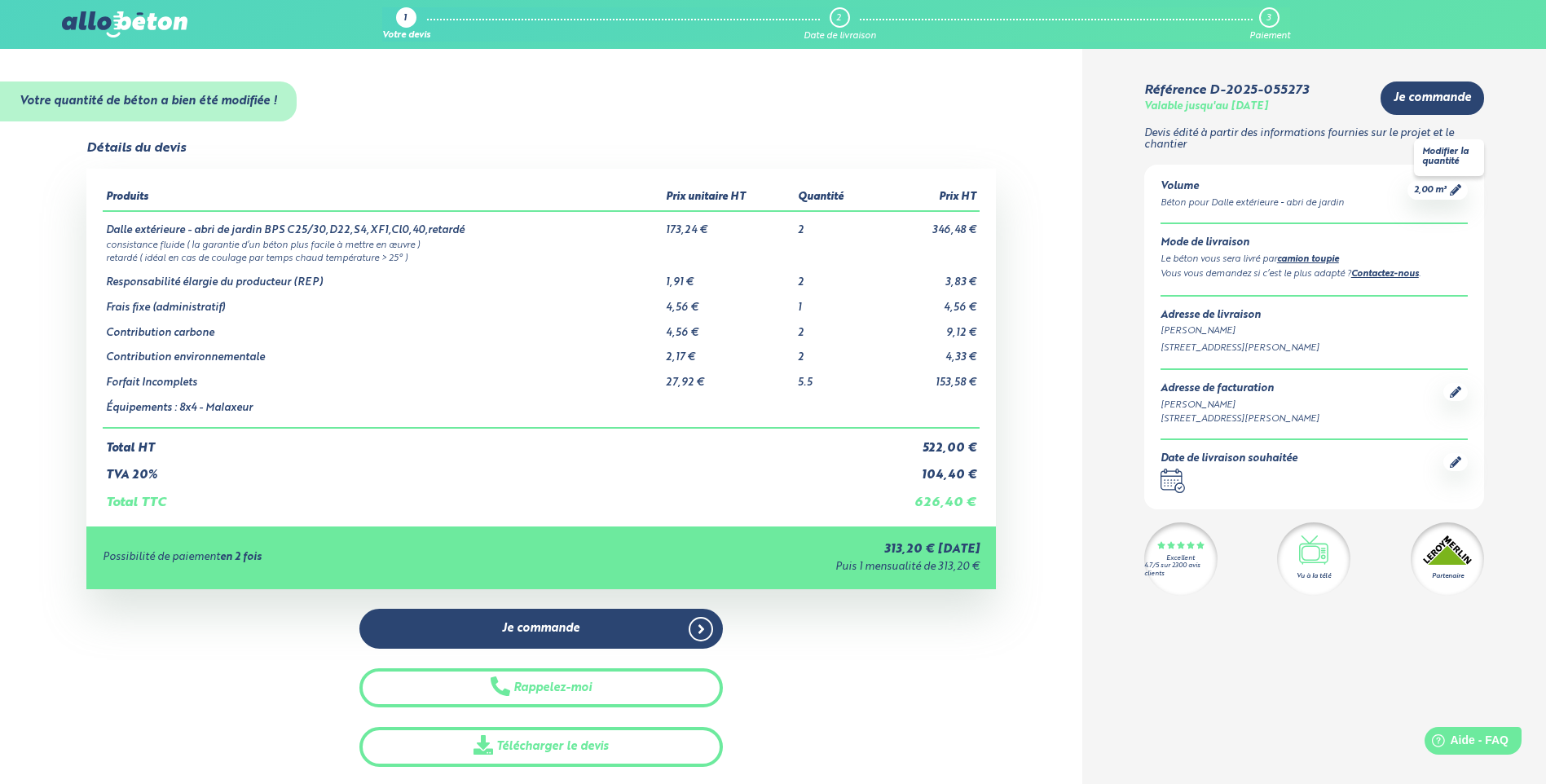
click at [1448, 191] on link "2,00 m³" at bounding box center [1437, 190] width 48 height 13
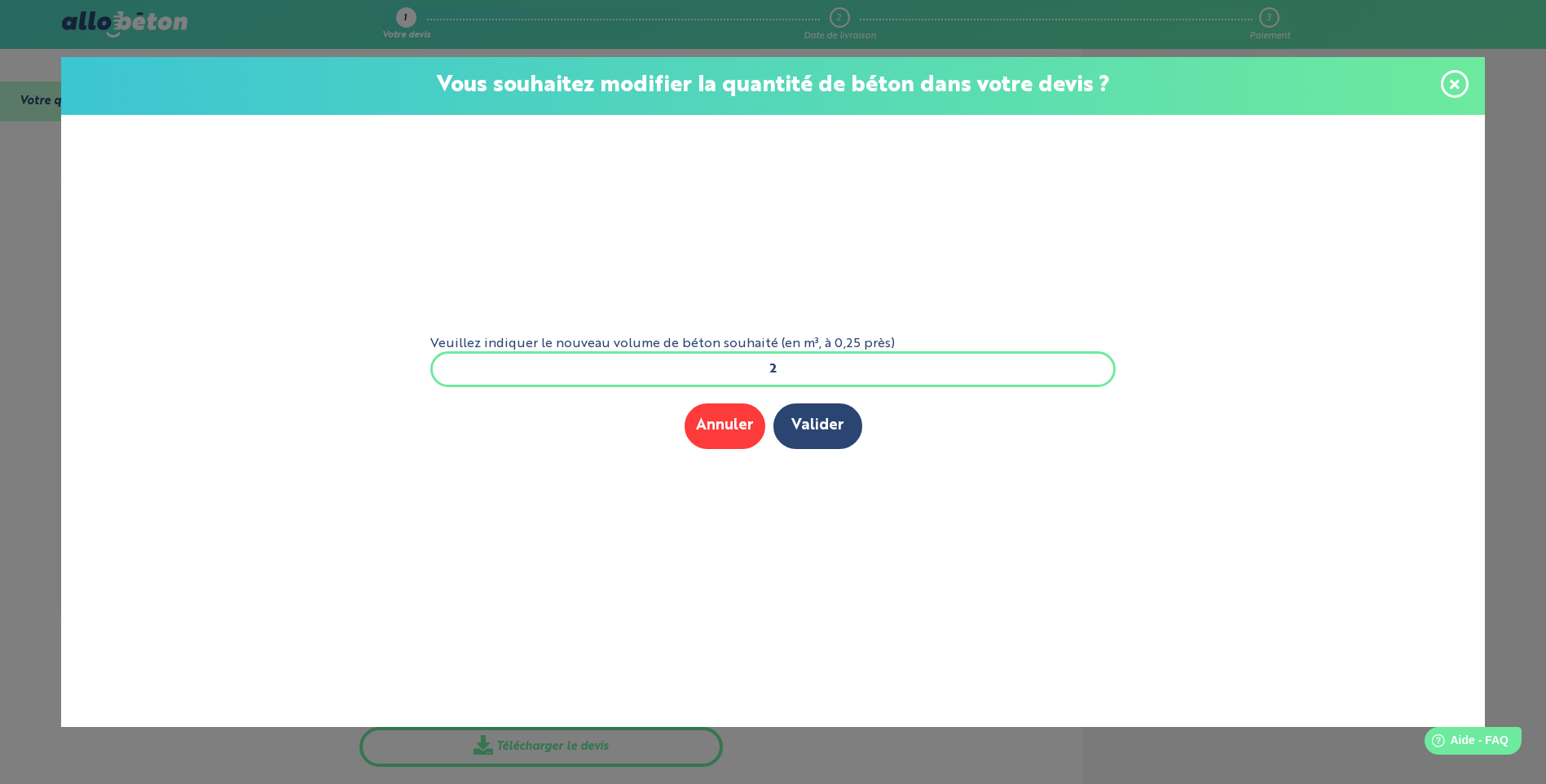
click at [846, 364] on input "2" at bounding box center [773, 369] width 686 height 36
type input "1"
click at [773, 404] on button "Valider" at bounding box center [818, 426] width 89 height 45
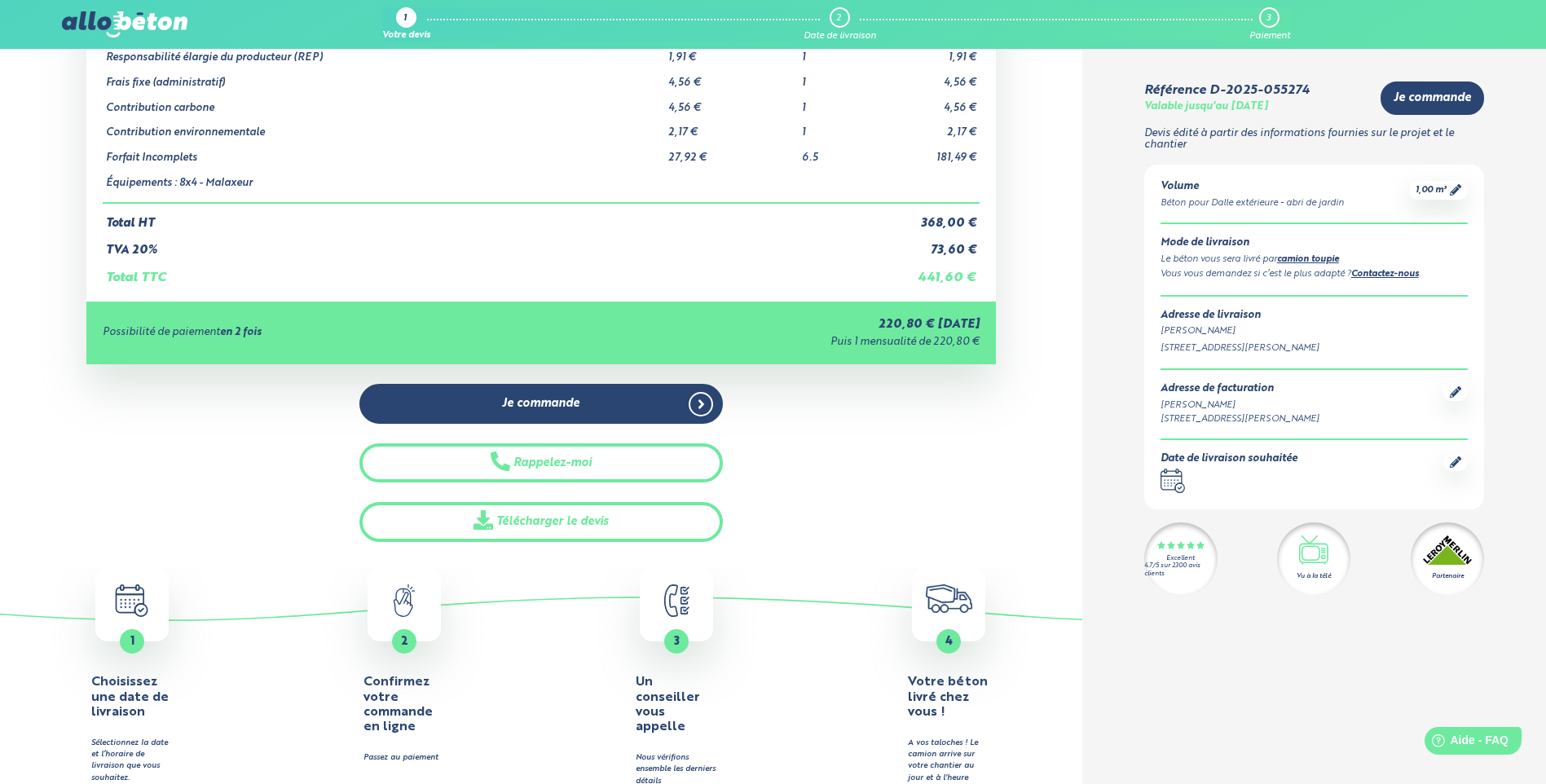
scroll to position [245, 0]
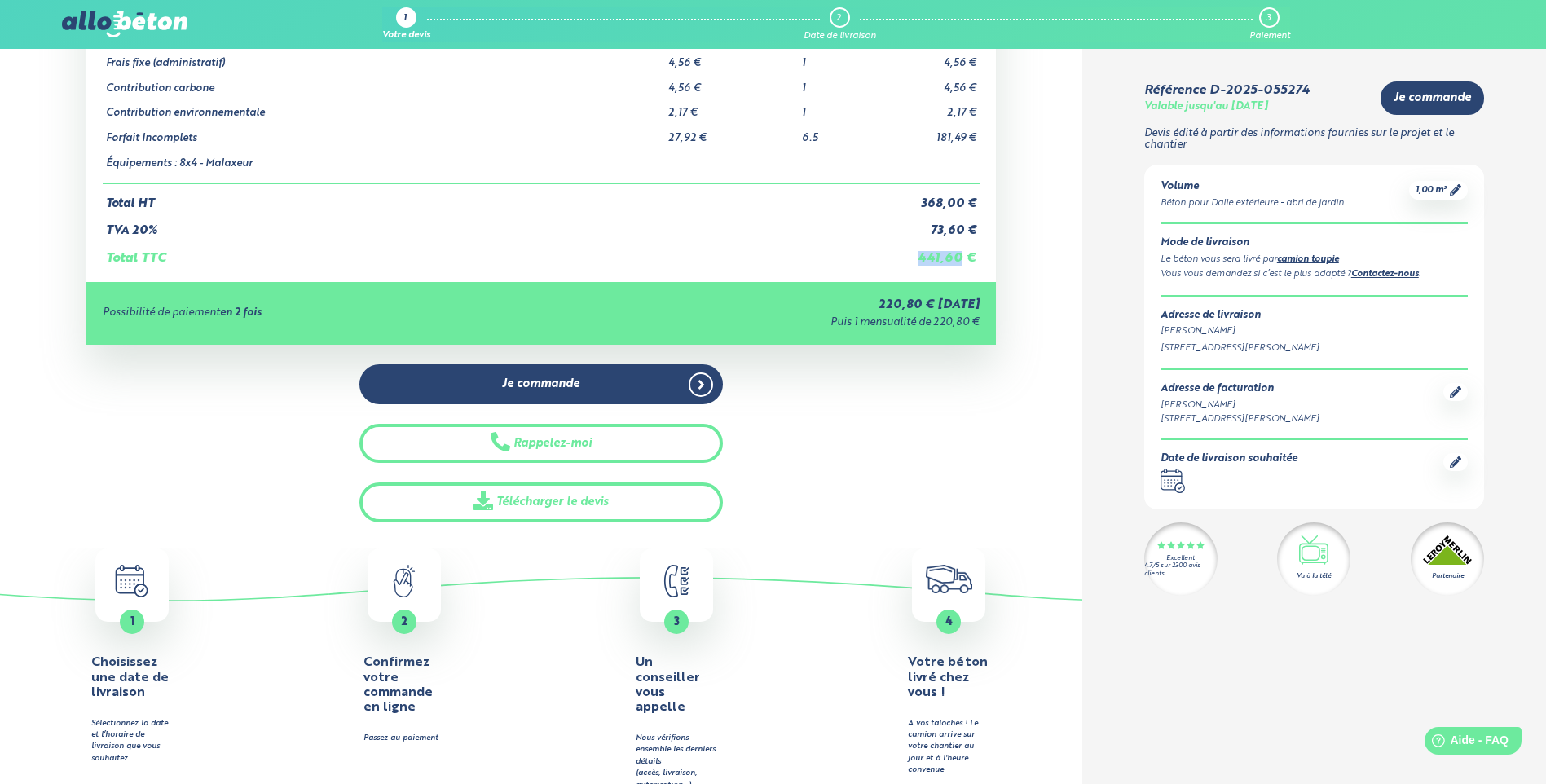
drag, startPoint x: 903, startPoint y: 257, endPoint x: 877, endPoint y: 256, distance: 26.0
click at [877, 256] on tr "Total TTC 441,60 €" at bounding box center [541, 251] width 876 height 28
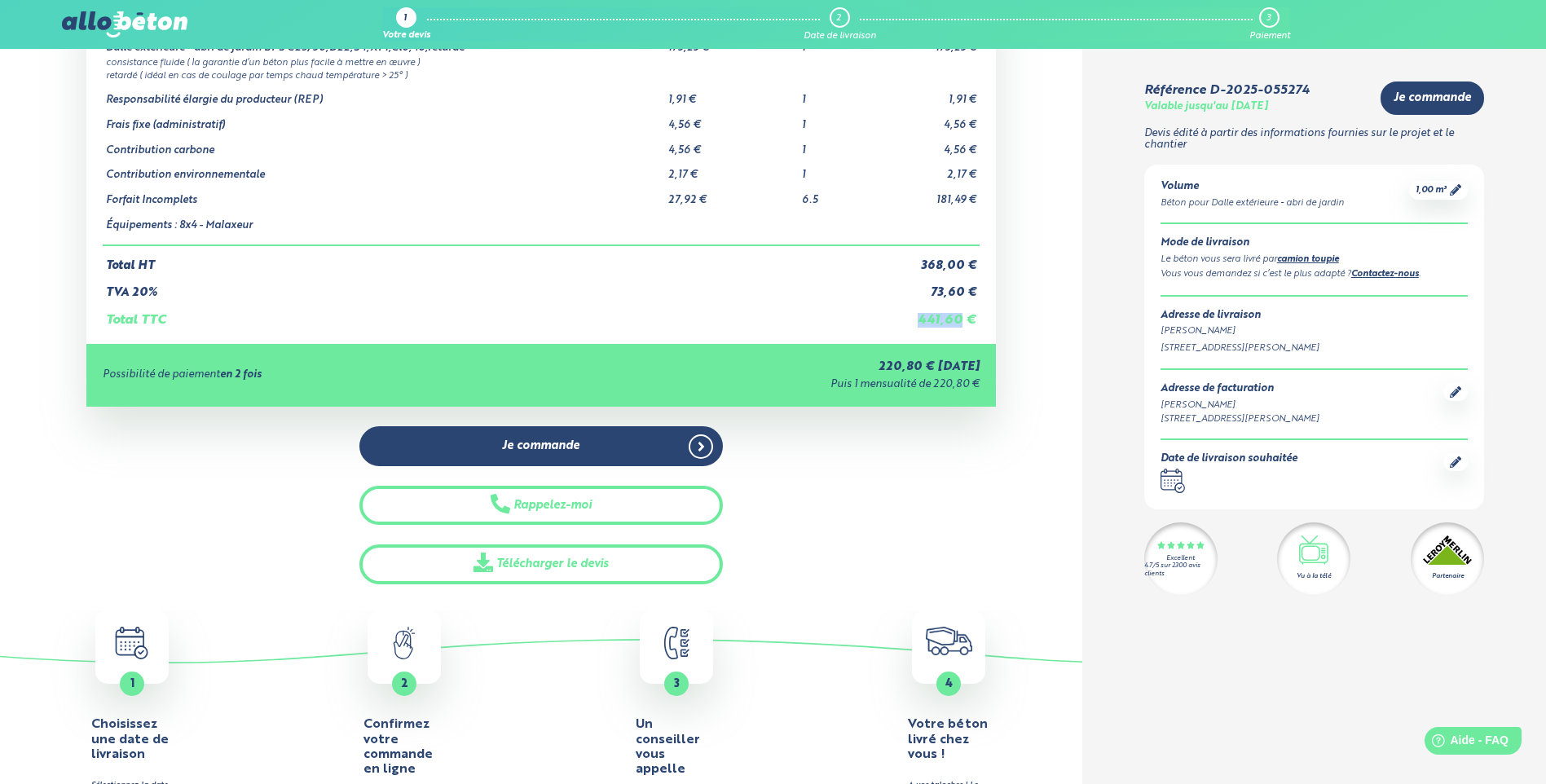
scroll to position [82, 0]
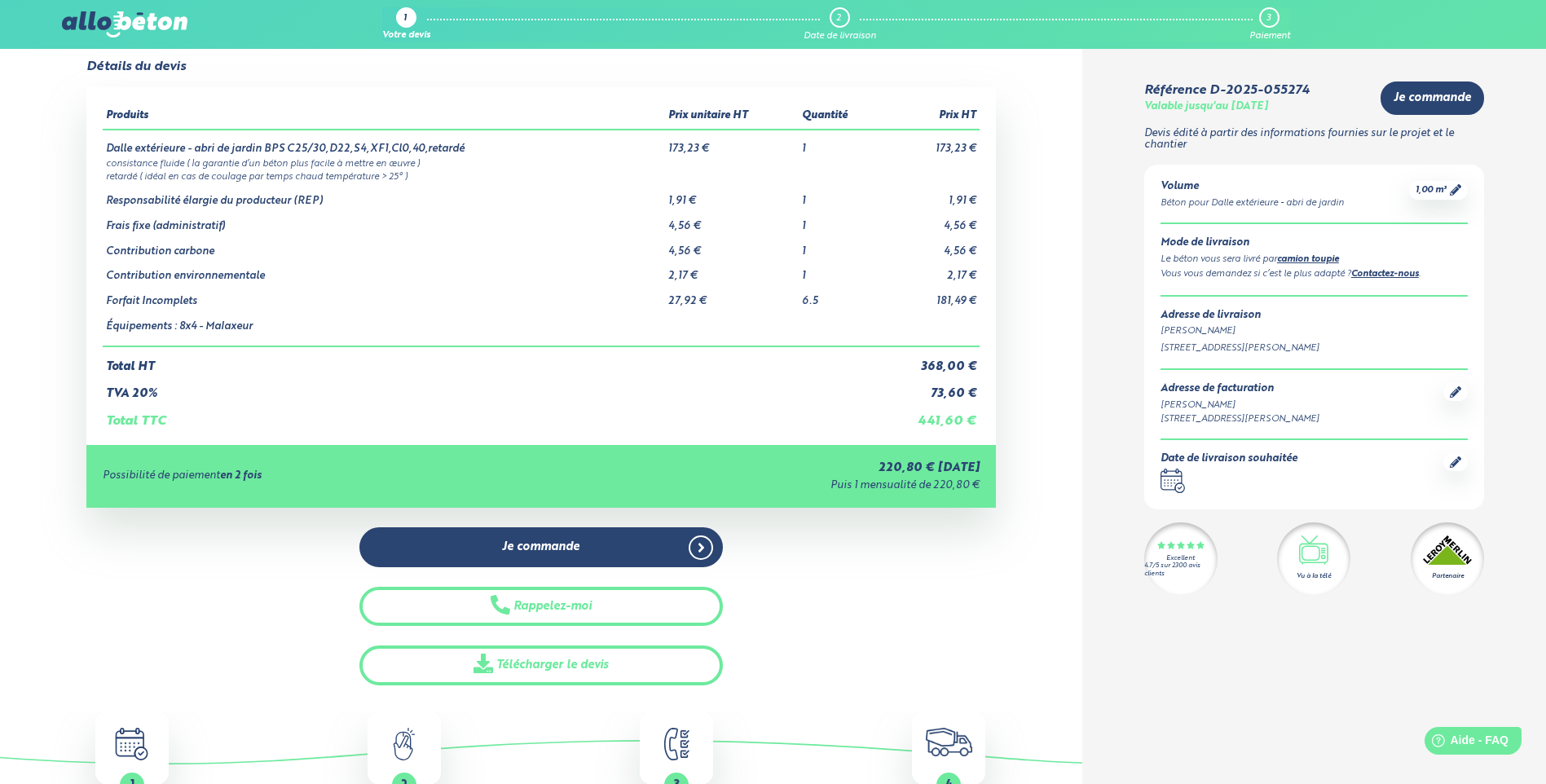
click at [943, 296] on td "181,49 €" at bounding box center [928, 295] width 100 height 25
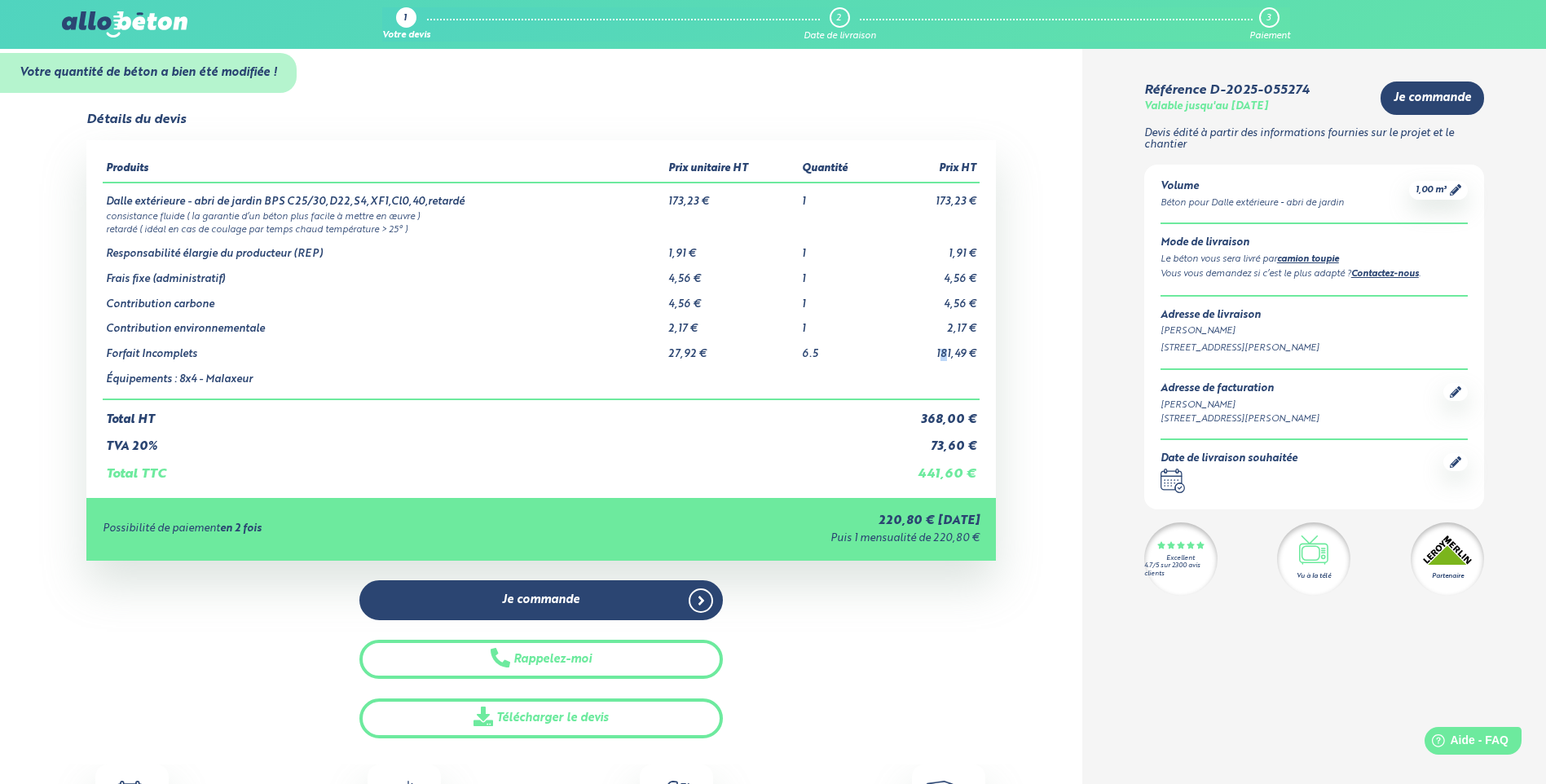
scroll to position [0, 0]
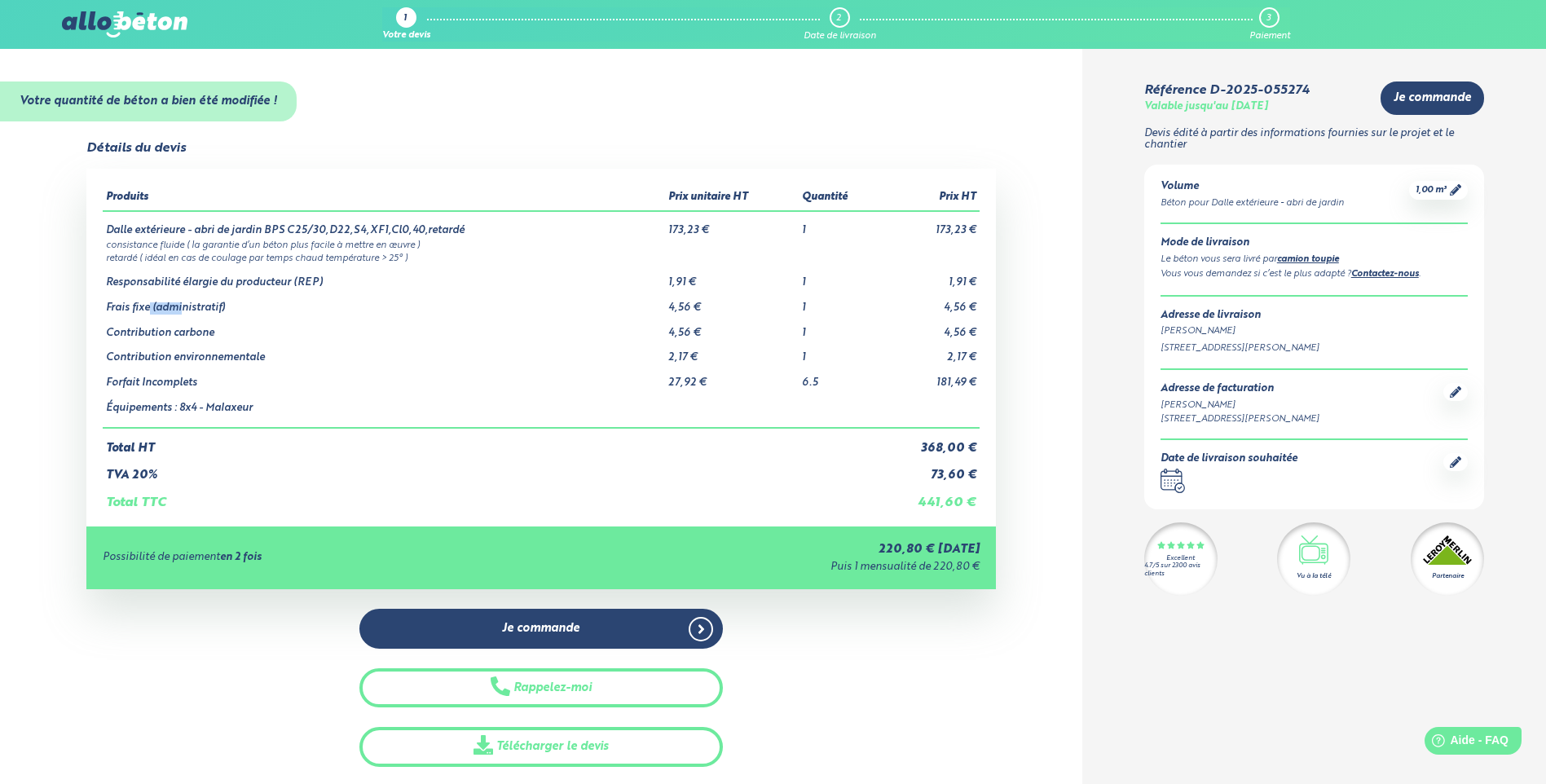
drag, startPoint x: 150, startPoint y: 309, endPoint x: 181, endPoint y: 308, distance: 31.0
click at [181, 308] on td "Frais fixe (administratif)" at bounding box center [383, 302] width 562 height 25
drag, startPoint x: 181, startPoint y: 308, endPoint x: 160, endPoint y: 328, distance: 29.0
click at [160, 328] on td "Contribution carbone" at bounding box center [383, 327] width 562 height 25
drag, startPoint x: 654, startPoint y: 262, endPoint x: 708, endPoint y: 269, distance: 54.5
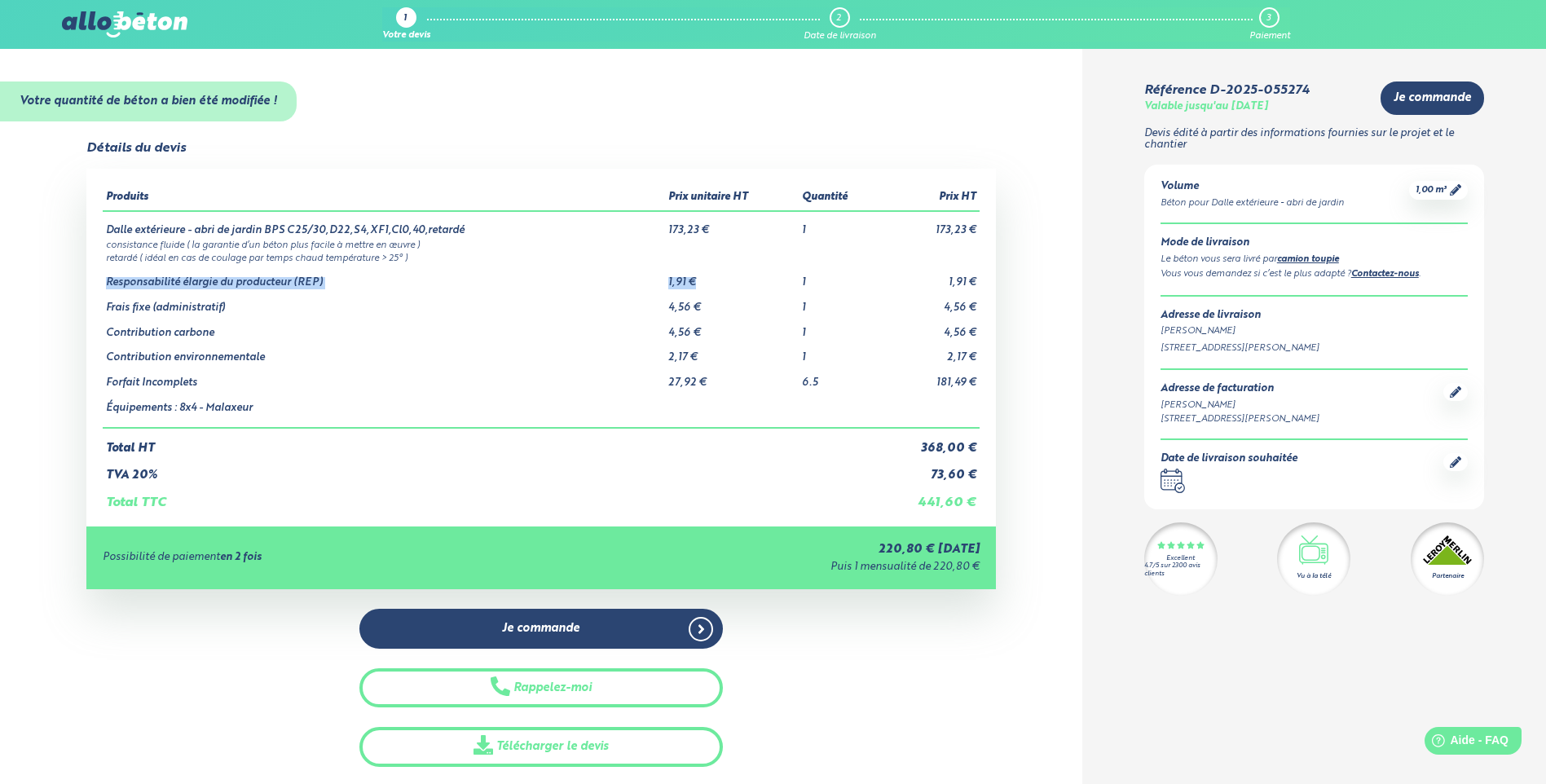
click at [708, 269] on tbody "Dalle extérieure - abri de jardin BPS C25/30,D22,S4,XF1,Cl0,40,retardé 173,23 €…" at bounding box center [541, 320] width 876 height 217
drag, startPoint x: 708, startPoint y: 269, endPoint x: 521, endPoint y: 339, distance: 199.7
click at [525, 341] on td "Contribution environnementale" at bounding box center [383, 351] width 562 height 25
